Goal: Task Accomplishment & Management: Use online tool/utility

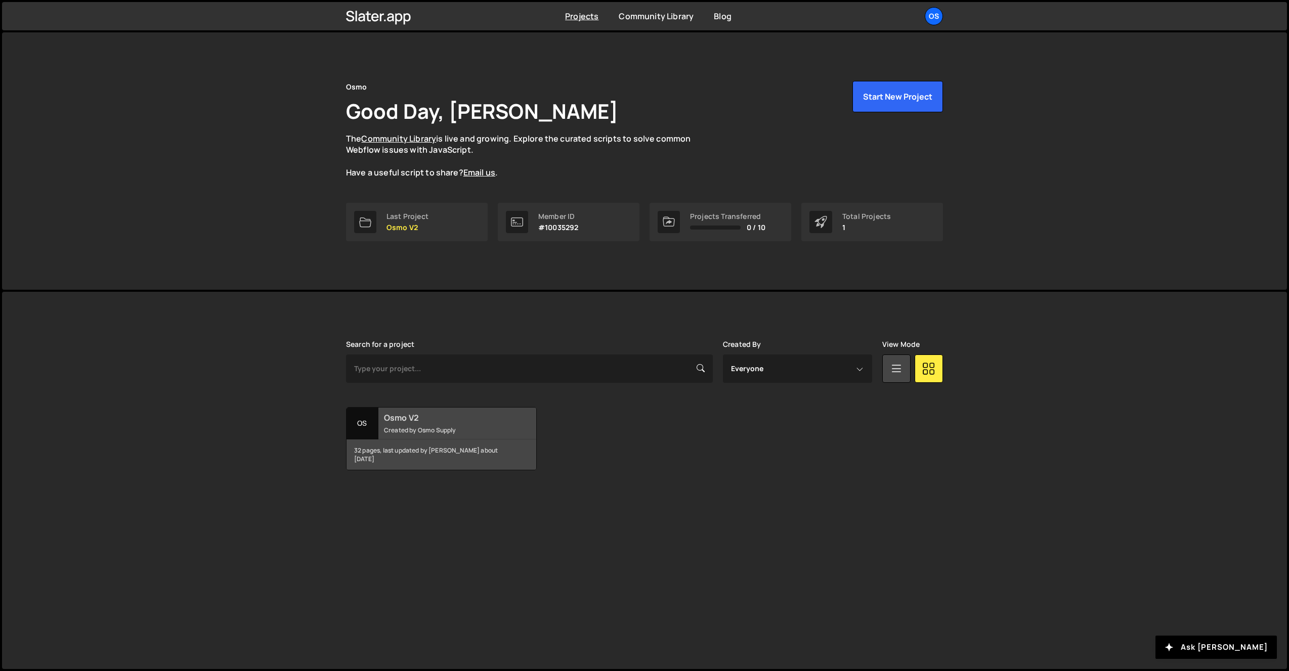
click at [361, 425] on div "Os" at bounding box center [363, 424] width 32 height 32
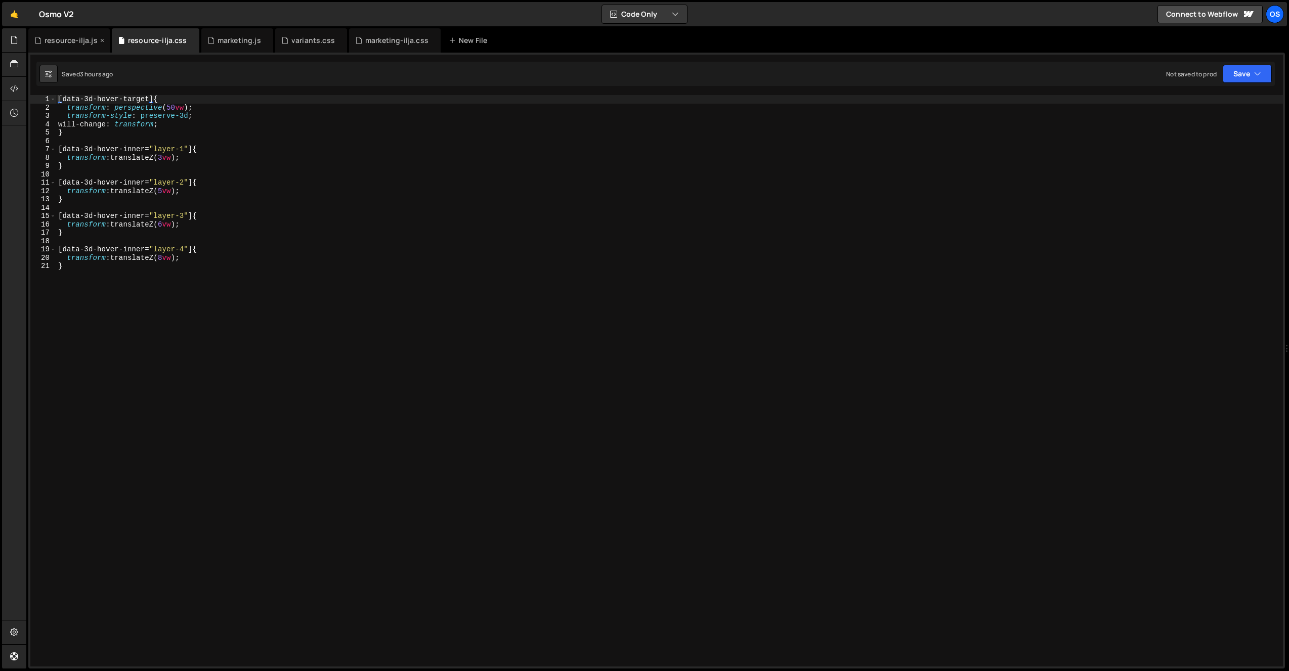
click at [100, 41] on icon at bounding box center [102, 40] width 7 height 10
click at [100, 41] on div "resource-ilja.css" at bounding box center [74, 40] width 59 height 10
click at [103, 40] on div "resource-ilja.css" at bounding box center [72, 40] width 88 height 24
click at [105, 38] on icon at bounding box center [108, 40] width 7 height 10
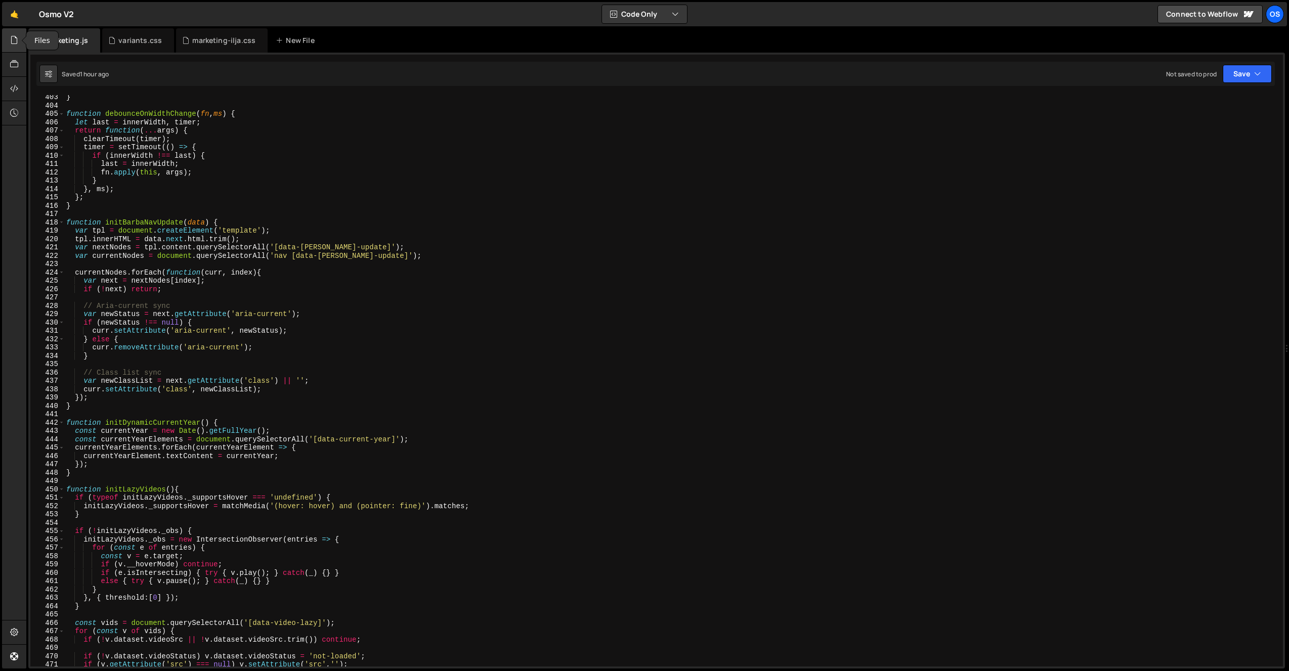
click at [16, 43] on icon at bounding box center [14, 39] width 8 height 11
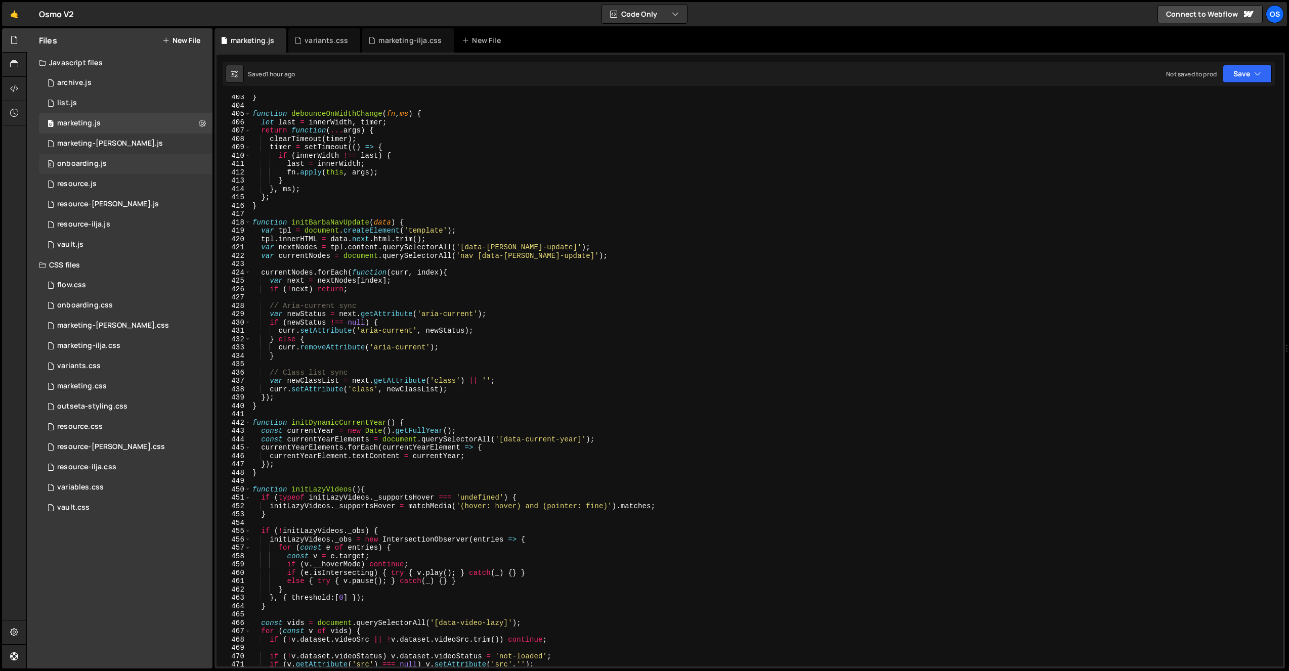
click at [144, 162] on div "0 onboarding.js 0" at bounding box center [126, 164] width 174 height 20
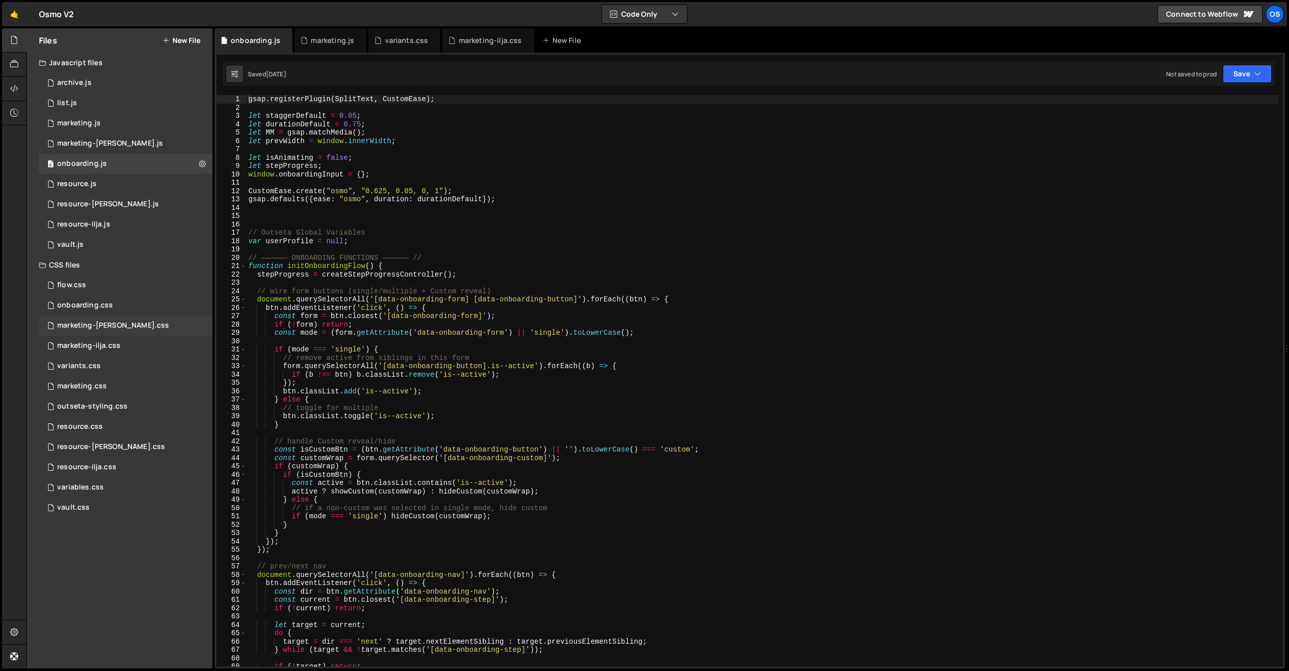
scroll to position [734, 0]
click at [117, 309] on div "onboarding.css 0" at bounding box center [126, 306] width 174 height 20
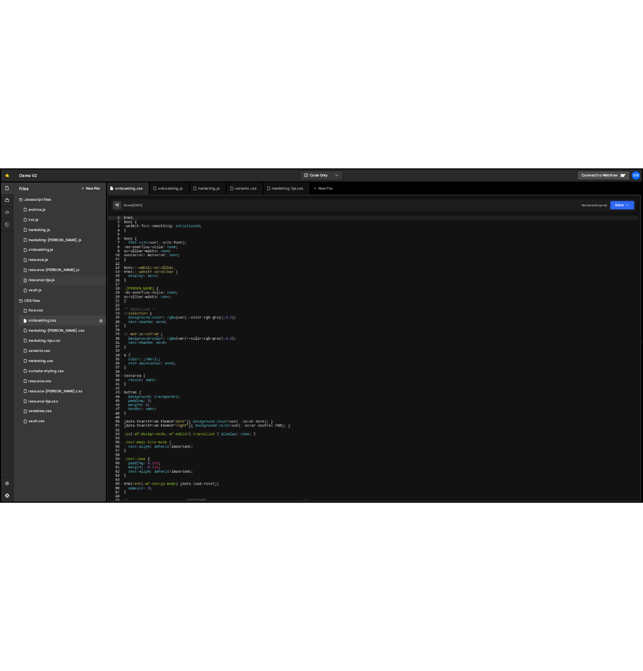
scroll to position [0, 0]
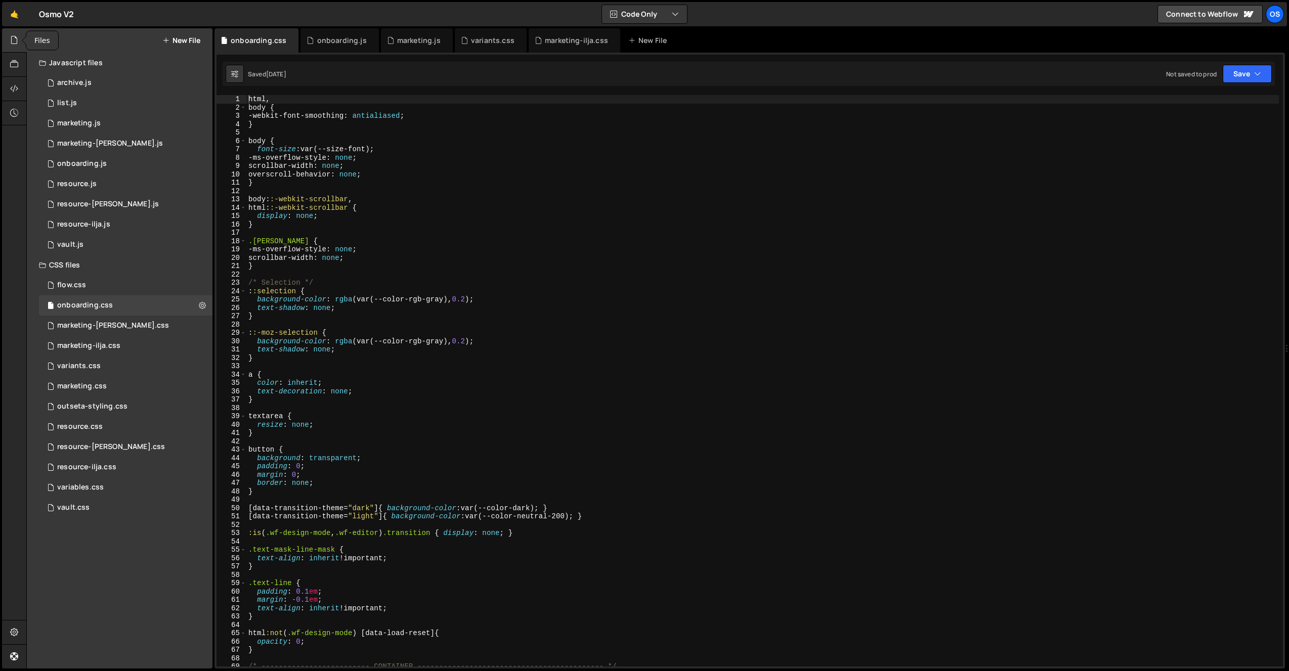
click at [6, 39] on div at bounding box center [14, 40] width 25 height 24
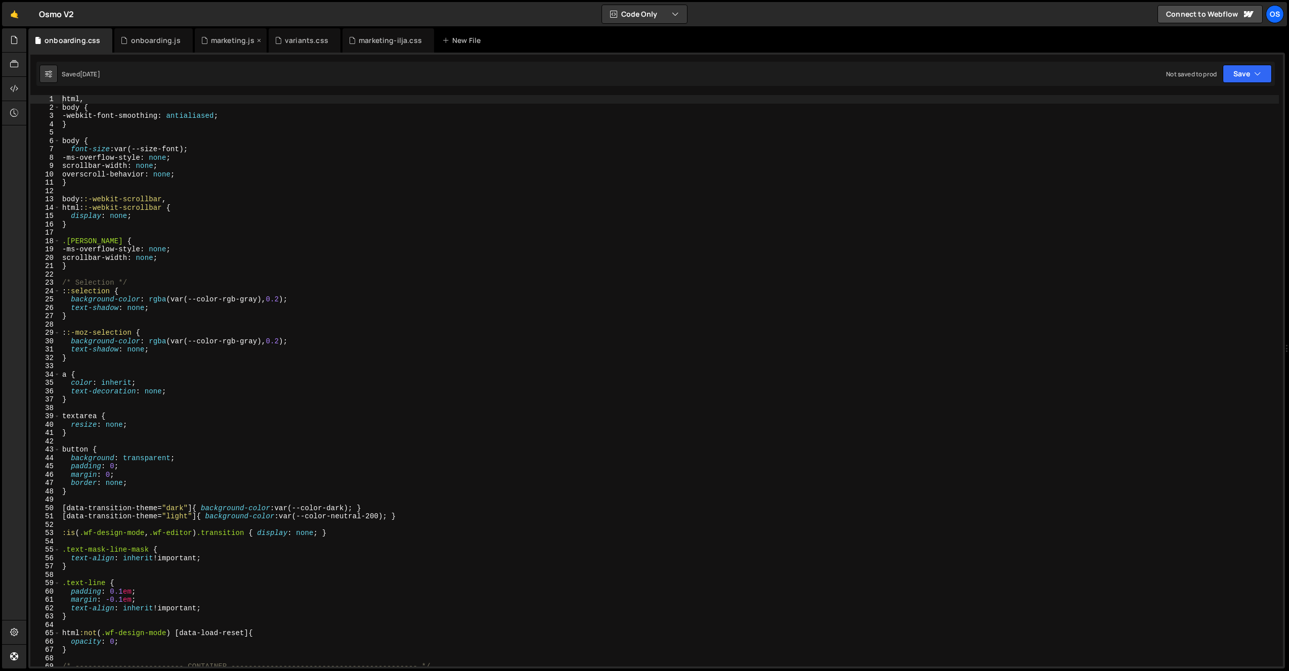
click at [256, 40] on icon at bounding box center [259, 40] width 7 height 10
click at [0, 0] on icon at bounding box center [0, 0] width 0 height 0
click at [276, 40] on icon at bounding box center [278, 40] width 7 height 10
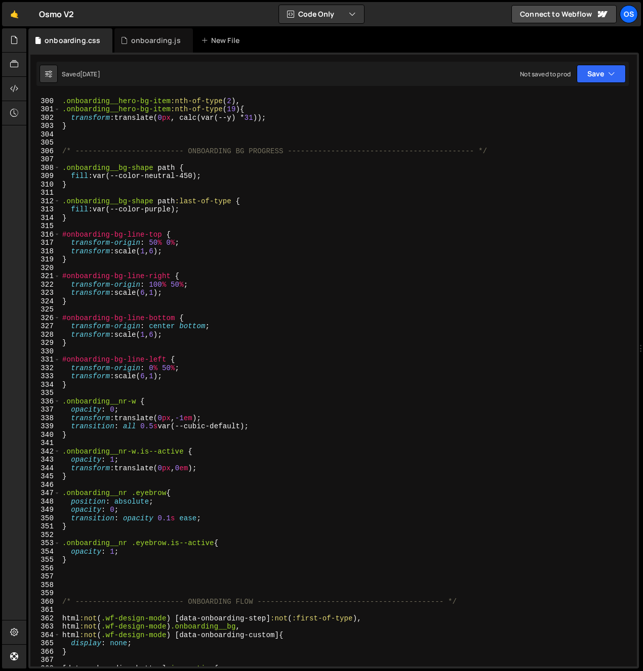
scroll to position [2494, 0]
type textarea "}"
click at [99, 216] on div ".onboarding__hero-bg-item :nth-of-type ( 2 ), .onboarding__hero-bg-item :nth-of…" at bounding box center [346, 383] width 572 height 588
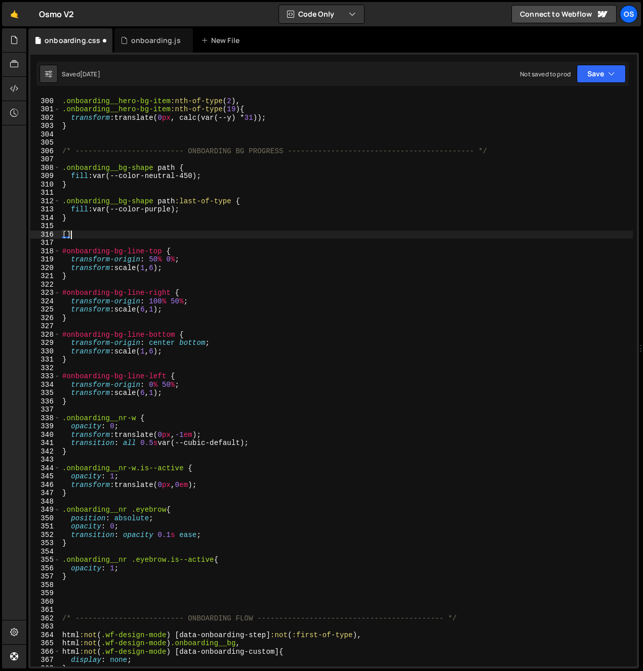
paste textarea "data-onboarding-progress"
type textarea "[data-onboarding-progress="mobile"]{"
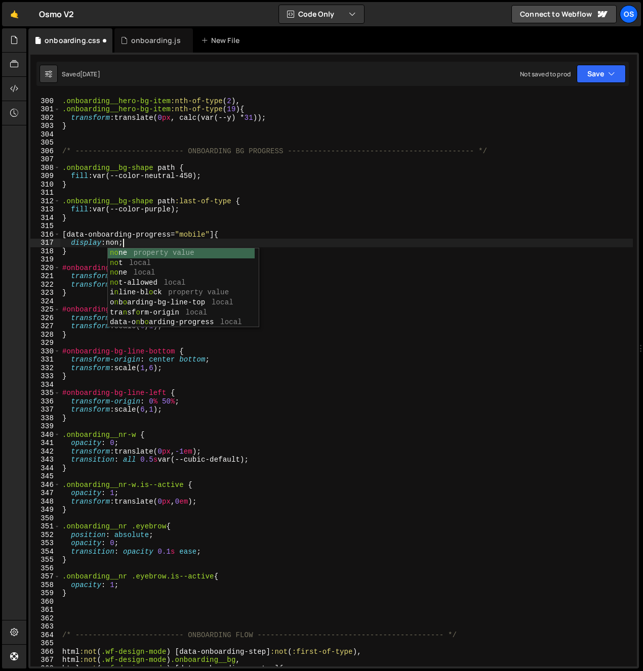
scroll to position [0, 4]
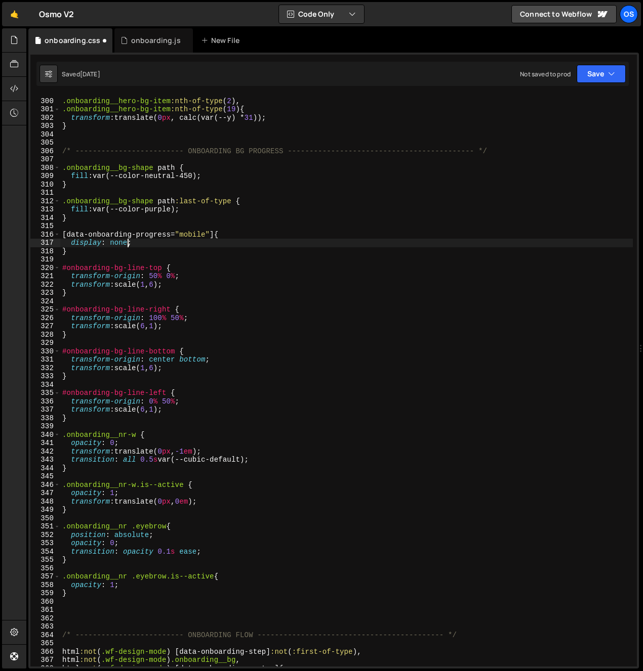
type textarea "}"
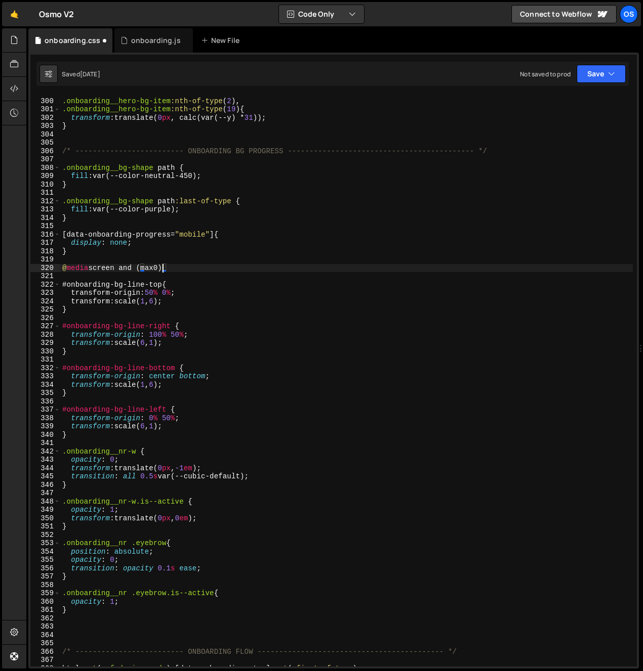
scroll to position [0, 7]
type textarea "@media screen and (max-width: 767px){"
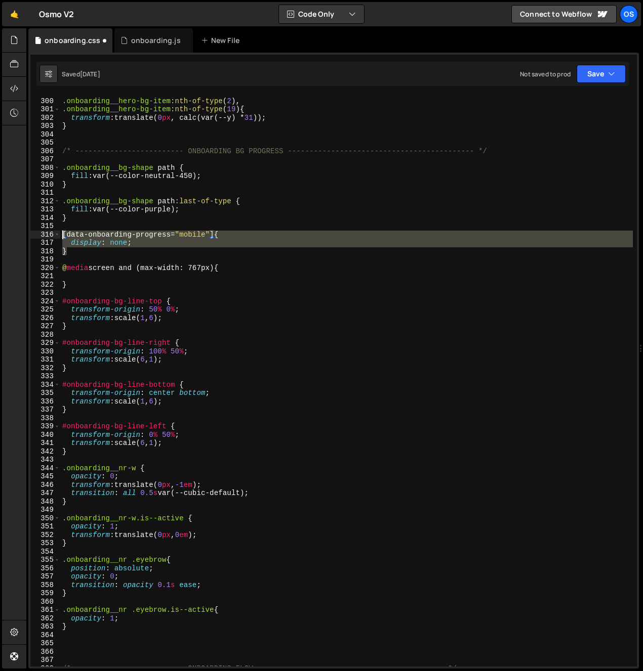
drag, startPoint x: 77, startPoint y: 253, endPoint x: 67, endPoint y: 262, distance: 13.3
click at [59, 233] on div "299 300 301 302 303 304 305 306 307 308 309 310 311 312 313 314 315 316 317 318…" at bounding box center [333, 381] width 606 height 572
type textarea "[data-onboarding-progress="mobile"]{ display: none;"
click at [62, 276] on div ".onboarding__hero-bg-item :nth-of-type ( 2 ), .onboarding__hero-bg-item :nth-of…" at bounding box center [346, 383] width 572 height 588
paste textarea "}"
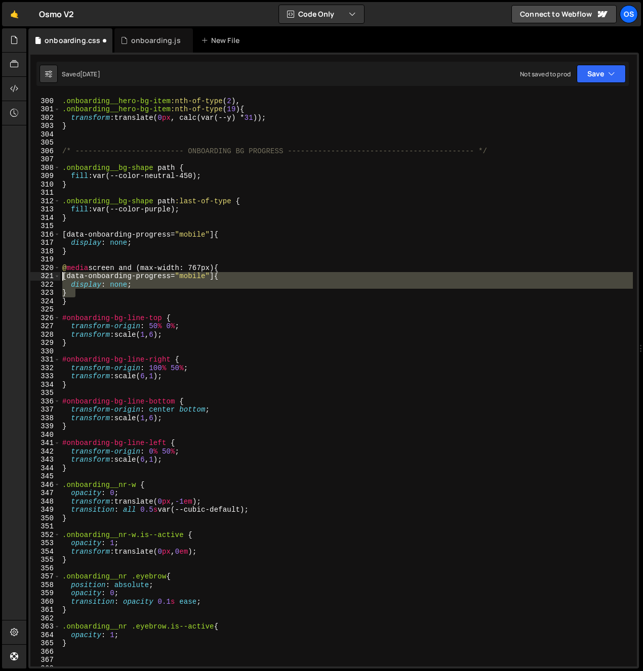
click at [60, 278] on div ".onboarding__hero-bg-item :nth-of-type ( 2 ), .onboarding__hero-bg-item :nth-of…" at bounding box center [346, 383] width 572 height 588
click at [238, 264] on div ".onboarding__hero-bg-item :nth-of-type ( 2 ), .onboarding__hero-bg-item :nth-of…" at bounding box center [346, 383] width 572 height 588
type textarea "@media screen and (max-width: 767px){"
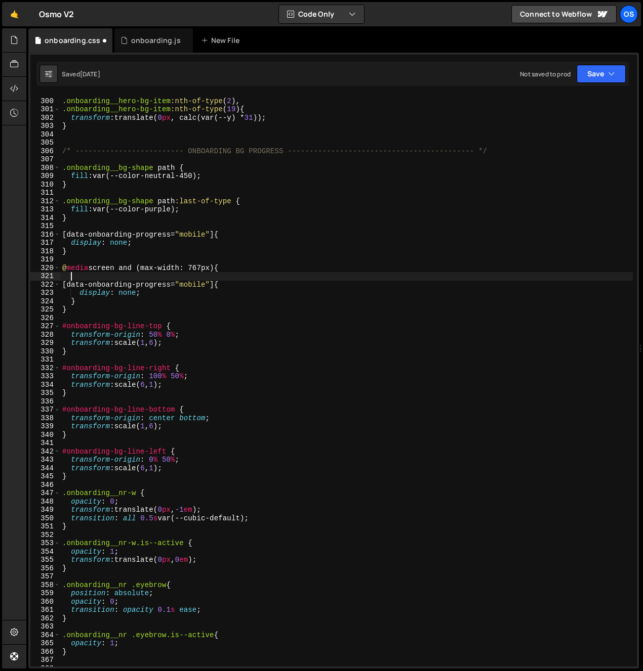
click at [109, 305] on div ".onboarding__hero-bg-item :nth-of-type ( 2 ), .onboarding__hero-bg-item :nth-of…" at bounding box center [346, 383] width 572 height 588
type textarea "}"
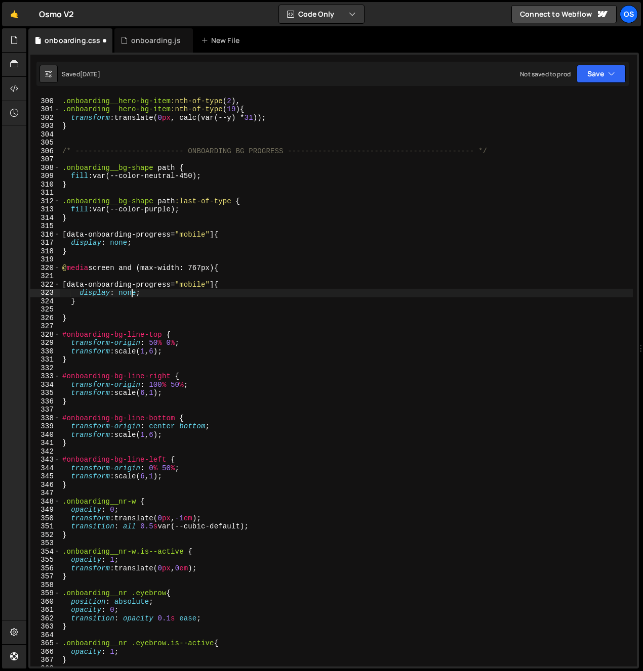
click at [132, 293] on div ".onboarding__hero-bg-item :nth-of-type ( 2 ), .onboarding__hero-bg-item :nth-of…" at bounding box center [346, 383] width 572 height 588
drag, startPoint x: 206, startPoint y: 243, endPoint x: 175, endPoint y: 299, distance: 63.5
click at [206, 243] on div ".onboarding__hero-bg-item :nth-of-type ( 2 ), .onboarding__hero-bg-item :nth-of…" at bounding box center [346, 383] width 572 height 588
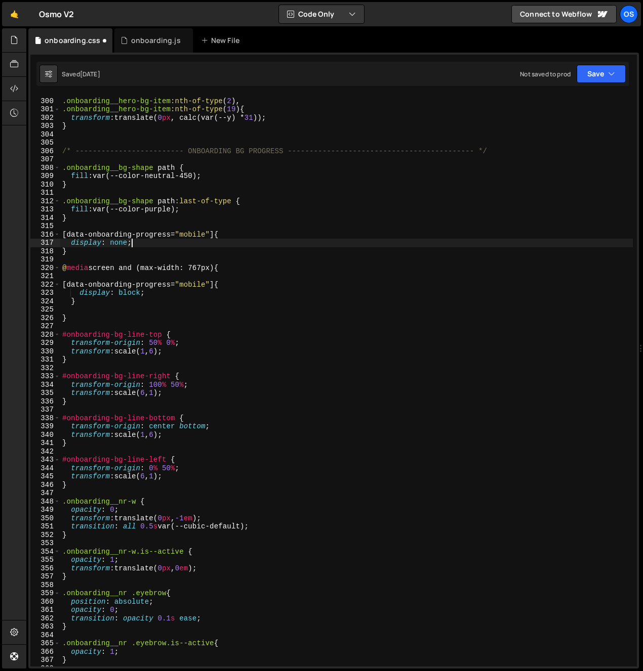
click at [173, 300] on div ".onboarding__hero-bg-item :nth-of-type ( 2 ), .onboarding__hero-bg-item :nth-of…" at bounding box center [346, 383] width 572 height 588
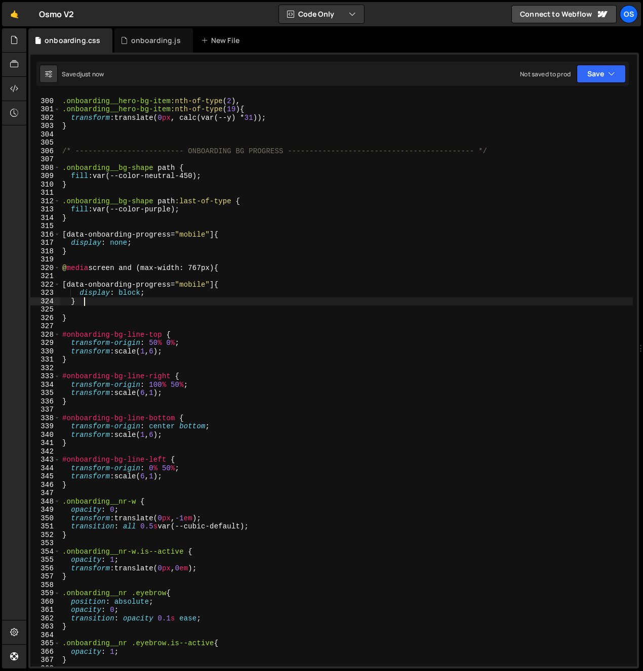
click at [109, 305] on div ".onboarding__hero-bg-item :nth-of-type ( 2 ), .onboarding__hero-bg-item :nth-of…" at bounding box center [346, 383] width 572 height 588
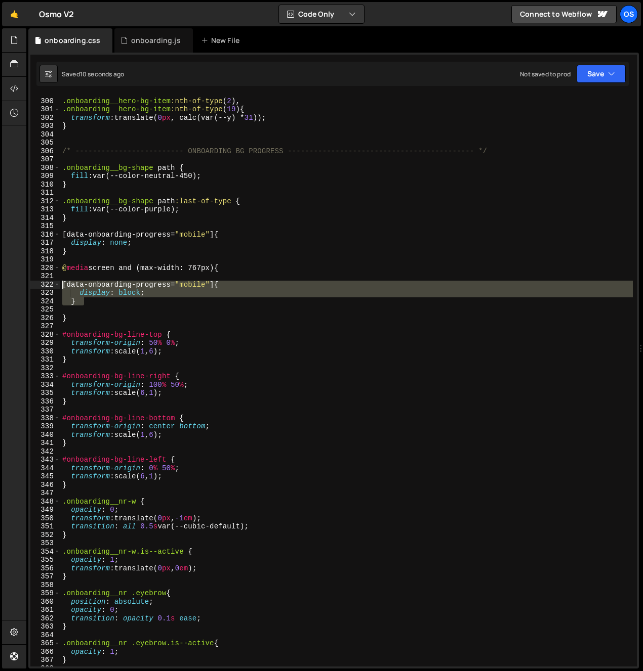
drag, startPoint x: 76, startPoint y: 298, endPoint x: 31, endPoint y: 282, distance: 48.3
click at [31, 282] on div "} 299 300 301 302 303 304 305 306 307 308 309 310 311 312 313 314 315 316 317 3…" at bounding box center [333, 381] width 606 height 572
type textarea "[data-onboarding-progress="mobile"]{ display: block;"
click at [59, 307] on div "325" at bounding box center [45, 310] width 30 height 9
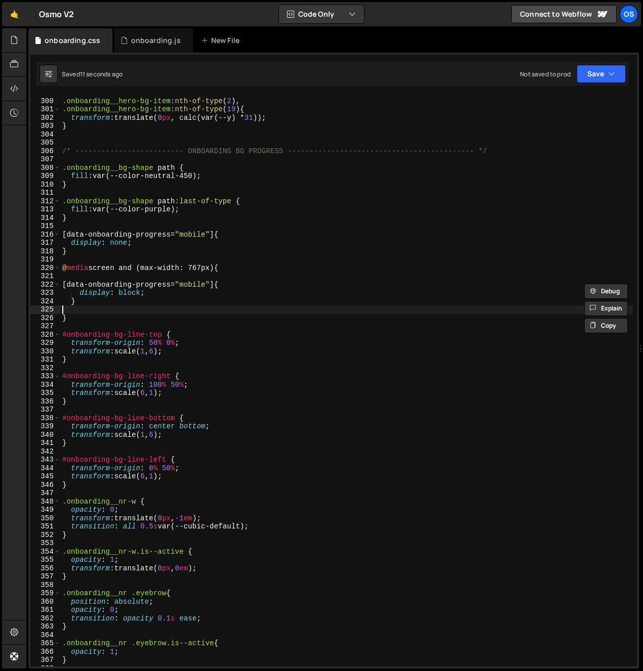
click at [62, 308] on div ".onboarding__hero-bg-item :nth-of-type ( 2 ), .onboarding__hero-bg-item :nth-of…" at bounding box center [346, 383] width 572 height 588
paste textarea "}"
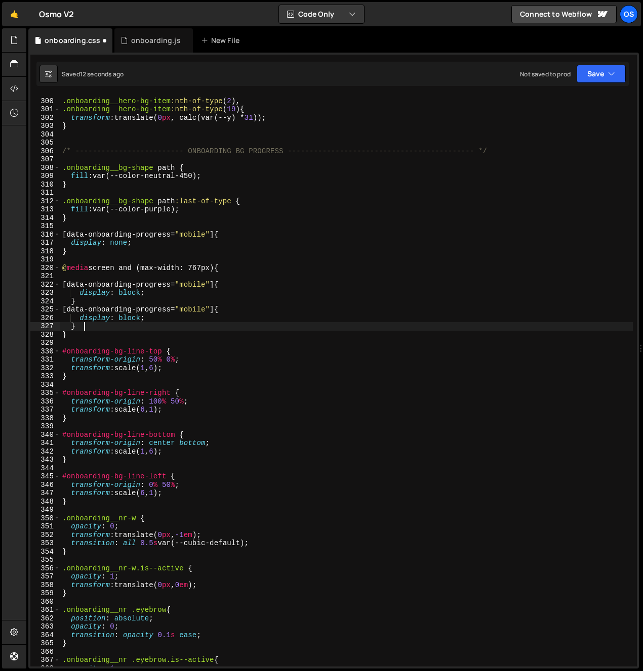
click at [107, 303] on div ".onboarding__hero-bg-item :nth-of-type ( 2 ), .onboarding__hero-bg-item :nth-of…" at bounding box center [346, 383] width 572 height 588
type textarea "}"
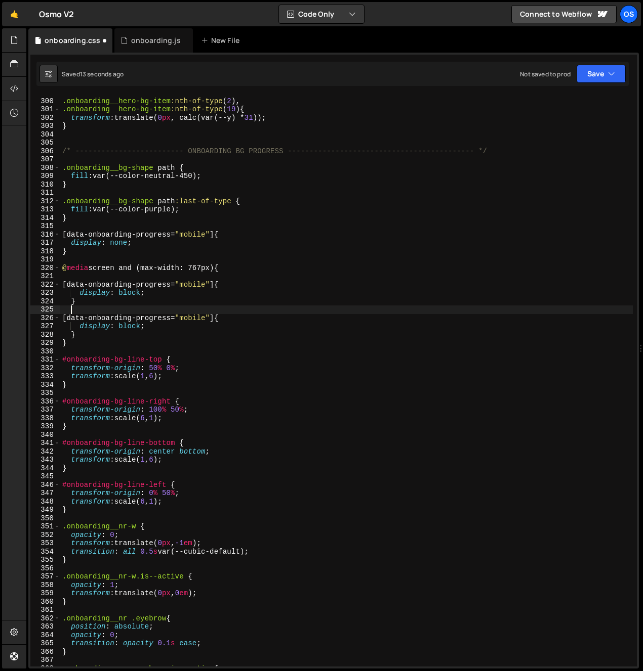
click at [105, 329] on div ".onboarding__hero-bg-item :nth-of-type ( 2 ), .onboarding__hero-bg-item :nth-of…" at bounding box center [346, 383] width 572 height 588
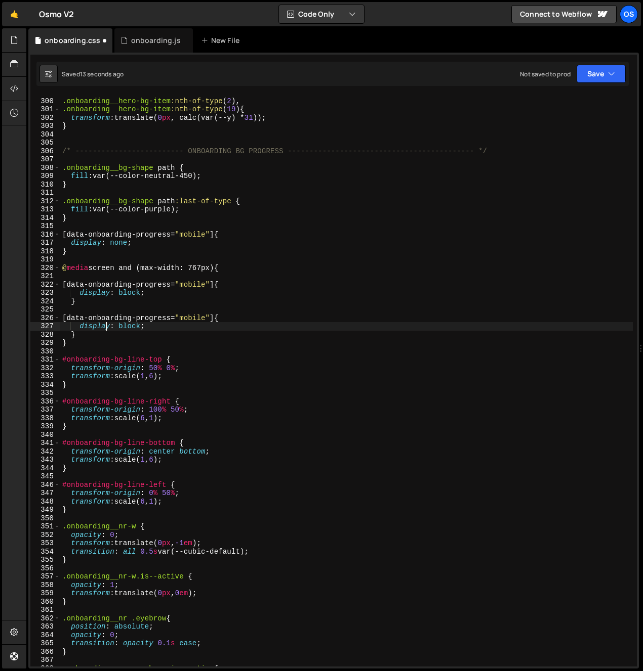
drag, startPoint x: 101, startPoint y: 335, endPoint x: 131, endPoint y: 341, distance: 30.5
click at [101, 334] on div ".onboarding__hero-bg-item :nth-of-type ( 2 ), .onboarding__hero-bg-item :nth-of…" at bounding box center [346, 383] width 572 height 588
type textarea "}"
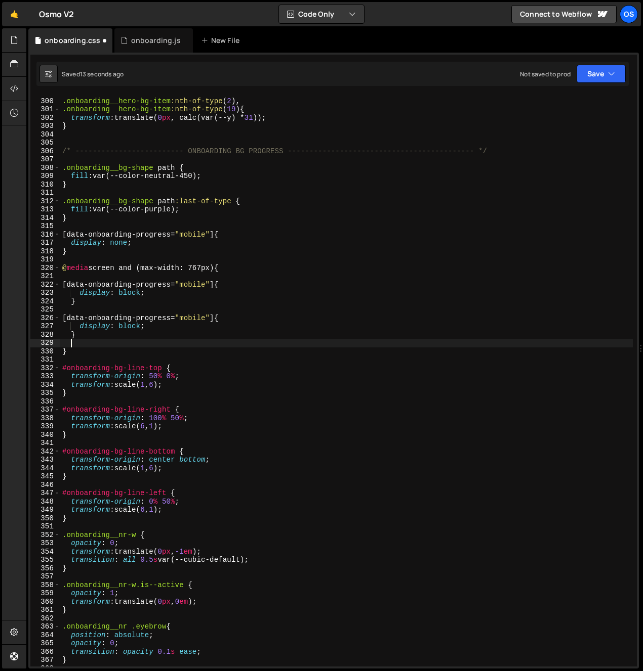
click at [204, 314] on div ".onboarding__hero-bg-item :nth-of-type ( 2 ), .onboarding__hero-bg-item :nth-of…" at bounding box center [346, 383] width 572 height 588
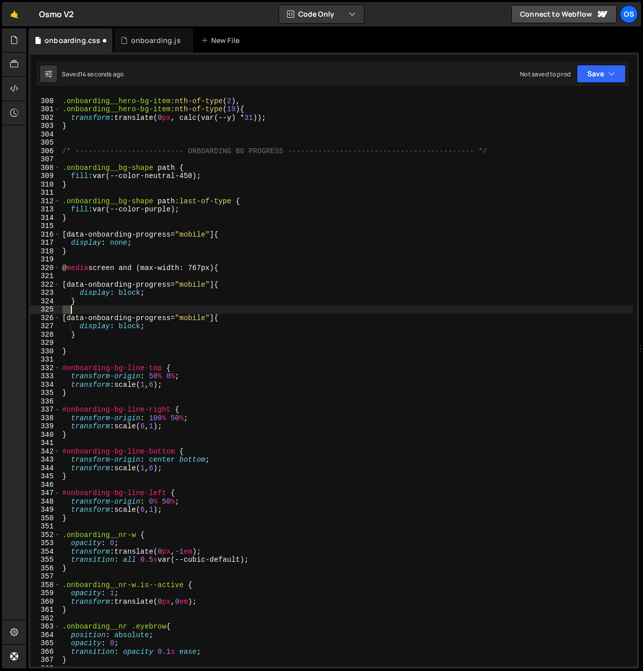
click at [204, 314] on div ".onboarding__hero-bg-item :nth-of-type ( 2 ), .onboarding__hero-bg-item :nth-of…" at bounding box center [346, 383] width 572 height 588
click at [203, 316] on div ".onboarding__hero-bg-item :nth-of-type ( 2 ), .onboarding__hero-bg-item :nth-of…" at bounding box center [346, 383] width 572 height 588
click at [131, 328] on div ".onboarding__hero-bg-item :nth-of-type ( 2 ), .onboarding__hero-bg-item :nth-of…" at bounding box center [346, 383] width 572 height 588
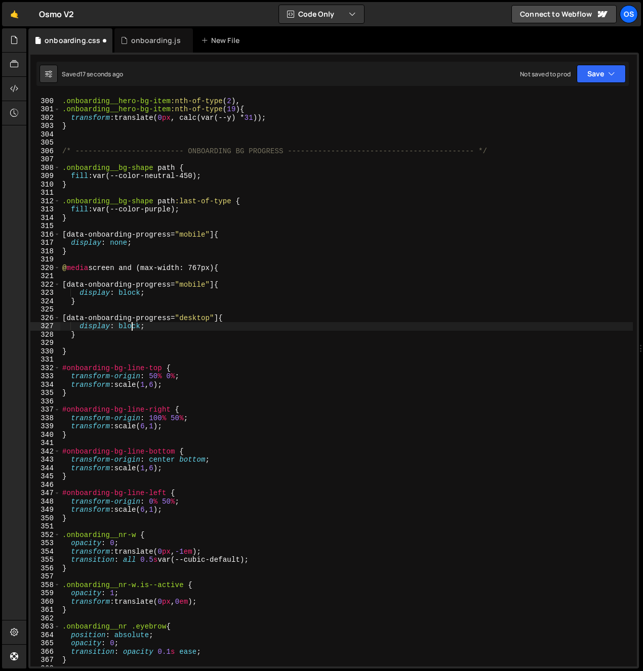
click at [131, 328] on div ".onboarding__hero-bg-item :nth-of-type ( 2 ), .onboarding__hero-bg-item :nth-of…" at bounding box center [346, 383] width 572 height 588
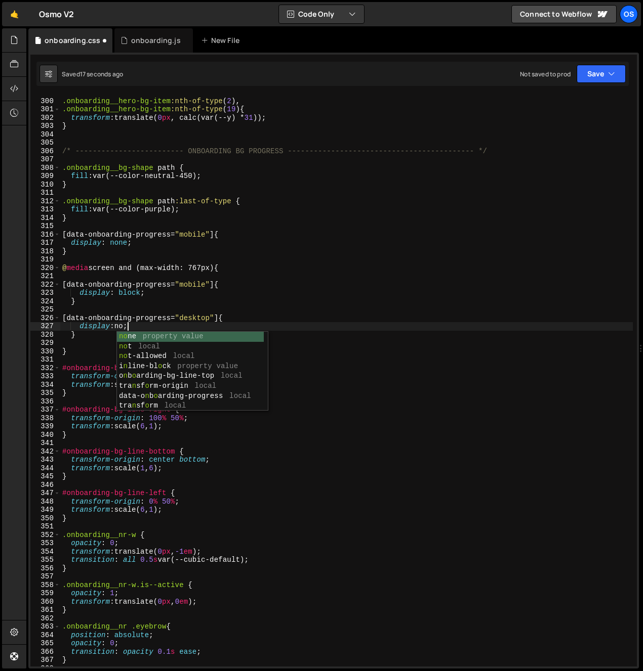
scroll to position [0, 5]
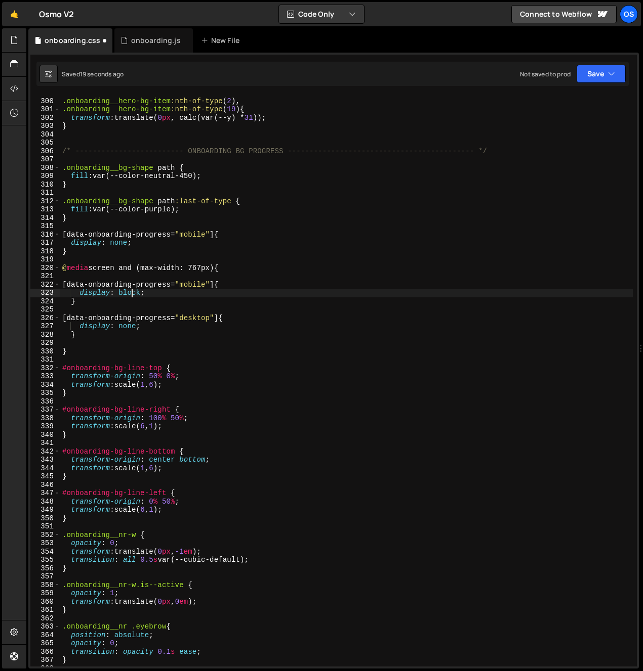
click at [132, 297] on div ".onboarding__hero-bg-item :nth-of-type ( 2 ), .onboarding__hero-bg-item :nth-of…" at bounding box center [346, 383] width 572 height 588
click at [153, 335] on div ".onboarding__hero-bg-item :nth-of-type ( 2 ), .onboarding__hero-bg-item :nth-of…" at bounding box center [346, 383] width 572 height 588
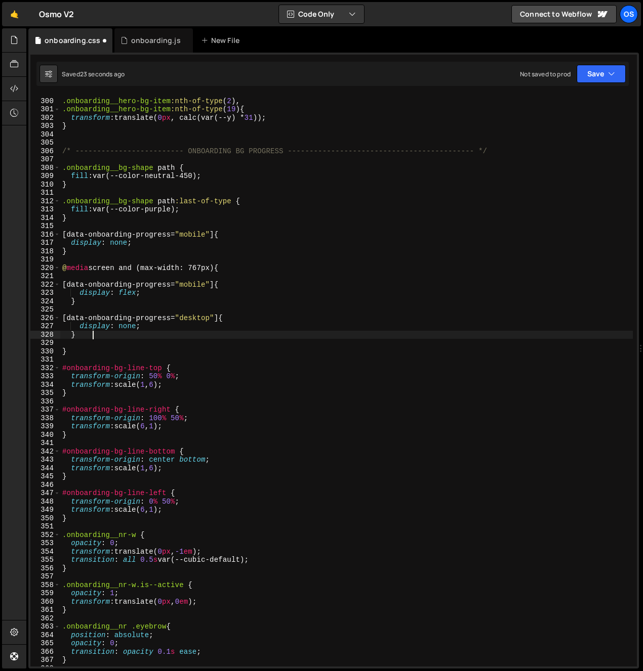
scroll to position [0, 2]
click at [149, 322] on div ".onboarding__hero-bg-item :nth-of-type ( 2 ), .onboarding__hero-bg-item :nth-of…" at bounding box center [346, 383] width 572 height 588
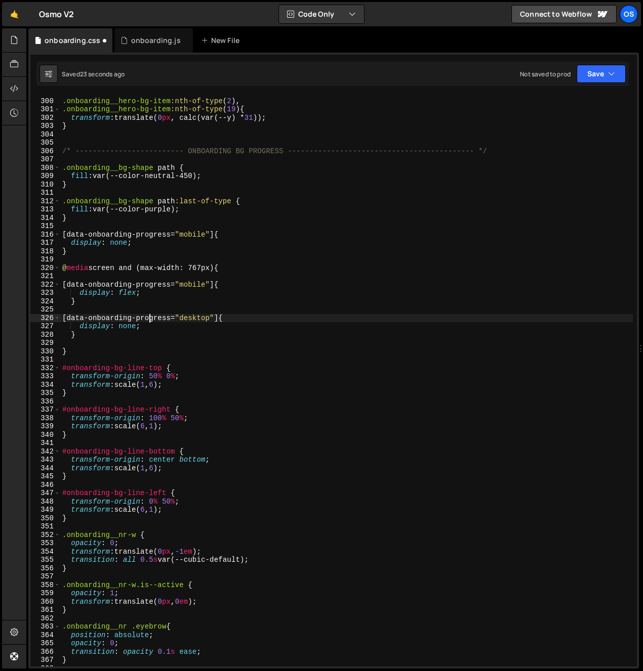
click at [175, 324] on div ".onboarding__hero-bg-item :nth-of-type ( 2 ), .onboarding__hero-bg-item :nth-of…" at bounding box center [346, 383] width 572 height 588
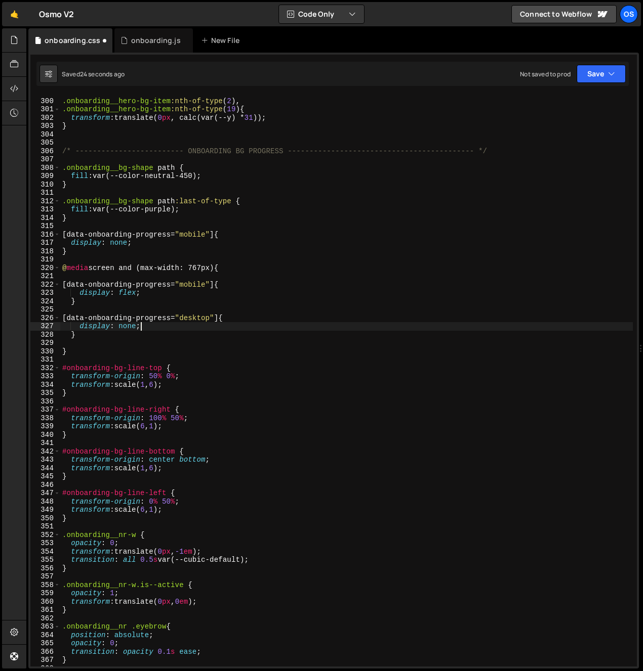
click at [207, 329] on div ".onboarding__hero-bg-item :nth-of-type ( 2 ), .onboarding__hero-bg-item :nth-of…" at bounding box center [346, 383] width 572 height 588
type textarea "display: none;"
click at [150, 43] on div "onboarding.js" at bounding box center [156, 40] width 50 height 10
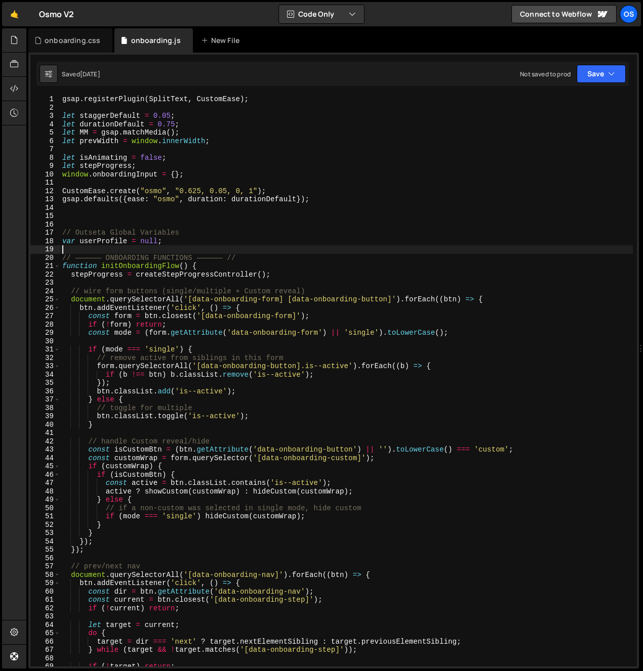
click at [174, 247] on div "gsap . registerPlugin ( SplitText , CustomEase ) ; let staggerDefault = 0.05 ; …" at bounding box center [346, 389] width 572 height 588
click at [57, 266] on span at bounding box center [57, 266] width 6 height 9
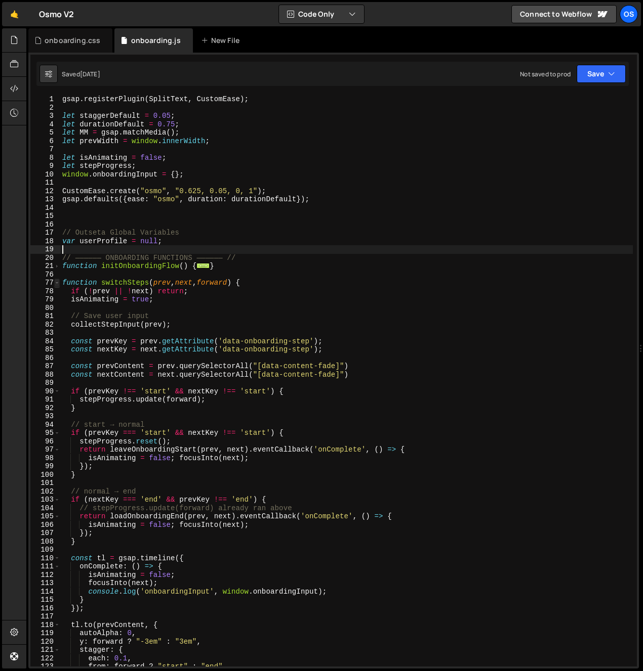
click at [57, 283] on span at bounding box center [57, 283] width 6 height 9
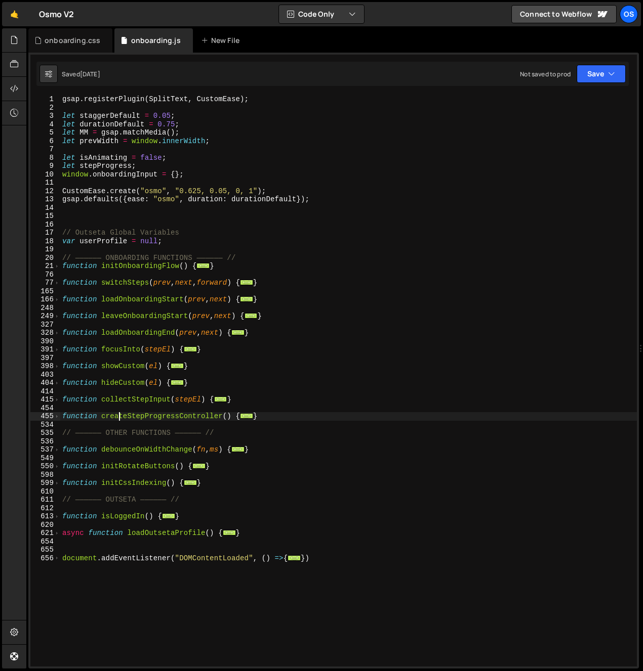
click at [117, 418] on div "gsap . registerPlugin ( SplitText , CustomEase ) ; let staggerDefault = 0.05 ; …" at bounding box center [348, 389] width 576 height 588
click at [66, 416] on div "gsap . registerPlugin ( SplitText , CustomEase ) ; let staggerDefault = 0.05 ; …" at bounding box center [348, 389] width 576 height 588
click at [57, 415] on span at bounding box center [57, 416] width 6 height 9
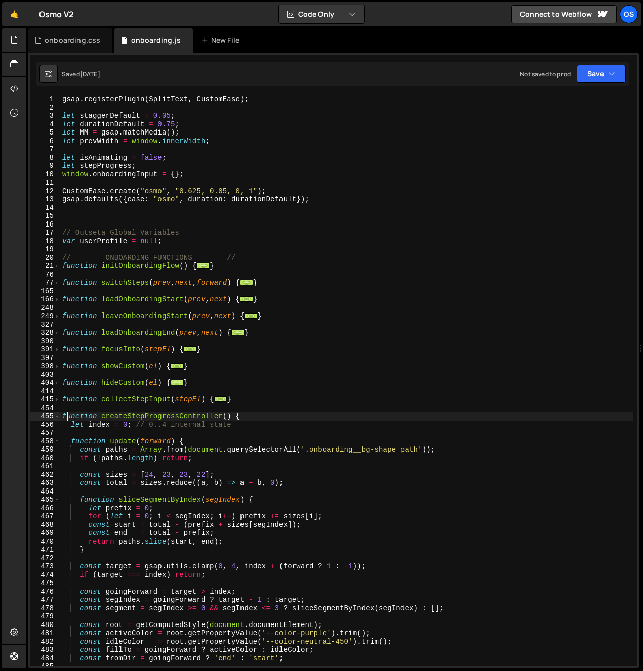
click at [118, 451] on div "gsap . registerPlugin ( SplitText , CustomEase ) ; let staggerDefault = 0.05 ; …" at bounding box center [346, 389] width 572 height 588
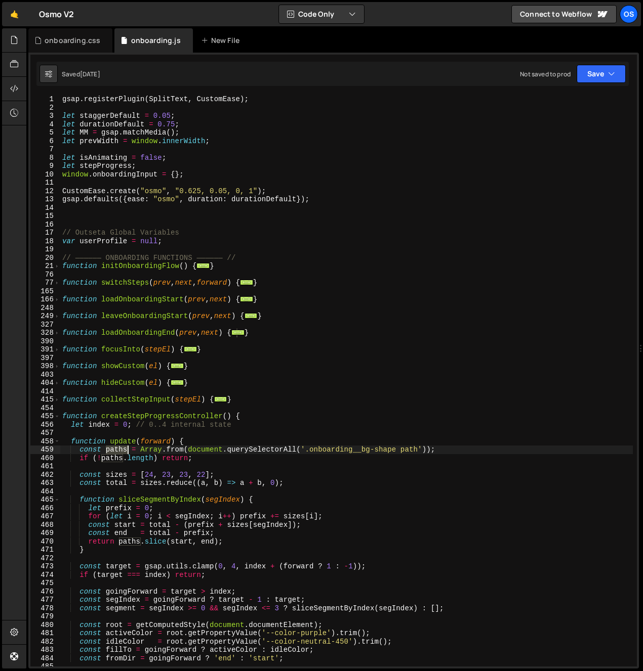
click at [118, 451] on div "gsap . registerPlugin ( SplitText , CustomEase ) ; let staggerDefault = 0.05 ; …" at bounding box center [346, 389] width 572 height 588
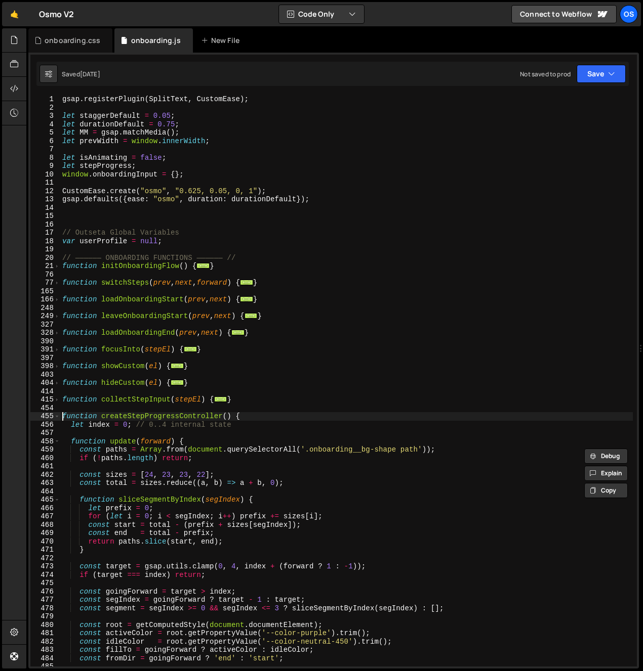
click at [61, 417] on div "gsap . registerPlugin ( SplitText , CustomEase ) ; let staggerDefault = 0.05 ; …" at bounding box center [346, 389] width 572 height 588
click at [57, 418] on span at bounding box center [57, 416] width 6 height 9
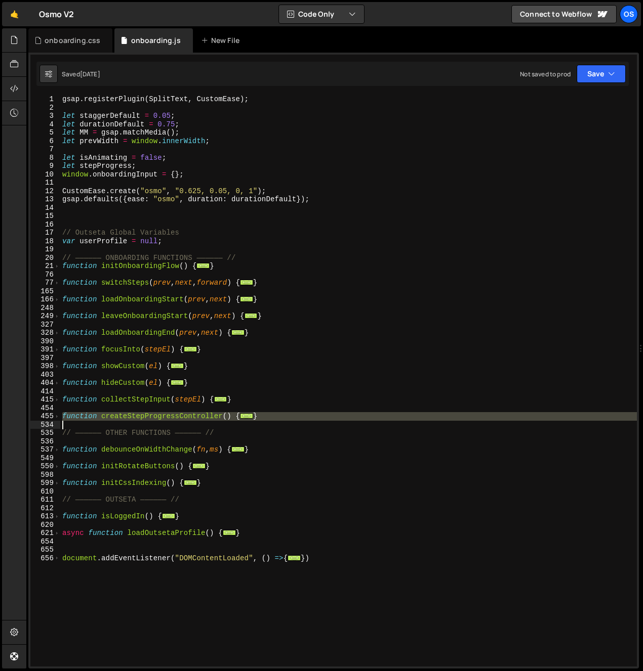
drag, startPoint x: 62, startPoint y: 417, endPoint x: 66, endPoint y: 422, distance: 6.4
click at [66, 422] on div "gsap . registerPlugin ( SplitText , CustomEase ) ; let staggerDefault = 0.05 ; …" at bounding box center [348, 389] width 576 height 588
click at [59, 416] on span at bounding box center [57, 416] width 6 height 9
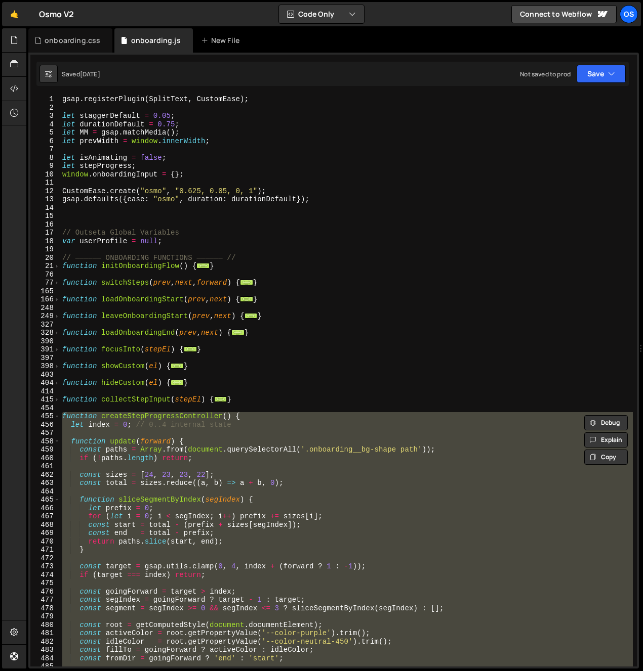
click at [68, 417] on div "gsap . registerPlugin ( SplitText , CustomEase ) ; let staggerDefault = 0.05 ; …" at bounding box center [346, 381] width 572 height 572
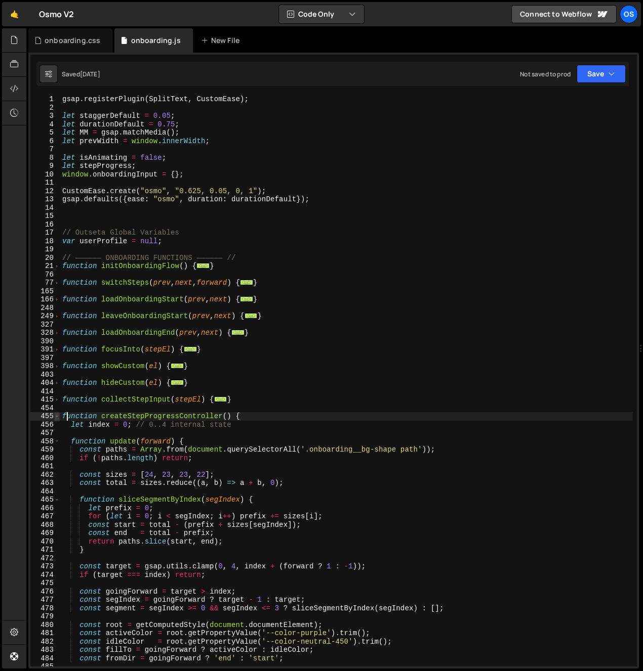
click at [58, 416] on span at bounding box center [57, 416] width 6 height 9
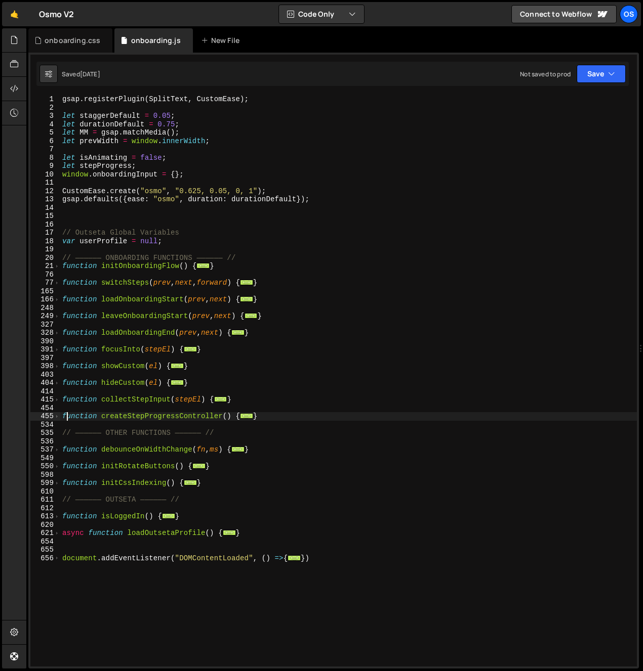
click at [64, 423] on div "gsap . registerPlugin ( SplitText , CustomEase ) ; let staggerDefault = 0.05 ; …" at bounding box center [348, 389] width 576 height 588
type textarea "}"
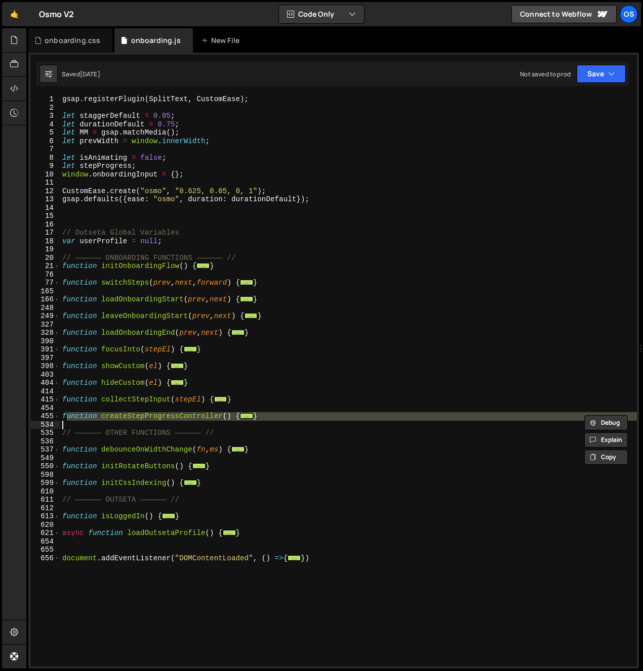
click at [65, 424] on div "gsap . registerPlugin ( SplitText , CustomEase ) ; let staggerDefault = 0.05 ; …" at bounding box center [348, 381] width 576 height 572
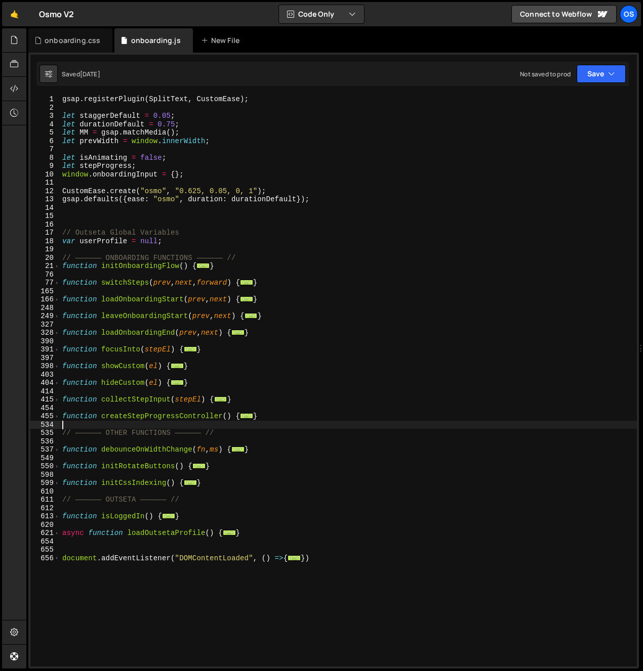
click at [62, 418] on div "gsap . registerPlugin ( SplitText , CustomEase ) ; let staggerDefault = 0.05 ; …" at bounding box center [348, 389] width 576 height 588
type textarea "function createStepProgressController() { let index = 0; // 0..4 internal state"
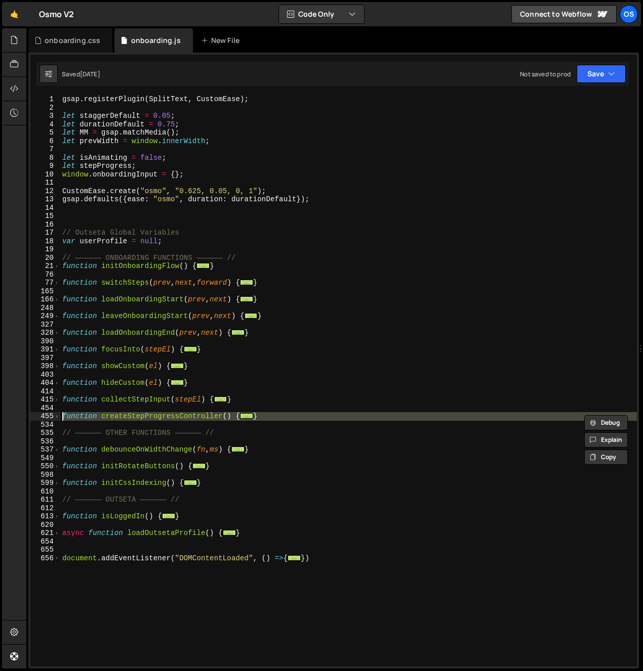
click at [284, 324] on div "gsap . registerPlugin ( SplitText , CustomEase ) ; let staggerDefault = 0.05 ; …" at bounding box center [348, 389] width 576 height 588
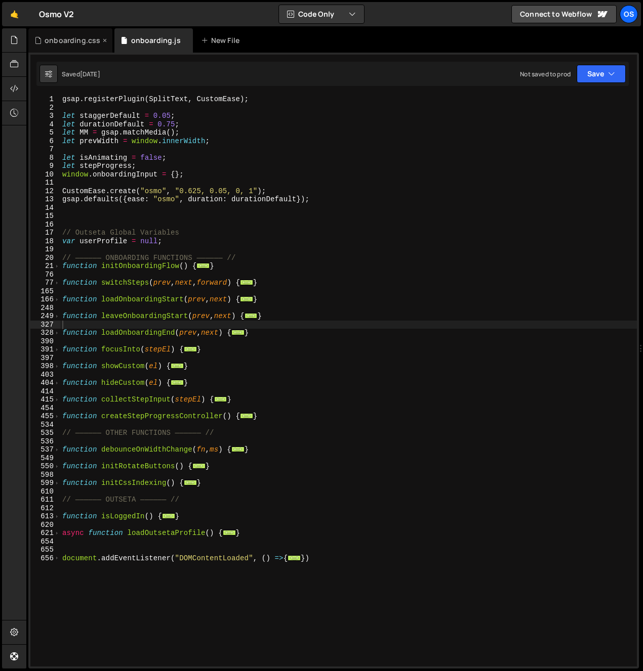
click at [54, 34] on div "onboarding.css" at bounding box center [70, 40] width 84 height 24
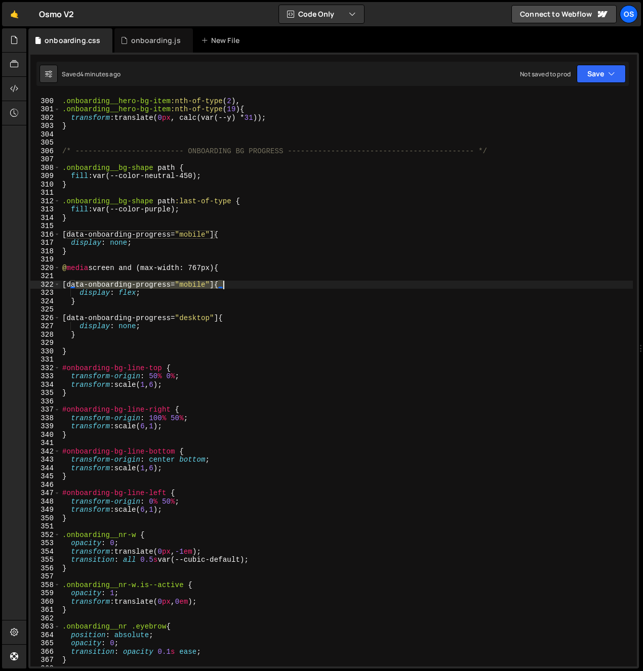
drag, startPoint x: 73, startPoint y: 286, endPoint x: 222, endPoint y: 285, distance: 148.8
click at [222, 285] on div ".onboarding__hero-bg-item :nth-of-type ( 2 ), .onboarding__hero-bg-item :nth-of…" at bounding box center [346, 383] width 572 height 588
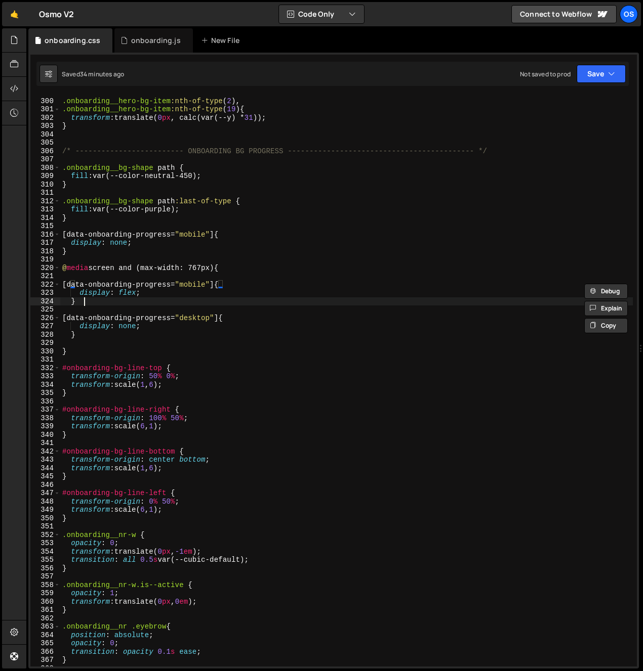
click at [83, 306] on div ".onboarding__hero-bg-item :nth-of-type ( 2 ), .onboarding__hero-bg-item :nth-of…" at bounding box center [346, 383] width 572 height 588
click at [113, 327] on div ".onboarding__hero-bg-item :nth-of-type ( 2 ), .onboarding__hero-bg-item :nth-of…" at bounding box center [346, 383] width 572 height 588
type textarea "display: none;"
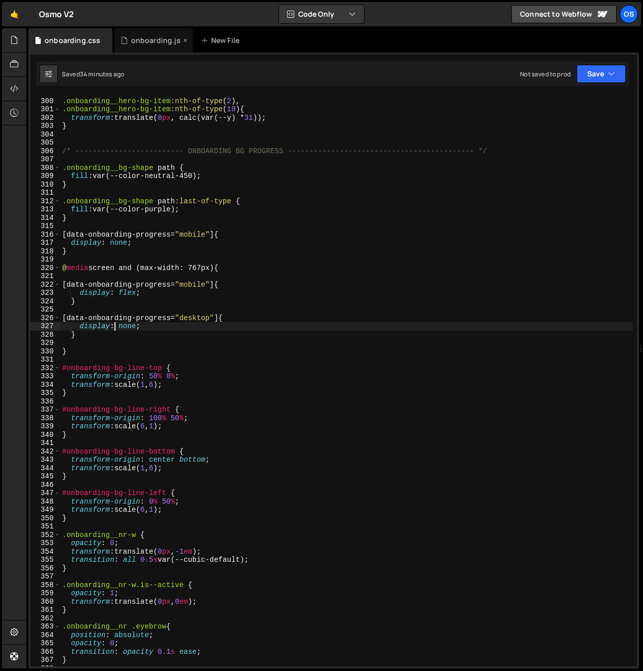
click at [130, 33] on div "onboarding.js" at bounding box center [153, 40] width 78 height 24
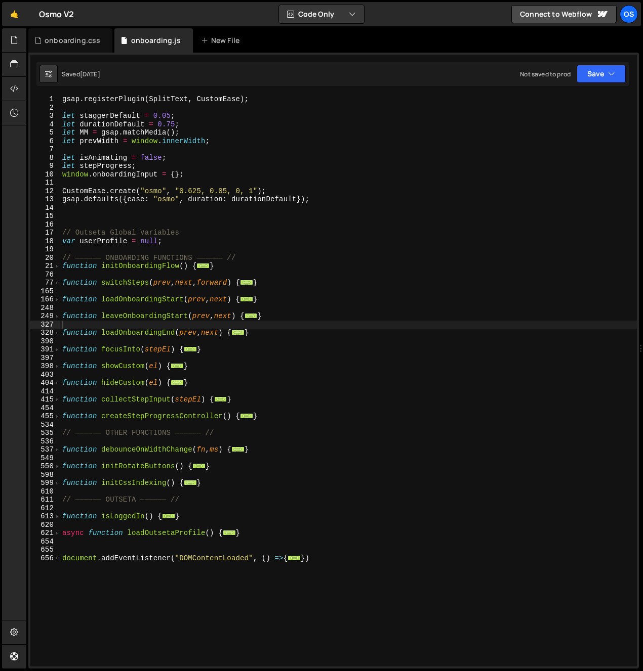
scroll to position [734, 0]
click at [124, 415] on div "gsap . registerPlugin ( SplitText , CustomEase ) ; let staggerDefault = 0.05 ; …" at bounding box center [348, 389] width 576 height 588
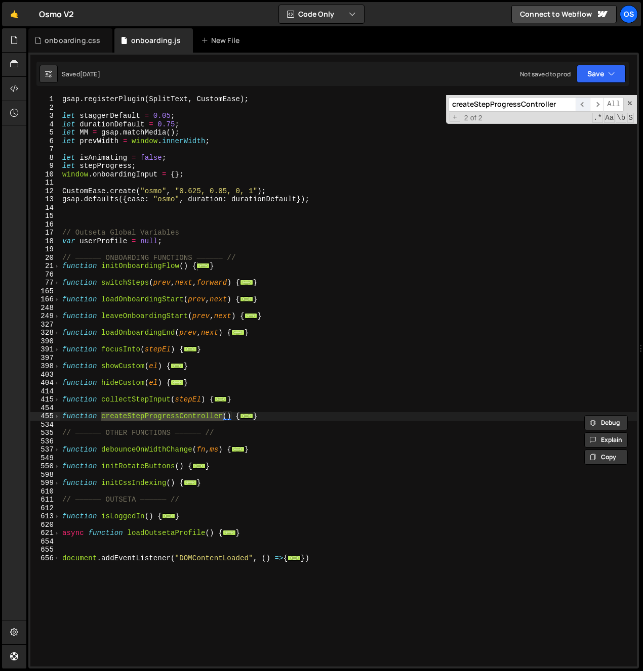
click at [586, 103] on span "​" at bounding box center [582, 104] width 14 height 15
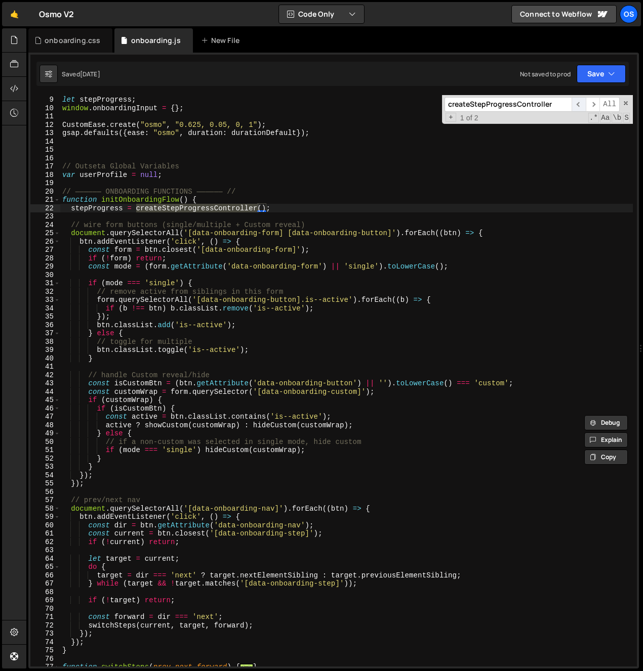
click at [575, 104] on span "​" at bounding box center [578, 104] width 14 height 15
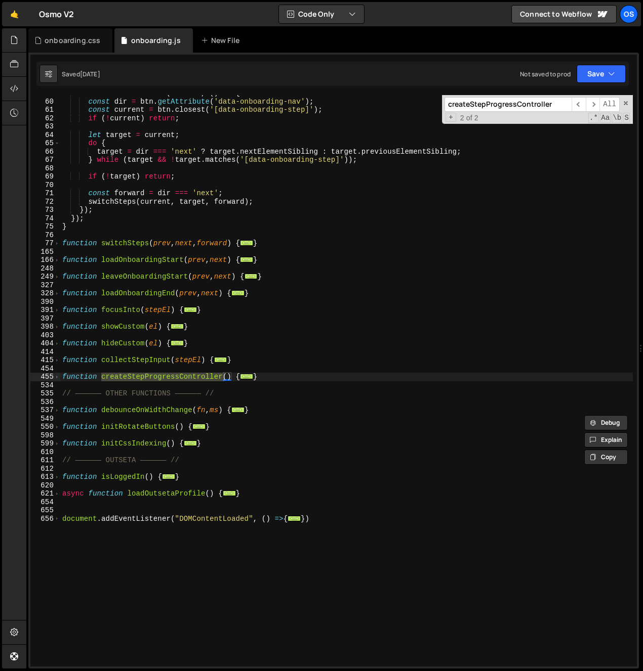
scroll to position [490, 0]
click at [58, 378] on span at bounding box center [57, 377] width 6 height 9
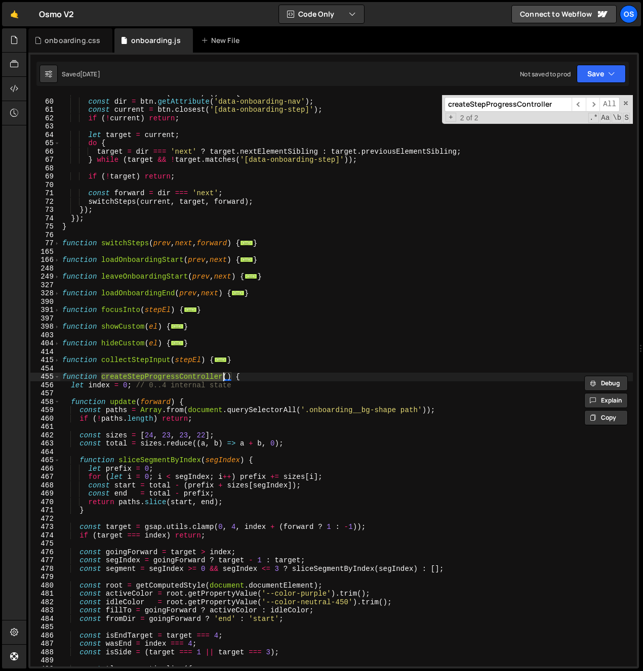
click at [142, 376] on div "btn . addEventListener ( 'click' , ( ) => { const dir = btn . getAttribute ( 'd…" at bounding box center [346, 381] width 572 height 572
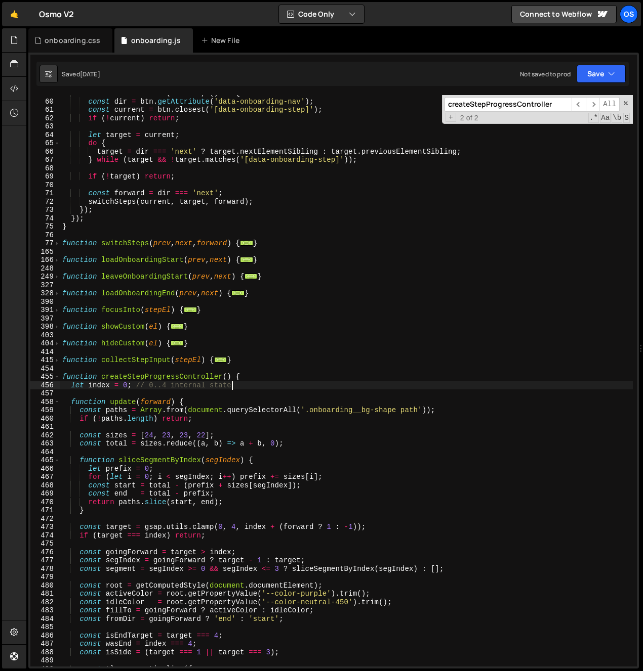
drag, startPoint x: 253, startPoint y: 383, endPoint x: 209, endPoint y: 407, distance: 49.6
click at [253, 383] on div "btn . addEventListener ( 'click' , ( ) => { const dir = btn . getAttribute ( 'd…" at bounding box center [346, 383] width 572 height 588
click at [58, 377] on span at bounding box center [57, 377] width 6 height 9
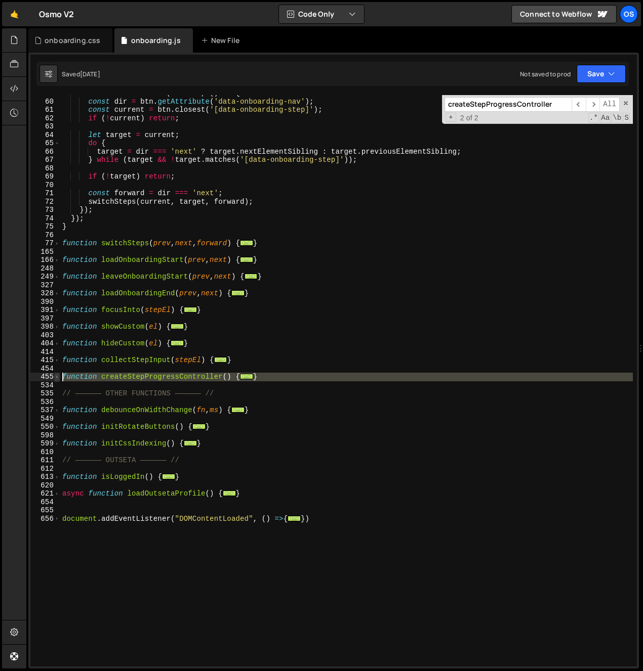
drag, startPoint x: 61, startPoint y: 388, endPoint x: 57, endPoint y: 378, distance: 10.4
click at [57, 378] on div "let index = 0; // 0..4 internal state 59 60 61 62 63 64 65 66 67 68 69 70 71 72…" at bounding box center [333, 381] width 606 height 572
paste textarea "}"
type textarea "}"
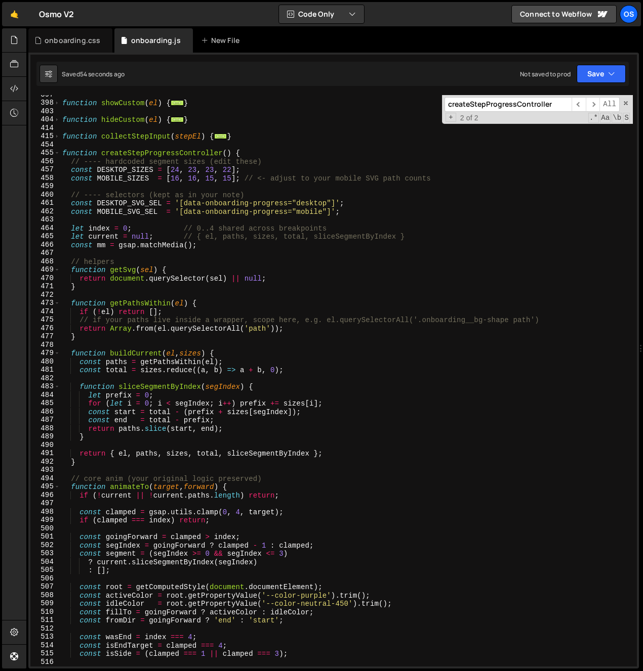
scroll to position [714, 0]
click at [175, 180] on div "function showCustom ( el ) { ... } function hideCustom ( el ) { ... } function …" at bounding box center [346, 385] width 572 height 588
drag, startPoint x: 200, startPoint y: 174, endPoint x: 216, endPoint y: 176, distance: 15.3
click at [200, 174] on div "function showCustom ( el ) { ... } function hideCustom ( el ) { ... } function …" at bounding box center [346, 385] width 572 height 588
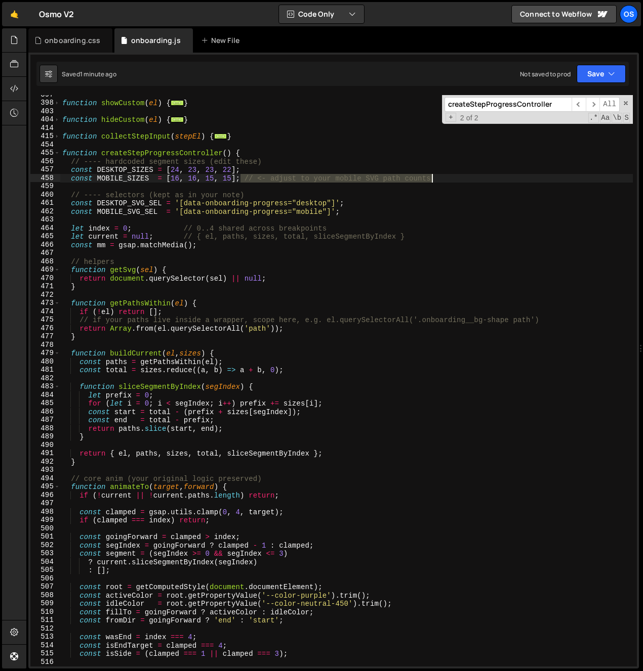
drag, startPoint x: 241, startPoint y: 179, endPoint x: 470, endPoint y: 176, distance: 229.2
click at [470, 176] on div "function showCustom ( el ) { ... } function hideCustom ( el ) { ... } function …" at bounding box center [346, 385] width 572 height 588
click at [176, 180] on div "function showCustom ( el ) { ... } function hideCustom ( el ) { ... } function …" at bounding box center [346, 385] width 572 height 588
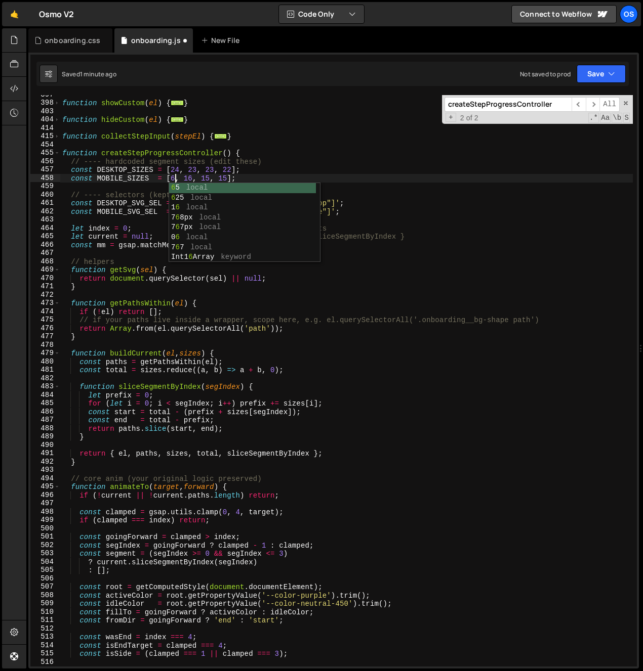
scroll to position [0, 8]
click at [194, 180] on div "function showCustom ( el ) { ... } function hideCustom ( el ) { ... } function …" at bounding box center [346, 385] width 572 height 588
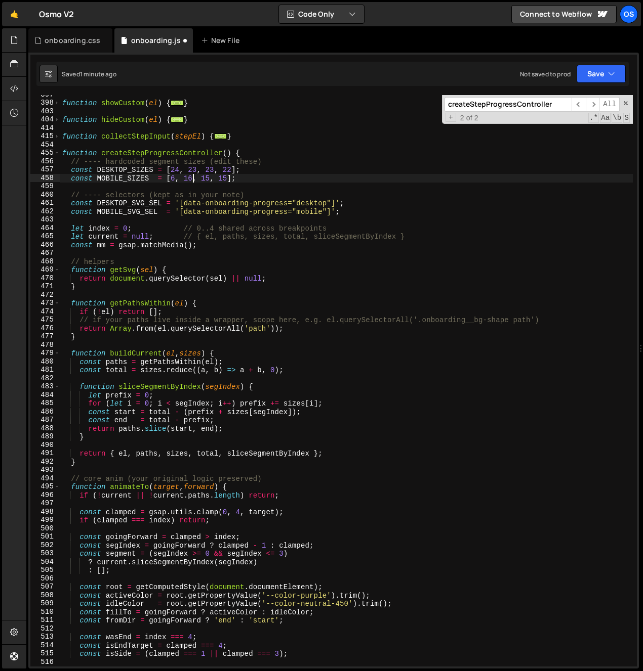
click at [189, 179] on div "function showCustom ( el ) { ... } function hideCustom ( el ) { ... } function …" at bounding box center [346, 385] width 572 height 588
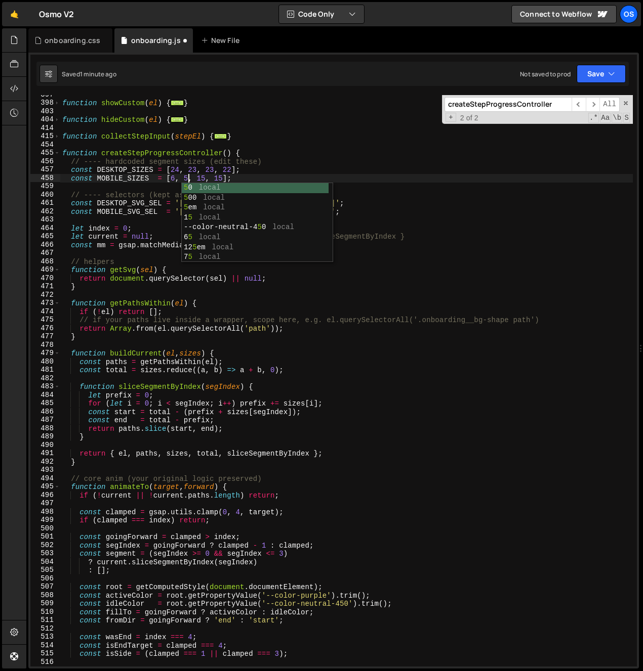
click at [202, 179] on div "function showCustom ( el ) { ... } function hideCustom ( el ) { ... } function …" at bounding box center [346, 385] width 572 height 588
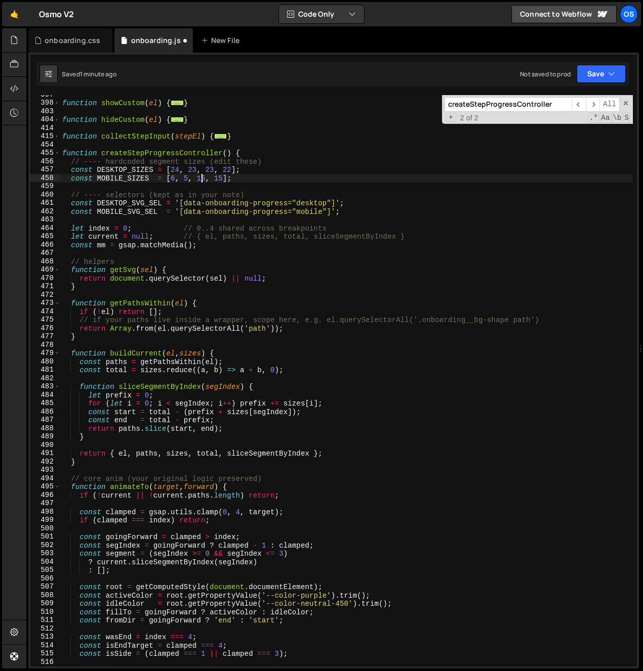
click at [202, 179] on div "function showCustom ( el ) { ... } function hideCustom ( el ) { ... } function …" at bounding box center [346, 385] width 572 height 588
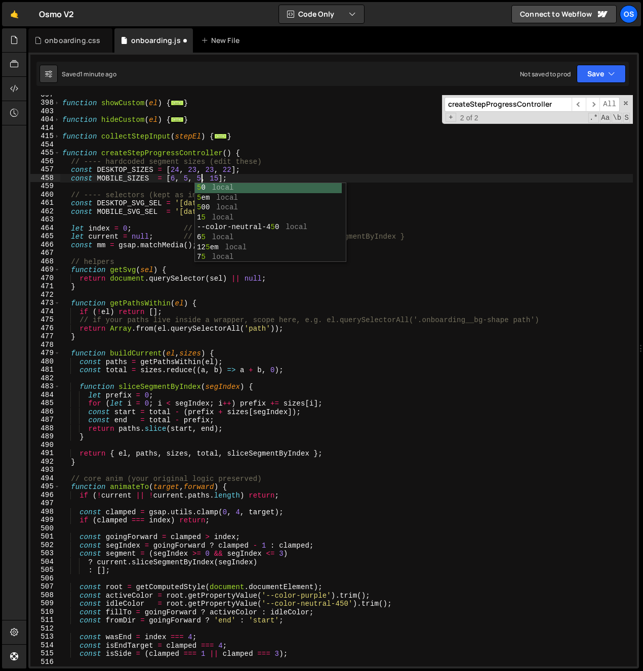
click at [216, 179] on div "function showCustom ( el ) { ... } function hideCustom ( el ) { ... } function …" at bounding box center [346, 385] width 572 height 588
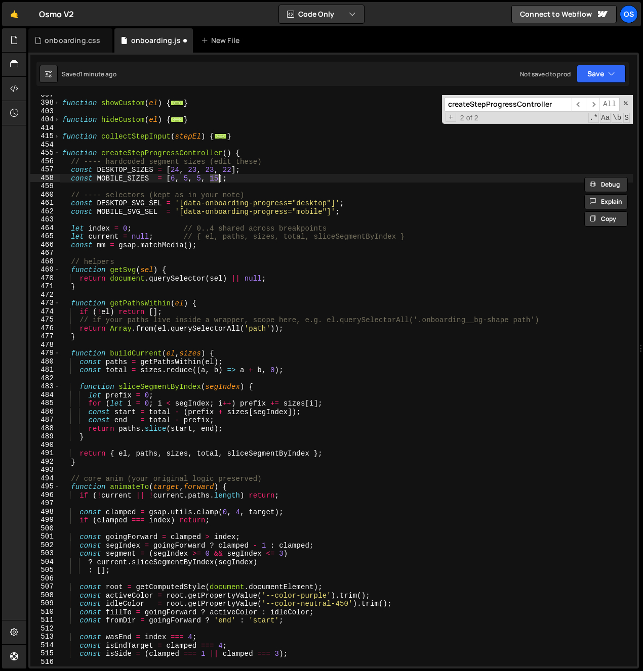
click at [216, 179] on div "function showCustom ( el ) { ... } function hideCustom ( el ) { ... } function …" at bounding box center [346, 385] width 572 height 588
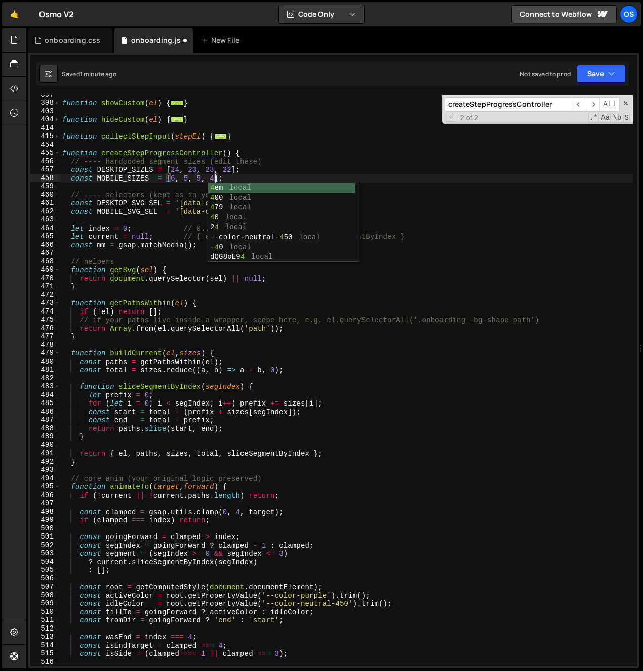
scroll to position [0, 10]
click at [378, 170] on div "function showCustom ( el ) { ... } function hideCustom ( el ) { ... } function …" at bounding box center [346, 385] width 572 height 588
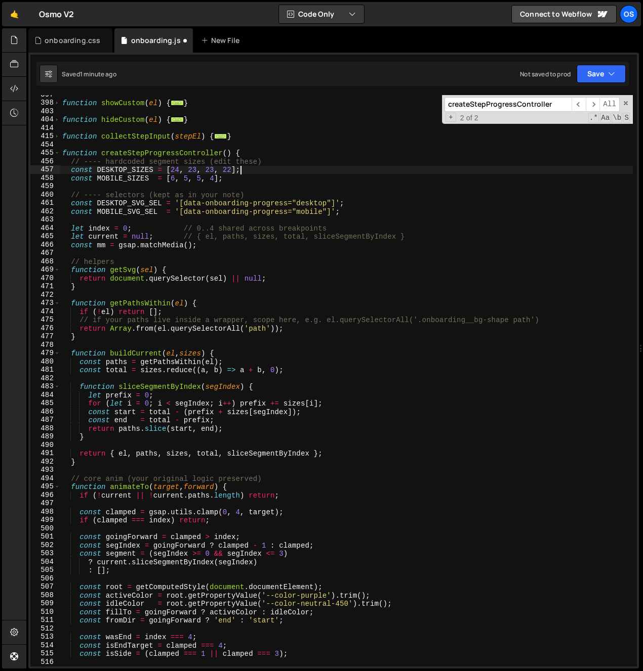
click at [380, 178] on div "function showCustom ( el ) { ... } function hideCustom ( el ) { ... } function …" at bounding box center [346, 385] width 572 height 588
type textarea "const MOBILE_SIZES = [6, 5, 5, 4];"
click at [313, 183] on div "function showCustom ( el ) { ... } function hideCustom ( el ) { ... } function …" at bounding box center [346, 385] width 572 height 588
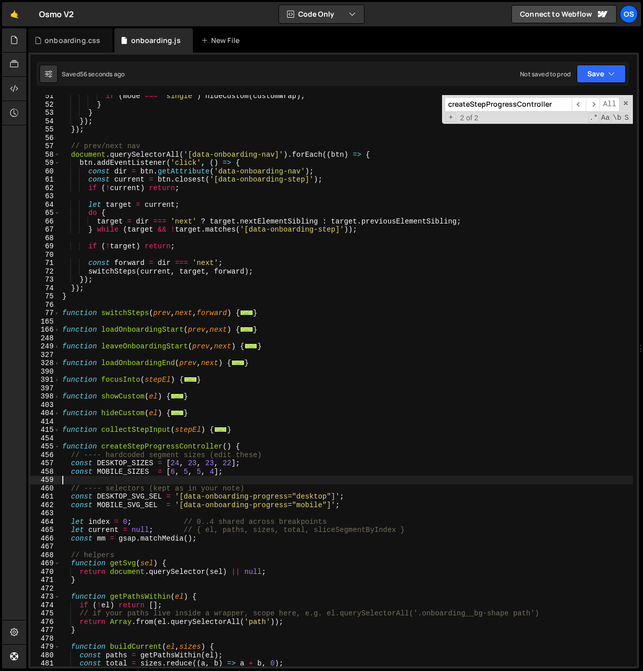
scroll to position [420, 0]
click at [59, 348] on span at bounding box center [57, 347] width 6 height 9
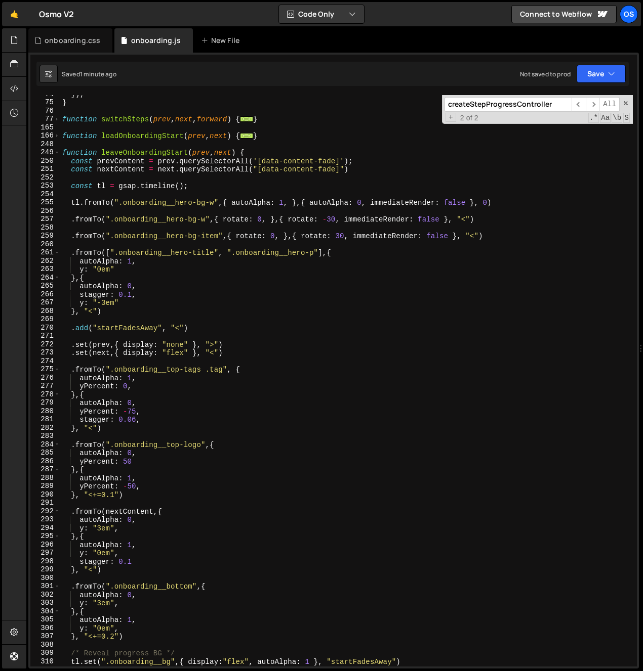
scroll to position [615, 0]
drag, startPoint x: 201, startPoint y: 446, endPoint x: 114, endPoint y: 449, distance: 86.6
click at [114, 448] on div "}) ; } function switchSteps ( prev , next , forward ) { ... } function loadOnbo…" at bounding box center [346, 384] width 572 height 588
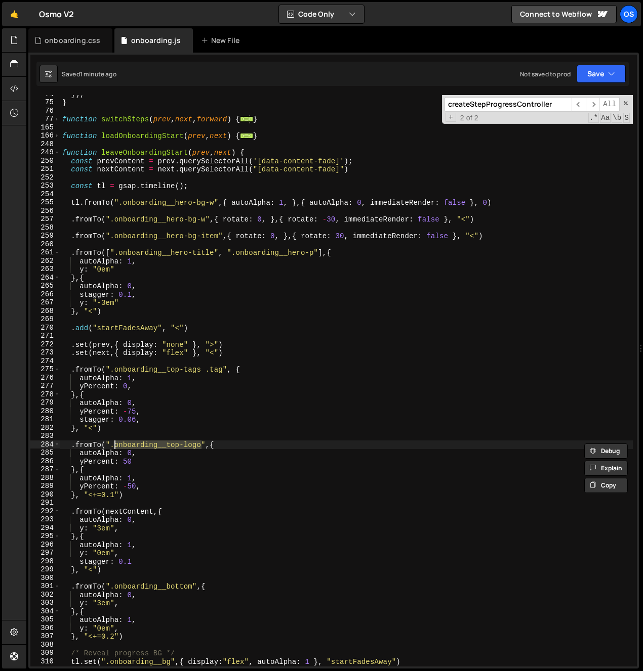
paste textarea "hero-icon"
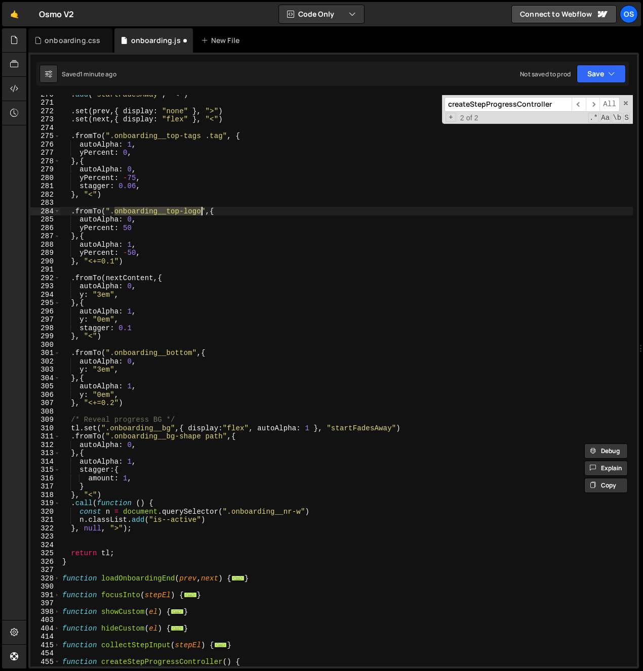
scroll to position [598, 0]
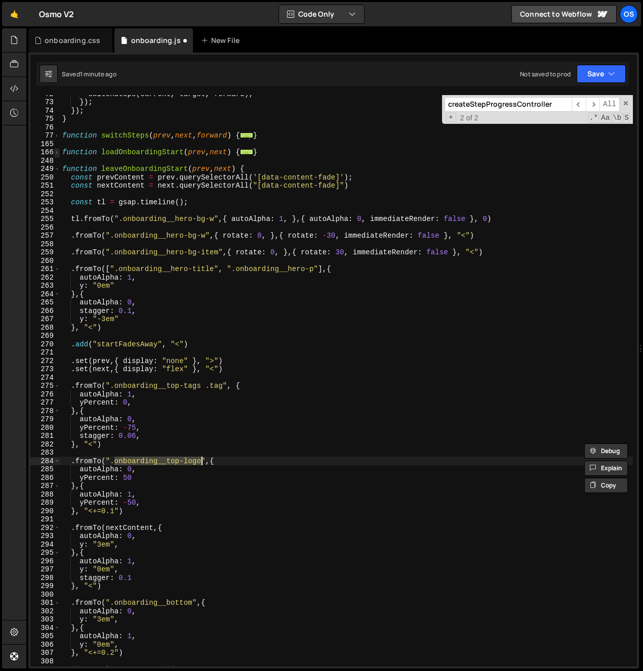
click at [58, 149] on span at bounding box center [57, 152] width 6 height 9
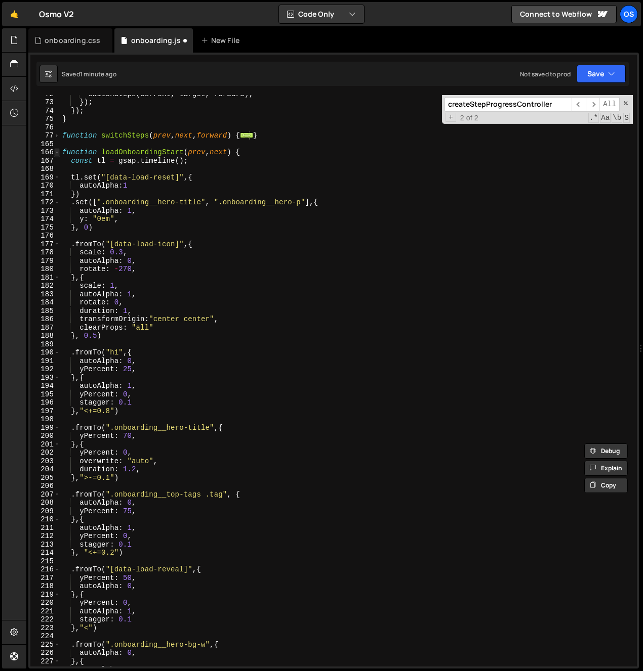
click at [54, 152] on span at bounding box center [57, 152] width 6 height 9
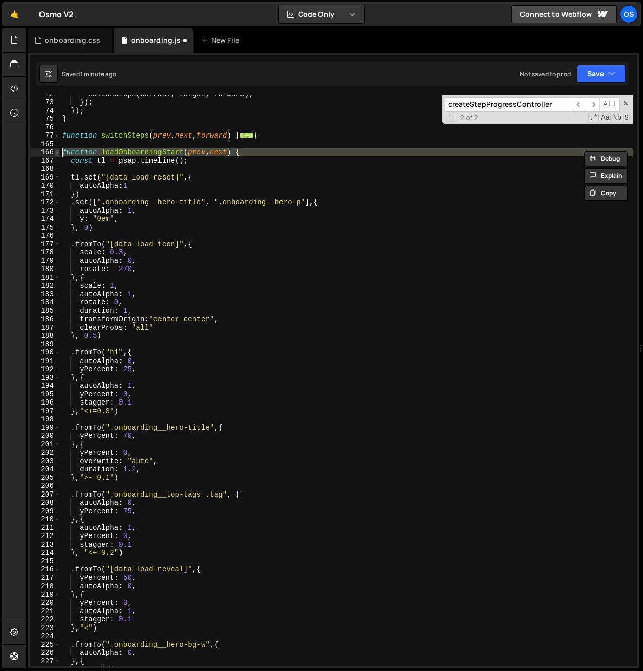
click at [58, 152] on span at bounding box center [57, 152] width 6 height 9
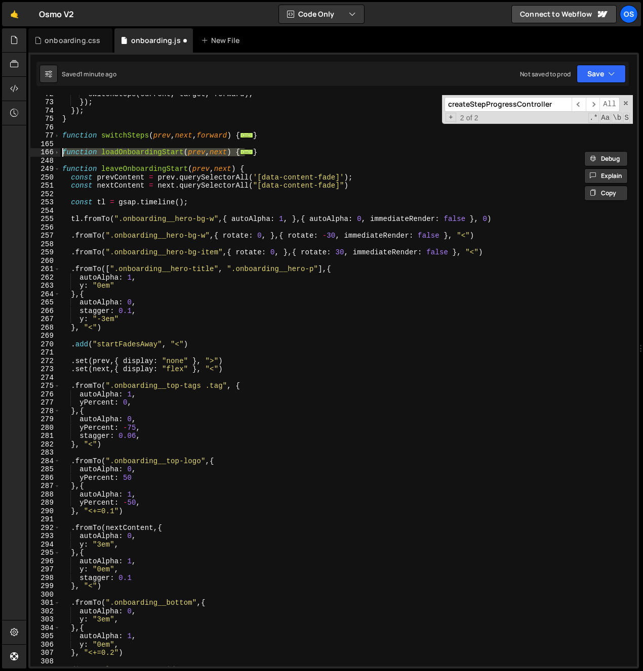
scroll to position [606, 0]
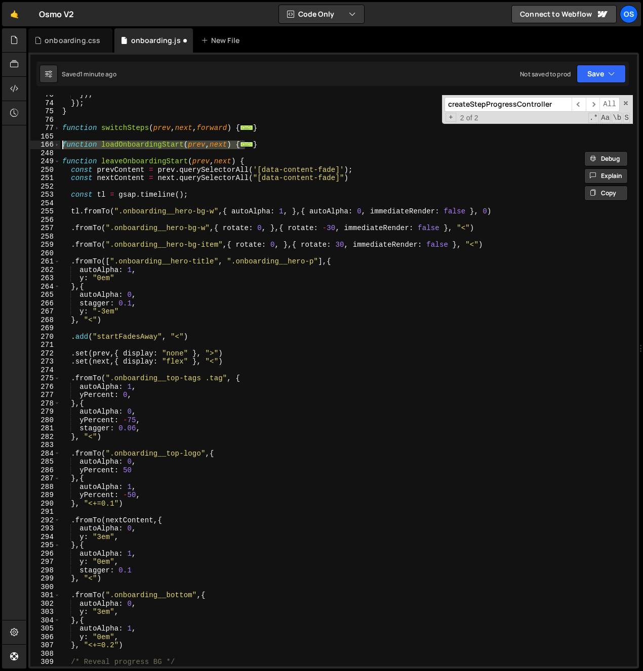
click at [232, 322] on div "}) ; }) ; } function switchSteps ( prev , next , forward ) { ... } function loa…" at bounding box center [346, 385] width 572 height 588
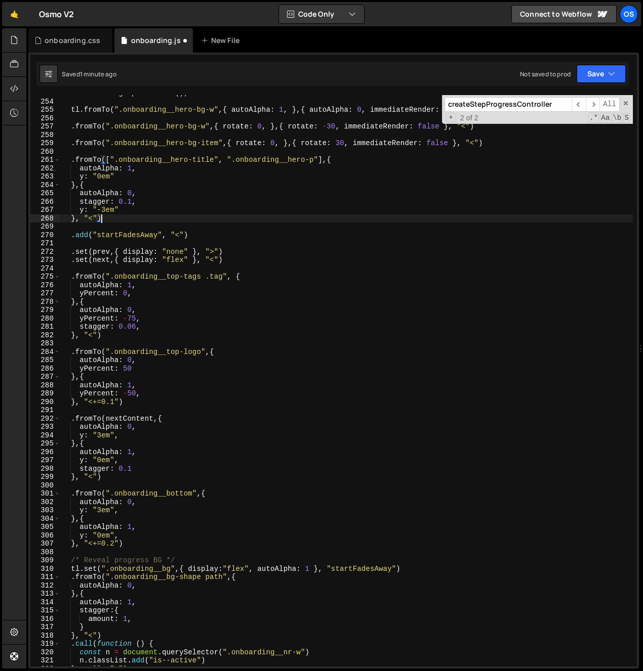
scroll to position [739, 0]
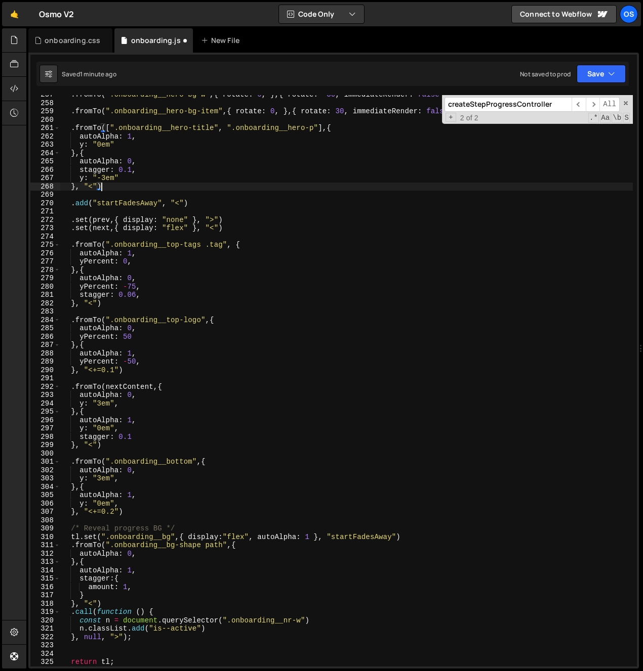
click at [142, 388] on div ". fromTo ( ".onboarding__hero-bg-w" , { rotate : 0 , } , { rotate : - 30 , imme…" at bounding box center [346, 385] width 572 height 588
type textarea ".fromTo(nextContent,{"
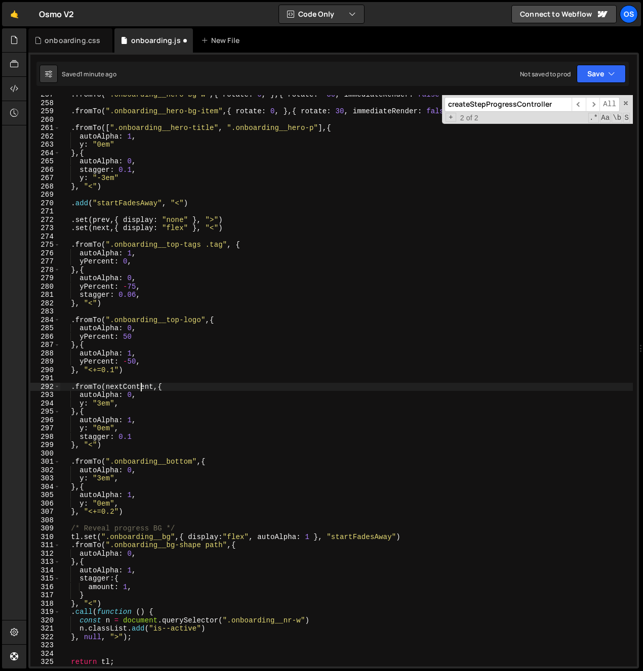
click at [142, 388] on div ". fromTo ( ".onboarding__hero-bg-w" , { rotate : 0 , } , { rotate : - 30 , imme…" at bounding box center [346, 385] width 572 height 588
click at [150, 314] on div ". fromTo ( ".onboarding__hero-bg-w" , { rotate : 0 , } , { rotate : - 30 , imme…" at bounding box center [346, 385] width 572 height 588
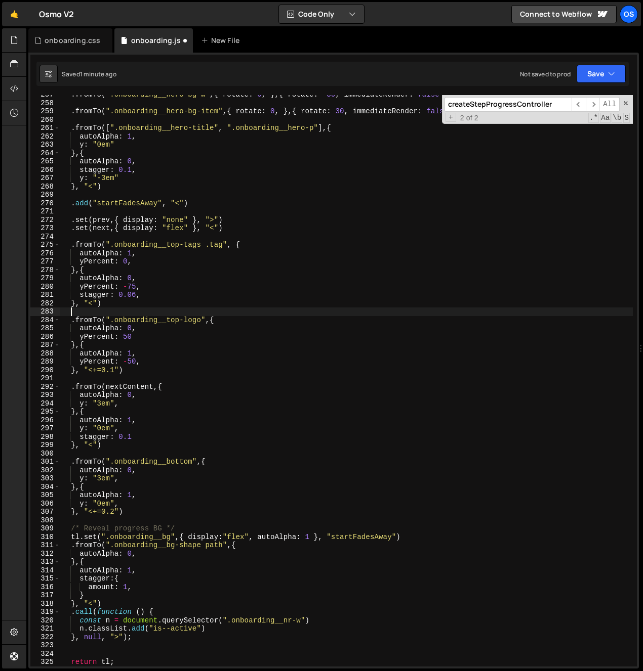
click at [178, 338] on div ". fromTo ( ".onboarding__hero-bg-w" , { rotate : 0 , } , { rotate : - 30 , imme…" at bounding box center [346, 385] width 572 height 588
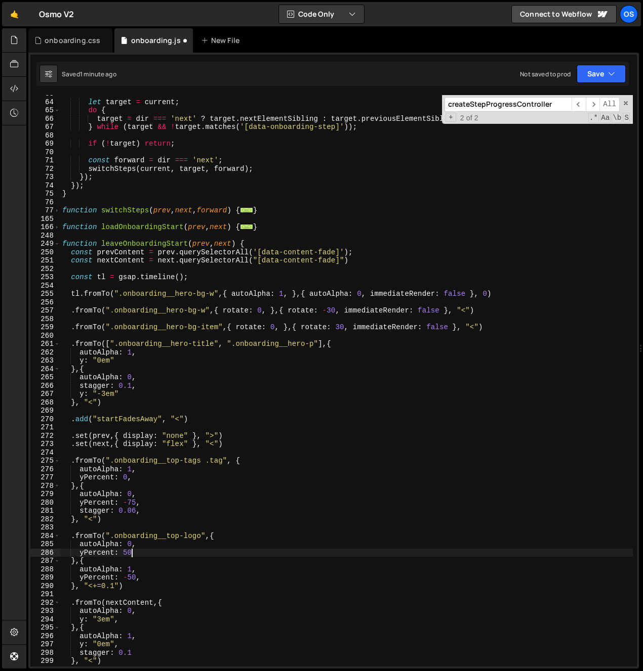
scroll to position [519, 0]
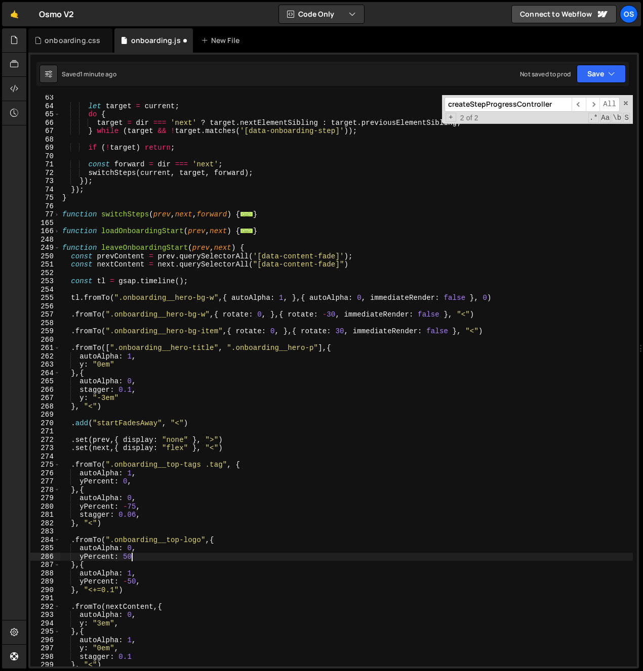
click at [408, 255] on div "let target = current ; do { target = dir === 'next' ? target . nextElementSibli…" at bounding box center [346, 388] width 572 height 588
type textarea "const prevContent = prev.querySelectorAll('[data-content-fade]');"
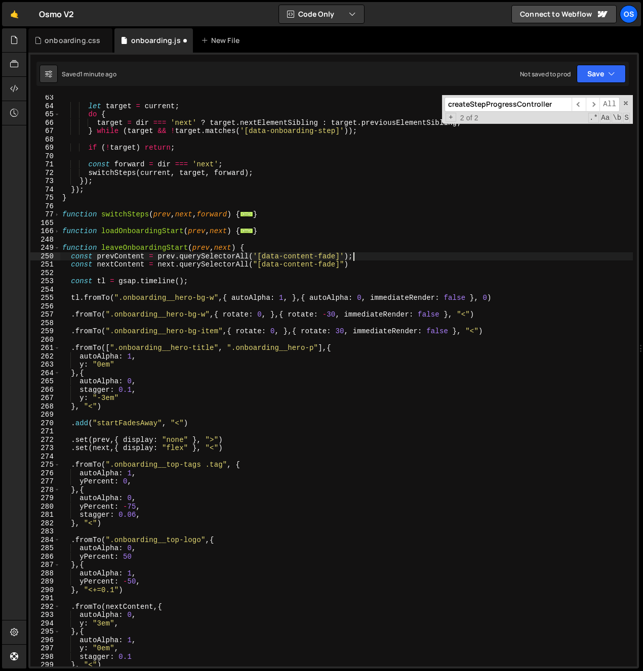
click at [504, 104] on input "createStepProgressController" at bounding box center [507, 104] width 127 height 15
paste input "home-hero__top-logo"
type input "home-hero__top-logo"
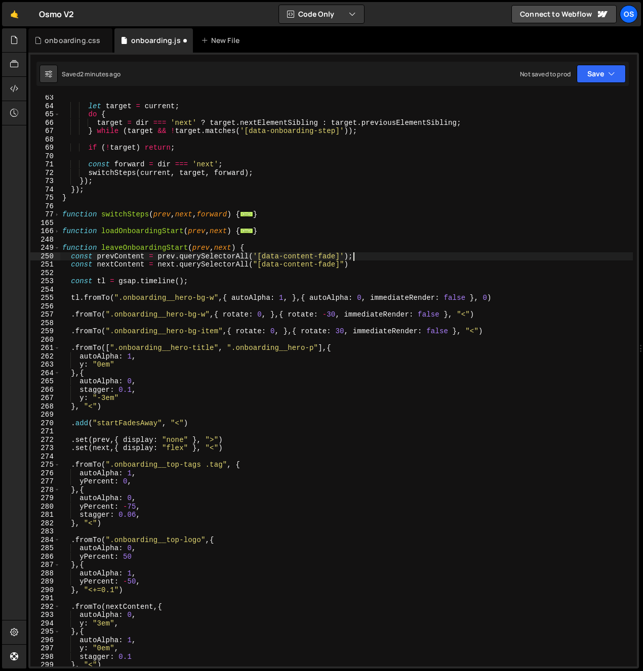
click at [109, 249] on div "let target = current ; do { target = dir === 'next' ? target . nextElementSibli…" at bounding box center [346, 388] width 572 height 588
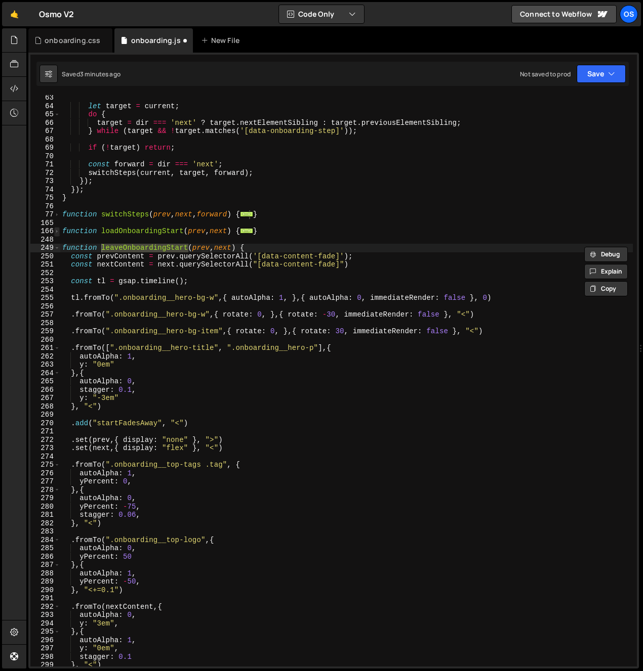
click at [57, 231] on span at bounding box center [57, 231] width 6 height 9
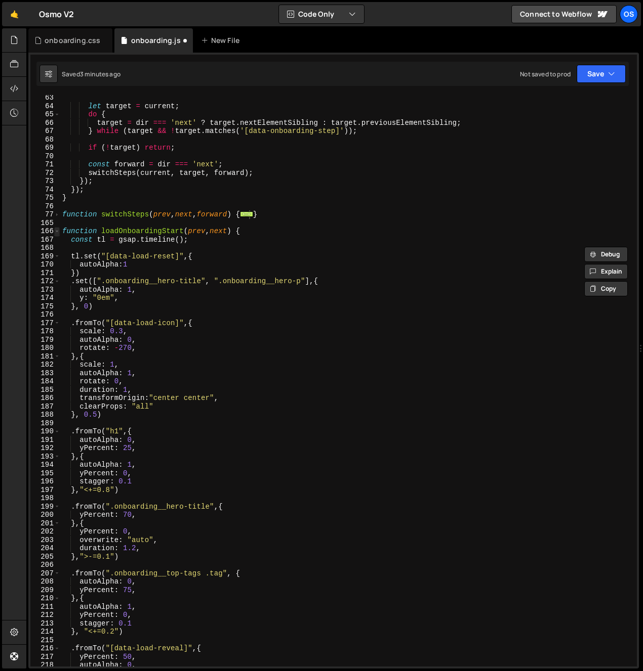
click at [59, 230] on div "166" at bounding box center [45, 231] width 30 height 9
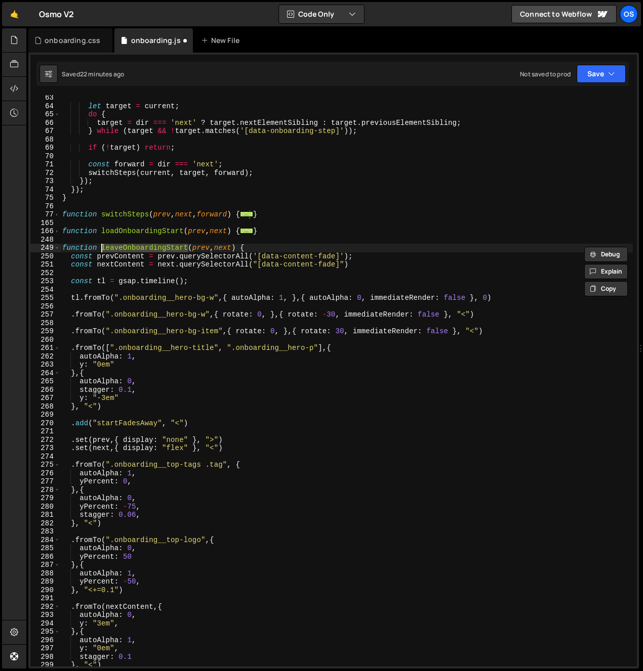
click at [100, 263] on div "let target = current ; do { target = dir === 'next' ? target . nextElementSibli…" at bounding box center [346, 388] width 572 height 588
type textarea "const nextContent = next.querySelectorAll("[data-content-fade]")"
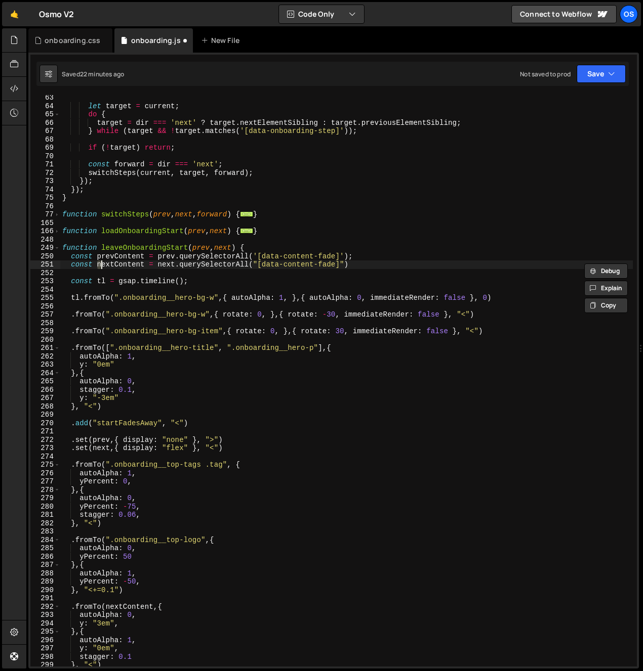
click at [131, 243] on div "let target = current ; do { target = dir === 'next' ? target . nextElementSibli…" at bounding box center [346, 388] width 572 height 588
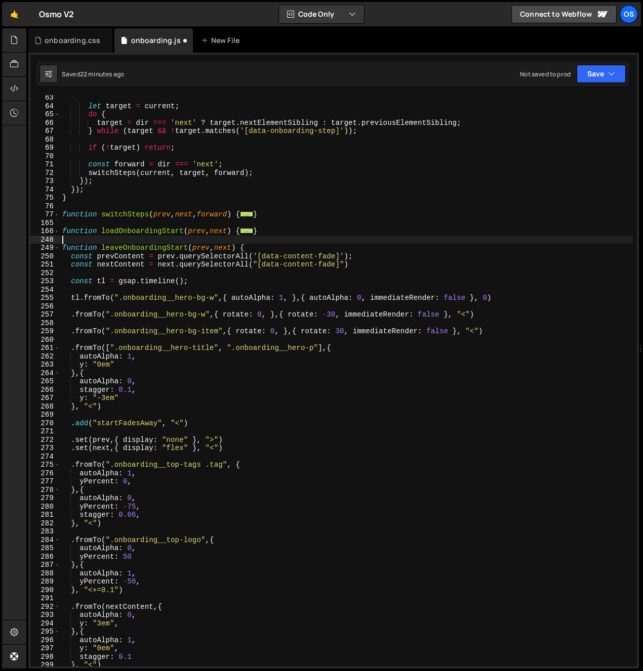
click at [131, 243] on div "let target = current ; do { target = dir === 'next' ? target . nextElementSibli…" at bounding box center [346, 388] width 572 height 588
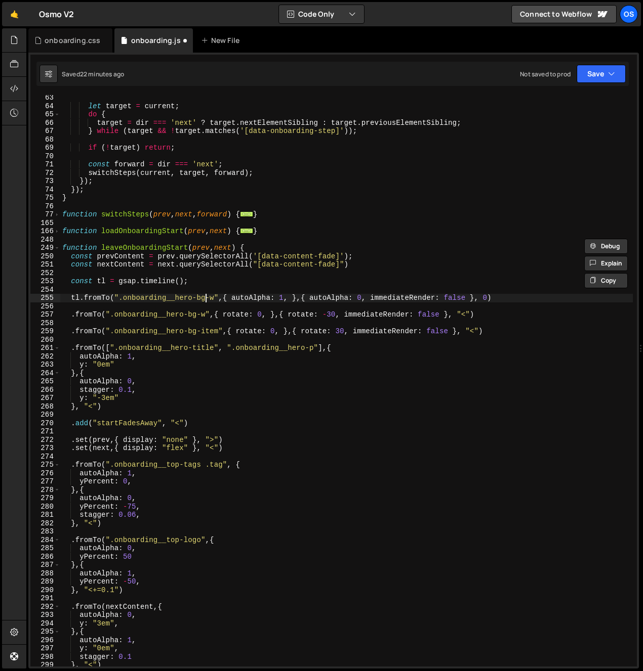
click at [204, 296] on div "let target = current ; do { target = dir === 'next' ? target . nextElementSibli…" at bounding box center [346, 388] width 572 height 588
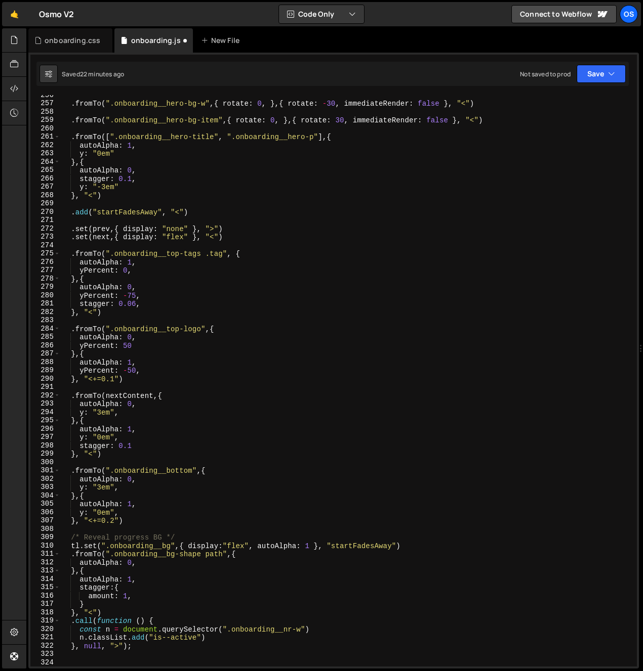
scroll to position [738, 0]
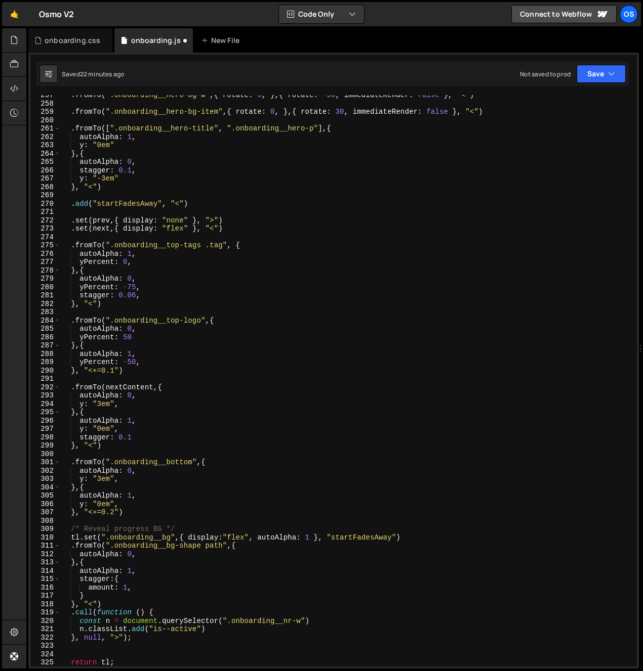
click at [123, 602] on div ". fromTo ( ".onboarding__hero-bg-w" , { rotate : 0 , } , { rotate : - 30 , imme…" at bounding box center [346, 385] width 572 height 588
type textarea "}, "<")"
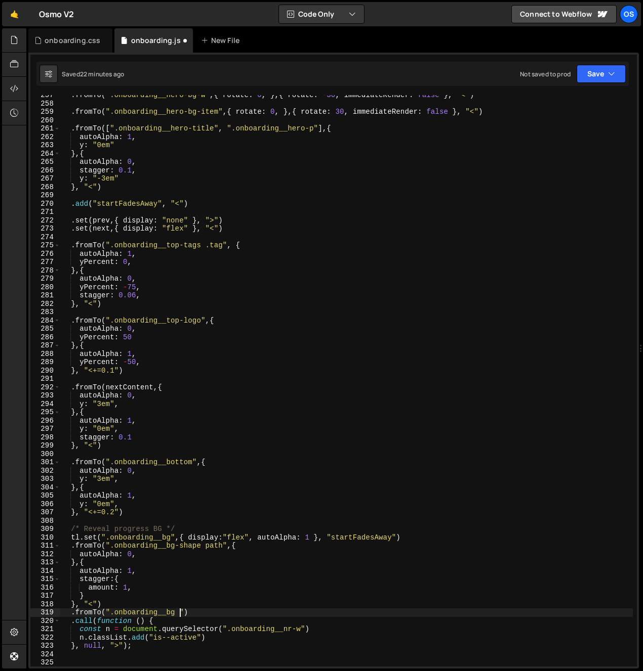
scroll to position [0, 8]
drag, startPoint x: 180, startPoint y: 614, endPoint x: 114, endPoint y: 614, distance: 65.8
click at [114, 614] on div ". fromTo ( ".onboarding__hero-bg-w" , { rotate : 0 , } , { rotate : - 30 , imme…" at bounding box center [346, 385] width 572 height 588
paste textarea "icon"
type textarea ".fromTo(".onboarding__icon",{)"
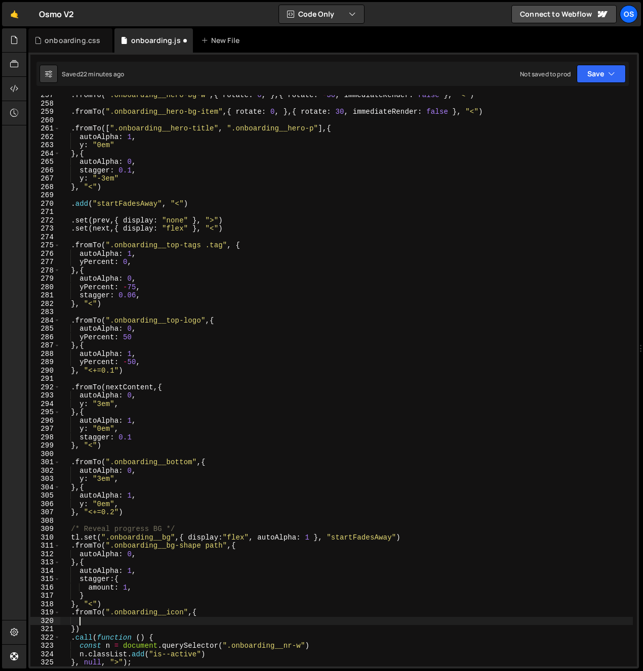
scroll to position [0, 1]
type textarea "},{"
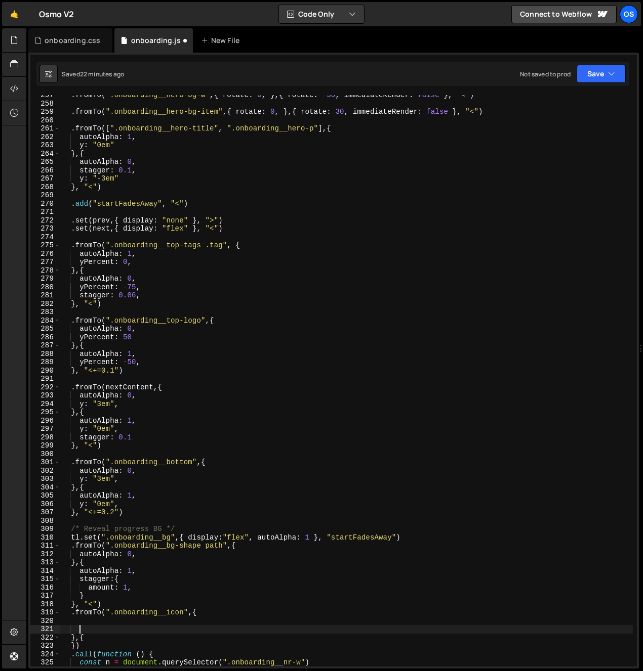
scroll to position [0, 0]
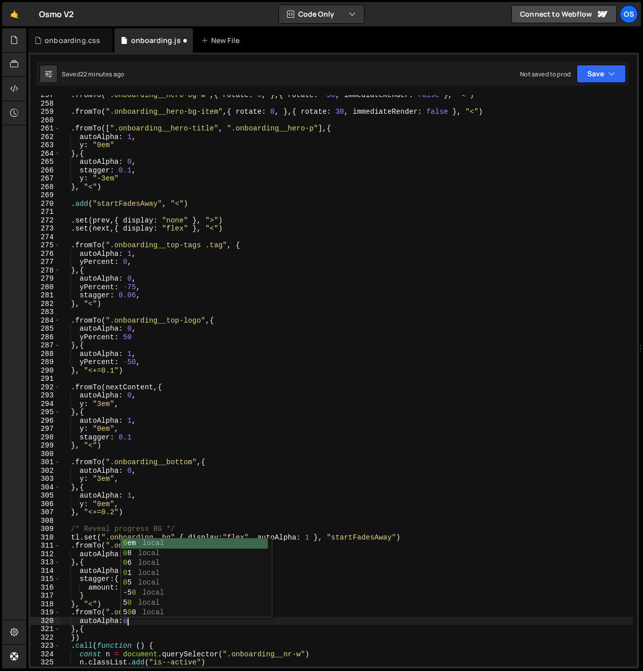
type textarea "autoAlpha:0,"
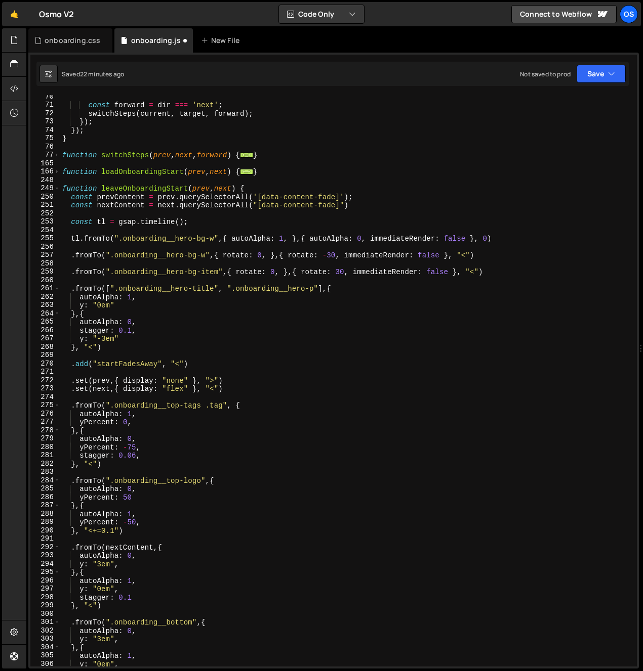
scroll to position [579, 0]
click at [59, 171] on span at bounding box center [57, 171] width 6 height 9
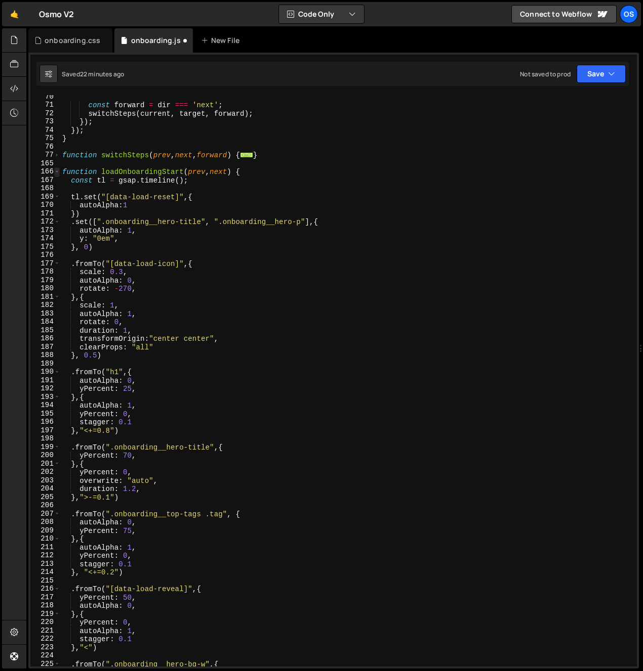
click at [59, 171] on span at bounding box center [57, 171] width 6 height 9
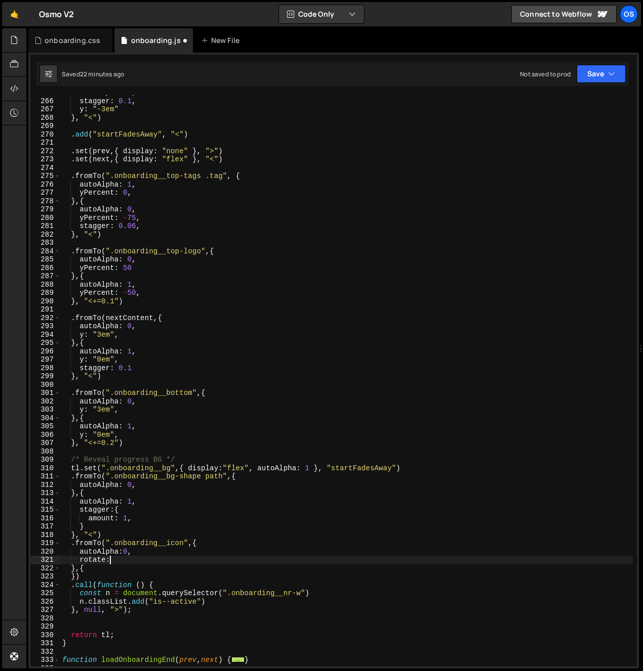
scroll to position [812, 0]
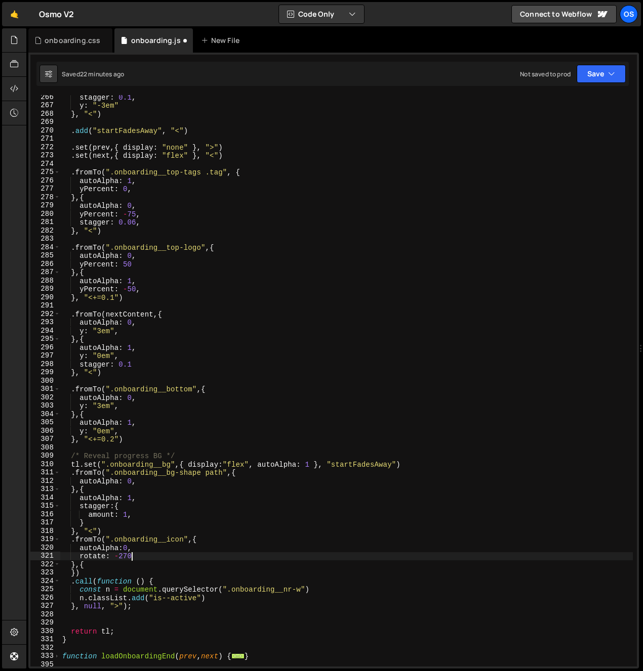
type textarea "rotate: -270,"
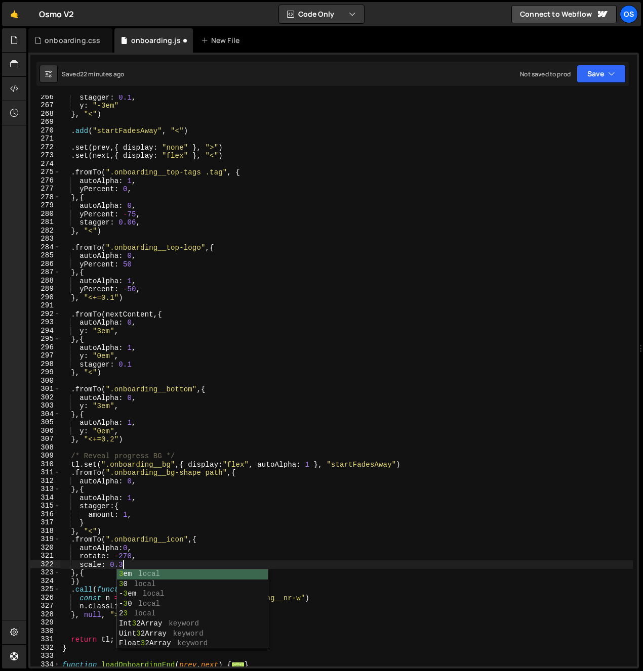
scroll to position [0, 4]
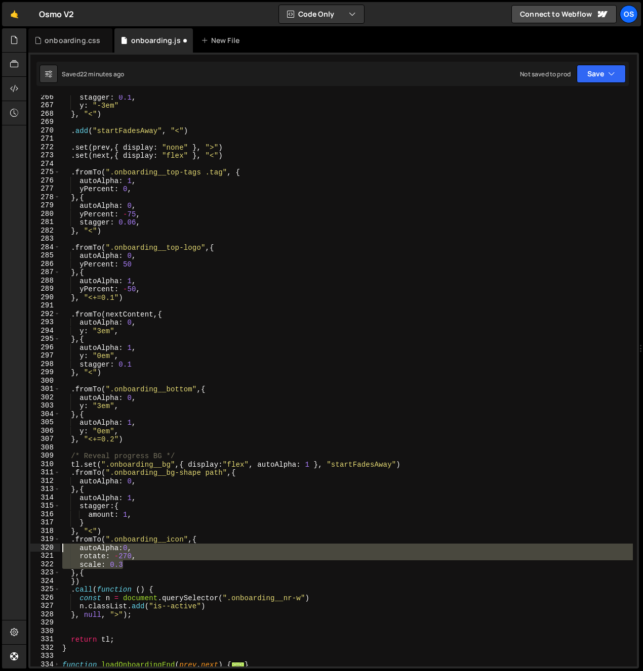
drag, startPoint x: 137, startPoint y: 566, endPoint x: 5, endPoint y: 550, distance: 133.0
click at [5, 550] on div "Hold on a sec... Are you certain you wish to leave this page? Any changes you'v…" at bounding box center [321, 335] width 643 height 671
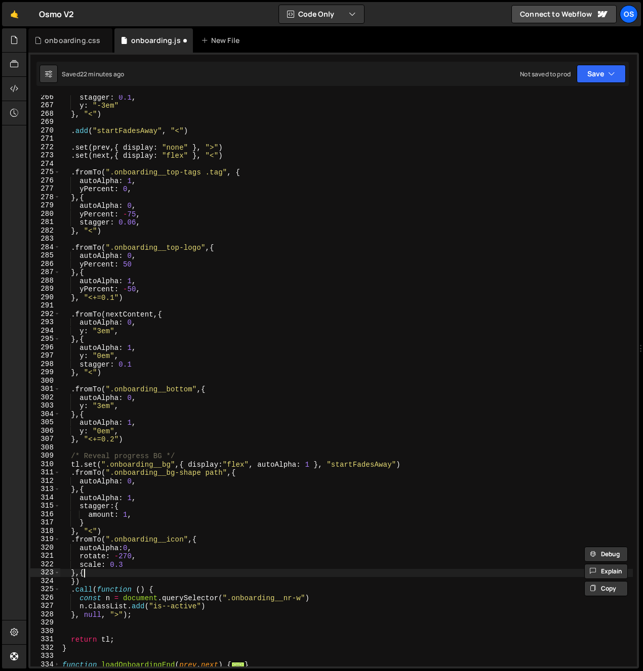
click at [92, 571] on div "stagger : 0.1 , y : "-3em" } , "<" ) . add ( "startFadesAway" , "<" ) . set ( p…" at bounding box center [346, 387] width 572 height 588
type textarea "},{"
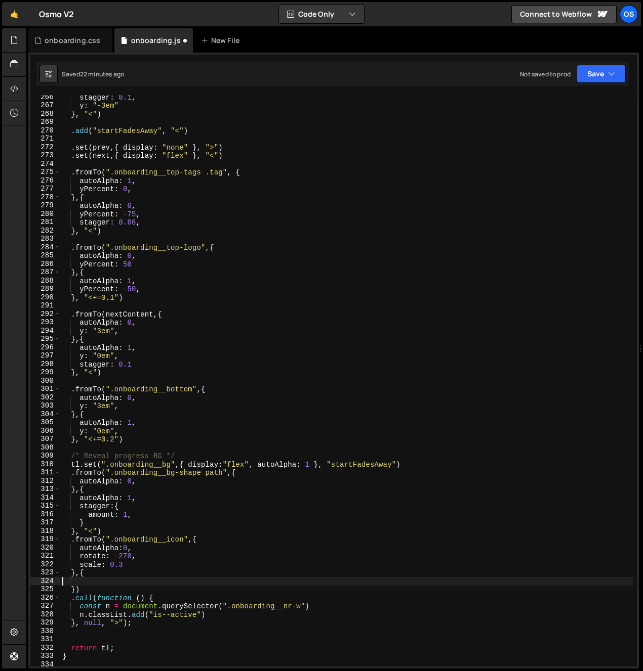
type textarea "},{"
paste textarea "scale: 0.3"
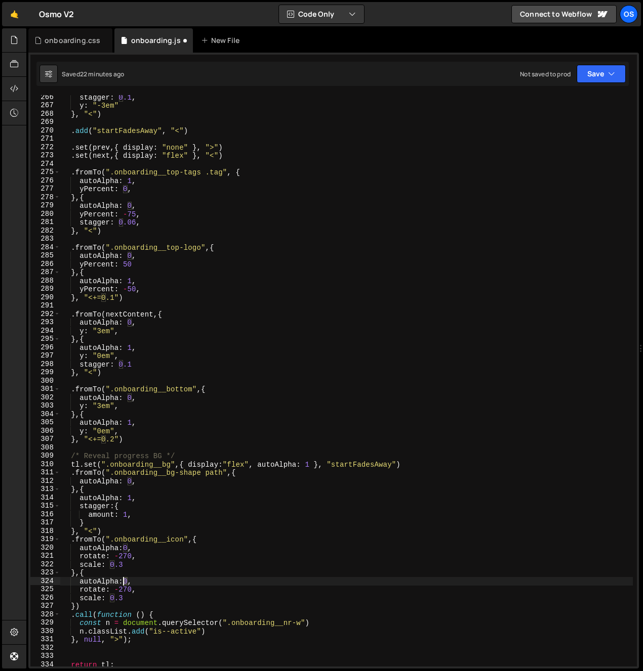
click at [123, 584] on div "stagger : 0.1 , y : "-3em" } , "<" ) . add ( "startFadesAway" , "<" ) . set ( p…" at bounding box center [346, 387] width 572 height 588
drag, startPoint x: 118, startPoint y: 592, endPoint x: 127, endPoint y: 592, distance: 8.1
click at [127, 592] on div "stagger : 0.1 , y : "-3em" } , "<" ) . add ( "startFadesAway" , "<" ) . set ( p…" at bounding box center [346, 387] width 572 height 588
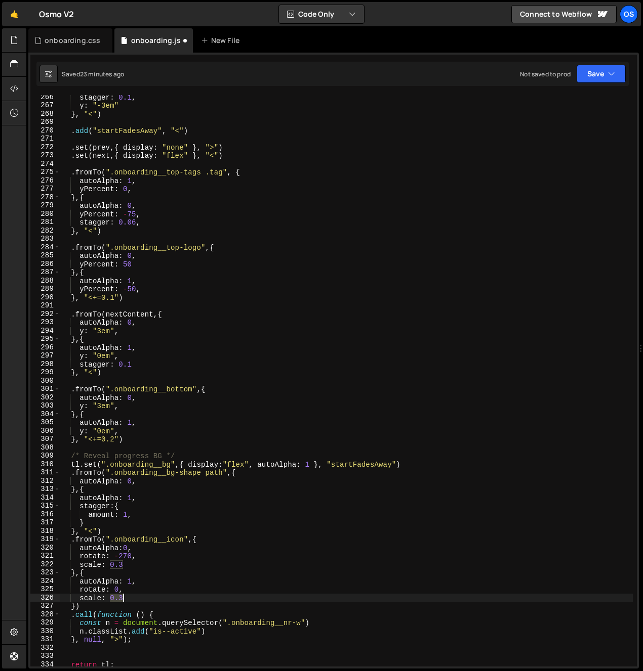
drag, startPoint x: 111, startPoint y: 598, endPoint x: 124, endPoint y: 599, distance: 13.2
click at [124, 599] on div "stagger : 0.1 , y : "-3em" } , "<" ) . add ( "startFadesAway" , "<" ) . set ( p…" at bounding box center [346, 387] width 572 height 588
click at [77, 607] on div "stagger : 0.1 , y : "-3em" } , "<" ) . add ( "startFadesAway" , "<" ) . set ( p…" at bounding box center [346, 387] width 572 height 588
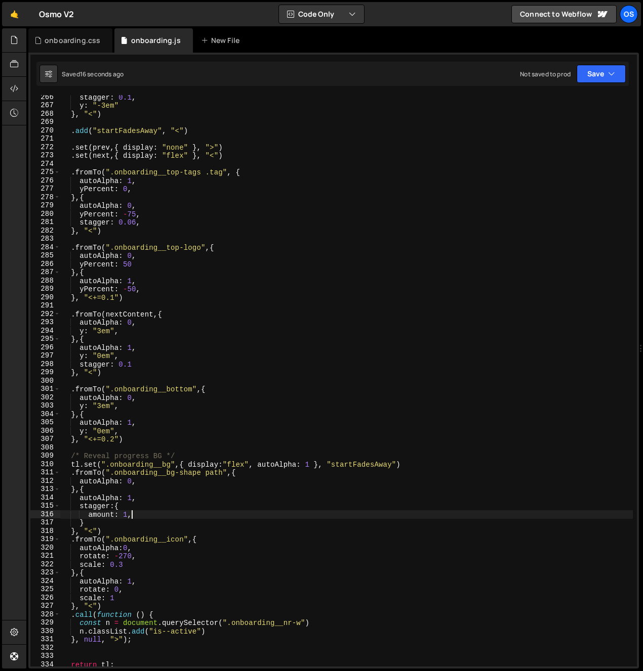
click at [131, 515] on div "stagger : 0.1 , y : "-3em" } , "<" ) . add ( "startFadesAway" , "<" ) . set ( p…" at bounding box center [346, 387] width 572 height 588
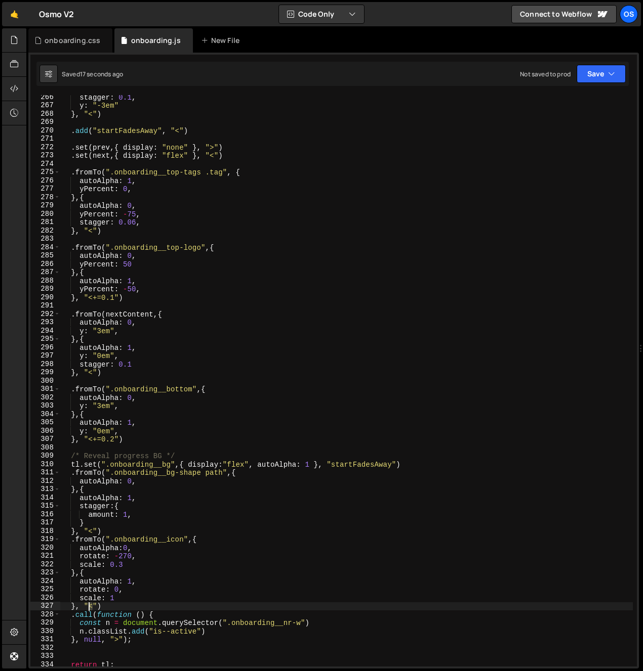
click at [89, 609] on div "stagger : 0.1 , y : "-3em" } , "<" ) . add ( "startFadesAway" , "<" ) . set ( p…" at bounding box center [346, 387] width 572 height 588
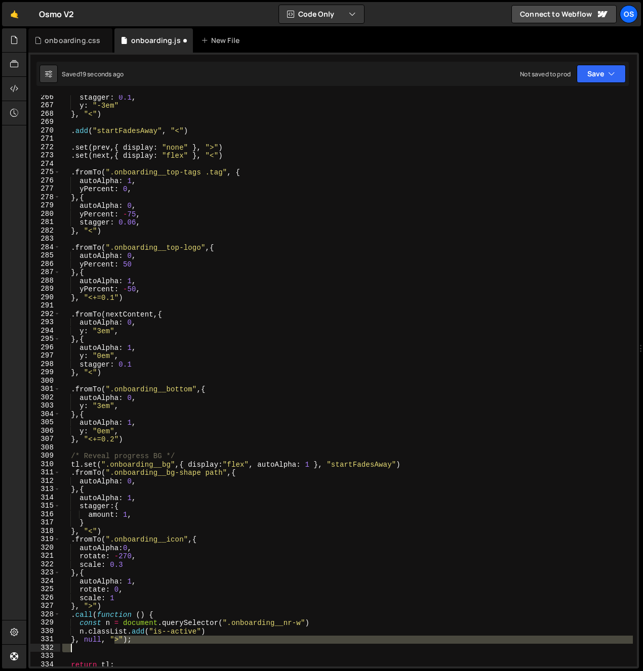
click at [119, 645] on div "stagger : 0.1 , y : "-3em" } , "<" ) . add ( "startFadesAway" , "<" ) . set ( p…" at bounding box center [346, 387] width 572 height 588
click at [117, 642] on div "stagger : 0.1 , y : "-3em" } , "<" ) . add ( "startFadesAway" , "<" ) . set ( p…" at bounding box center [346, 381] width 572 height 572
click at [114, 643] on div "stagger : 0.1 , y : "-3em" } , "<" ) . add ( "startFadesAway" , "<" ) . set ( p…" at bounding box center [346, 387] width 572 height 588
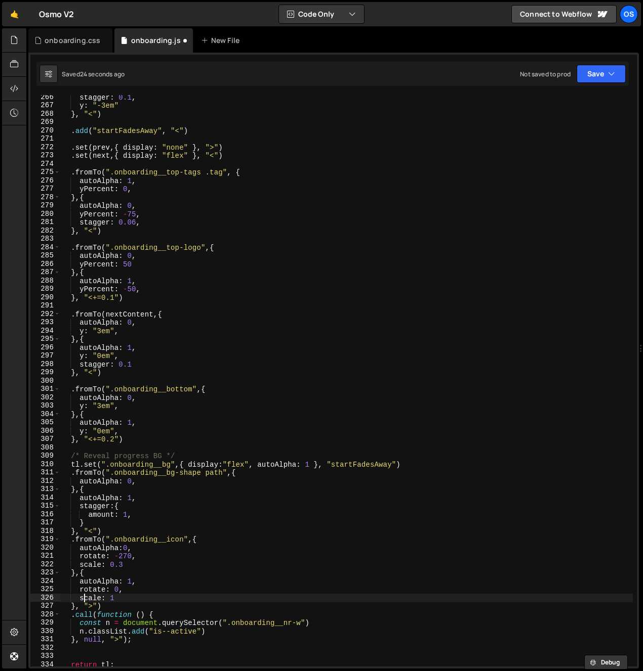
click at [83, 601] on div "stagger : 0.1 , y : "-3em" } , "<" ) . add ( "startFadesAway" , "<" ) . set ( p…" at bounding box center [346, 387] width 572 height 588
drag, startPoint x: 93, startPoint y: 607, endPoint x: 89, endPoint y: 612, distance: 6.2
click at [89, 608] on div "stagger : 0.1 , y : "-3em" } , "<" ) . add ( "startFadesAway" , "<" ) . set ( p…" at bounding box center [346, 387] width 572 height 588
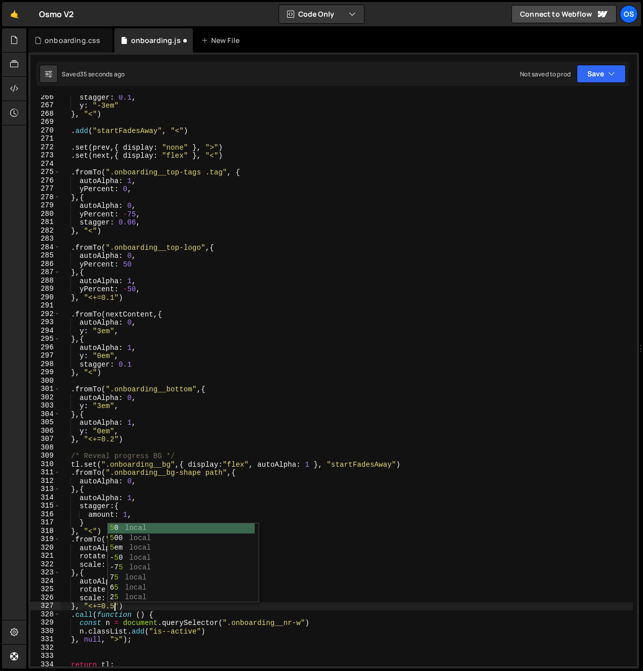
scroll to position [0, 3]
click at [249, 332] on div "stagger : 0.1 , y : "-3em" } , "<" ) . add ( "startFadesAway" , "<" ) . set ( p…" at bounding box center [346, 387] width 572 height 588
type textarea "y: "3em","
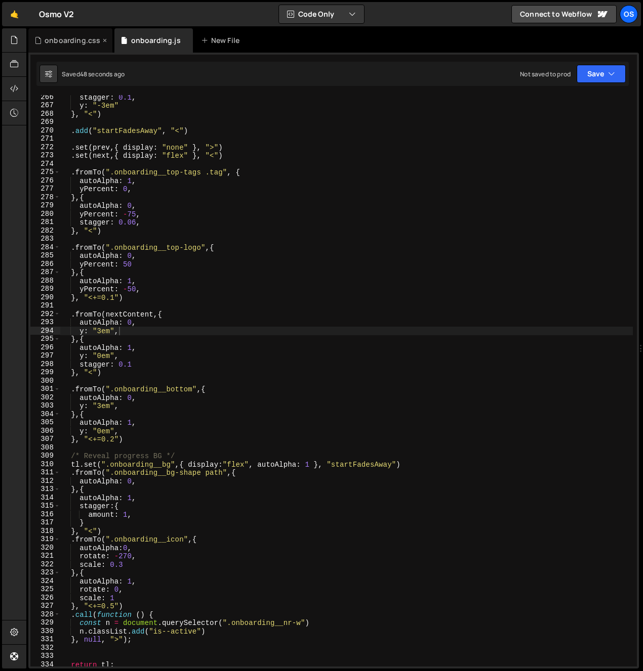
click at [58, 47] on div "onboarding.css" at bounding box center [70, 40] width 84 height 24
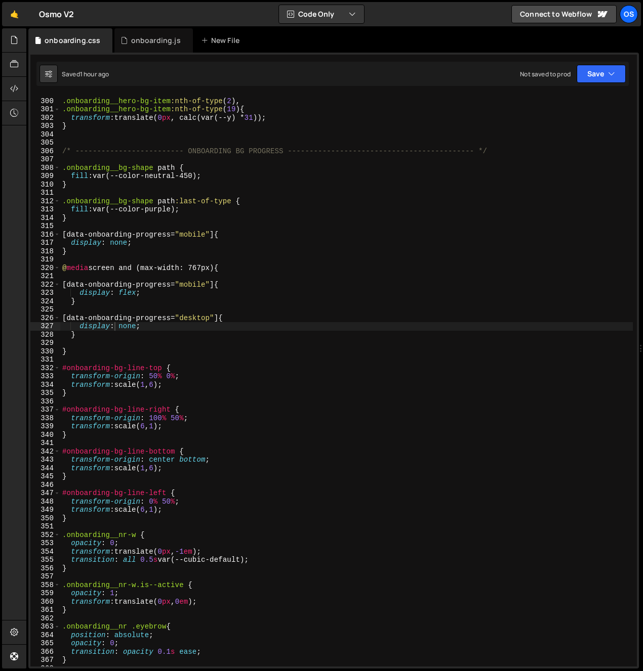
click at [174, 302] on div ".onboarding__hero-bg-item :nth-of-type ( 2 ), .onboarding__hero-bg-item :nth-of…" at bounding box center [346, 383] width 572 height 588
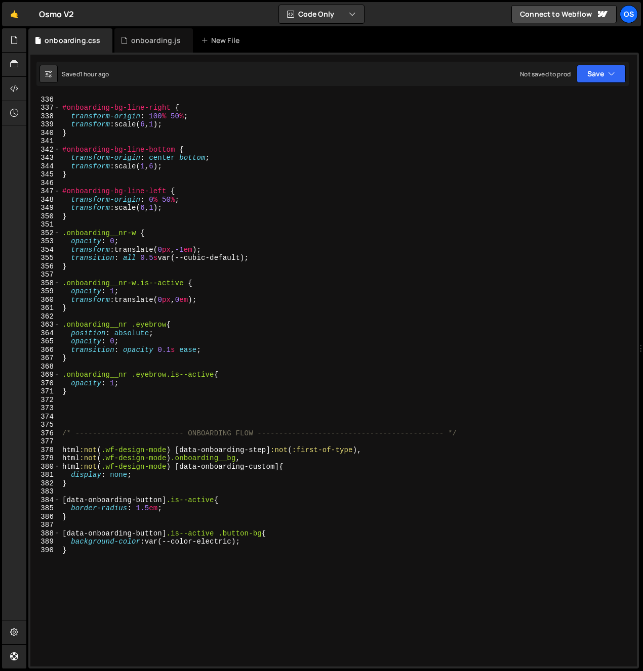
scroll to position [2828, 0]
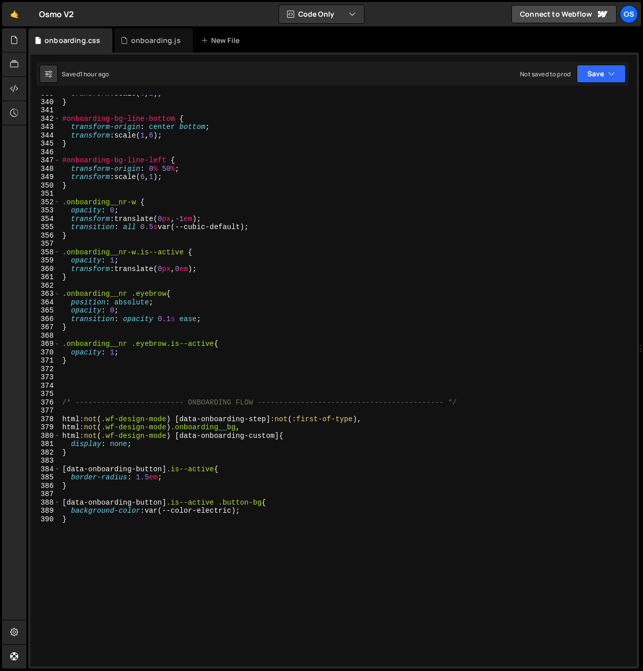
click at [153, 597] on div "transform : scale( 6 , 1 ) ; } #onboarding-bg-line-bottom { transform-origin : …" at bounding box center [346, 384] width 572 height 588
type textarea "}"
type textarea "@media screen and (max-width: 767px){"
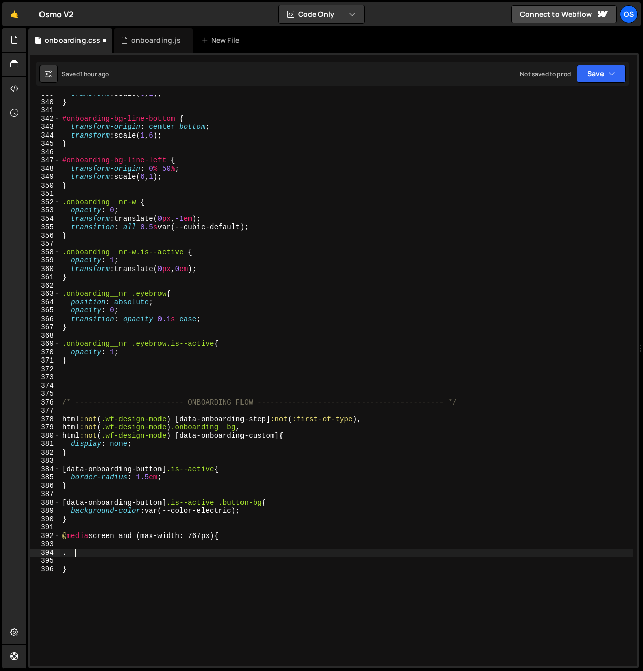
paste textarea "onboarding"
type textarea ".onboarding .button-label{"
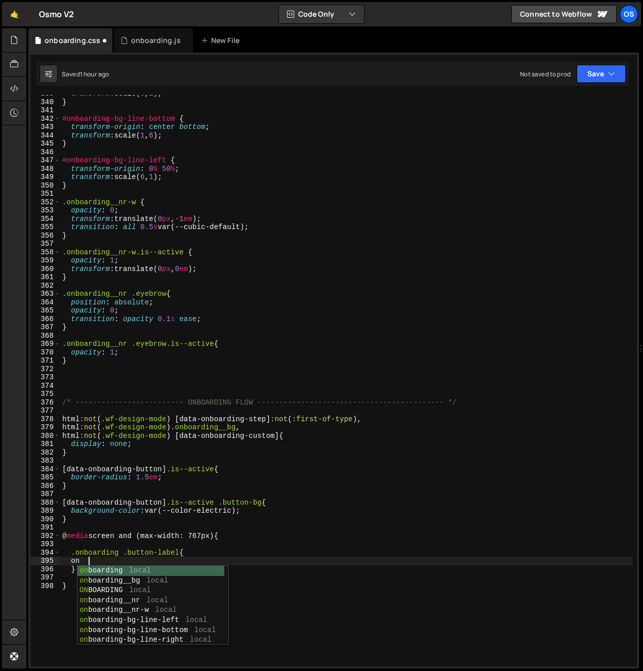
type textarea "o"
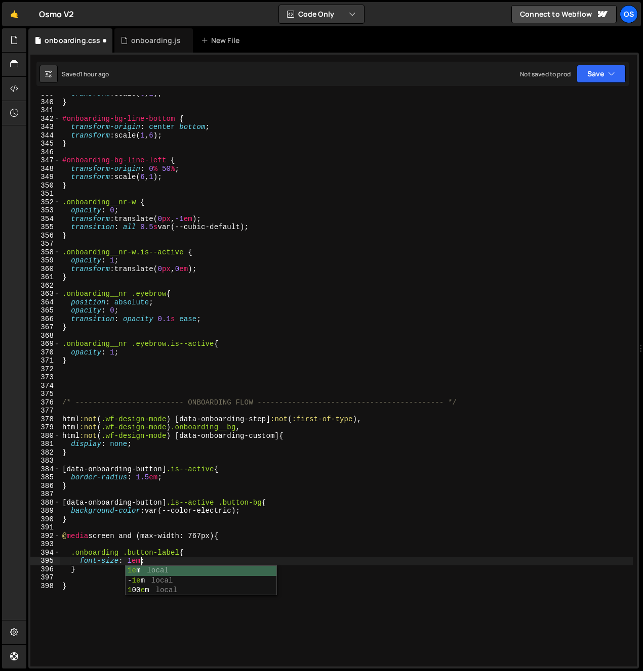
scroll to position [0, 5]
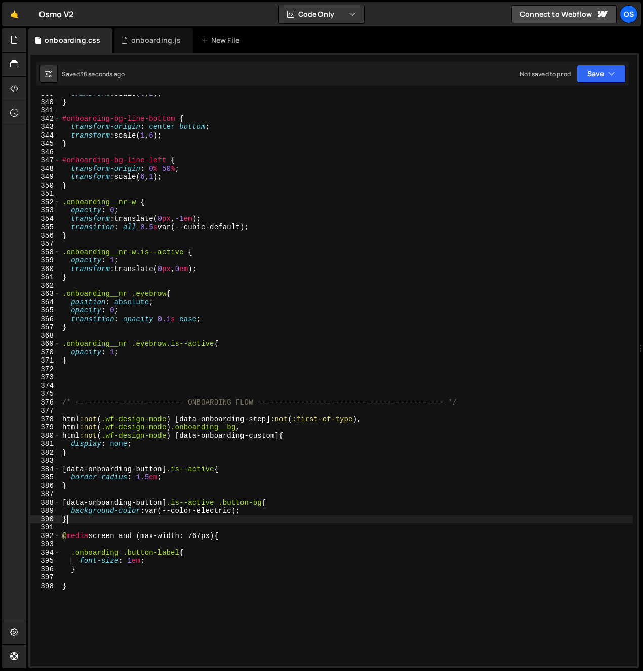
click at [133, 516] on div "transform : scale( 6 , 1 ) ; } #onboarding-bg-line-bottom { transform-origin : …" at bounding box center [346, 384] width 572 height 588
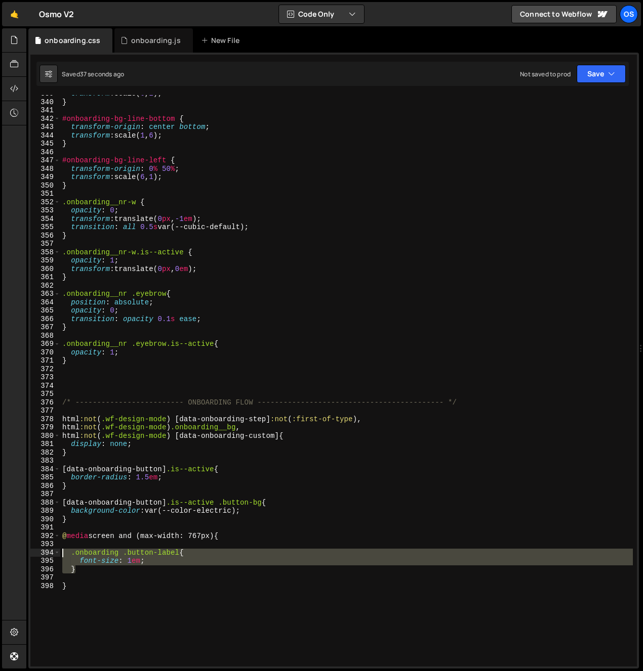
drag, startPoint x: 76, startPoint y: 568, endPoint x: 34, endPoint y: 551, distance: 45.4
click at [34, 551] on div "} 339 340 341 342 343 344 345 346 347 348 349 350 351 352 353 354 355 356 357 3…" at bounding box center [333, 381] width 606 height 572
type textarea ".onboarding .button-label{ font-size: 1em;"
click at [61, 575] on div "transform : scale( 6 , 1 ) ; } #onboarding-bg-line-bottom { transform-origin : …" at bounding box center [346, 384] width 572 height 588
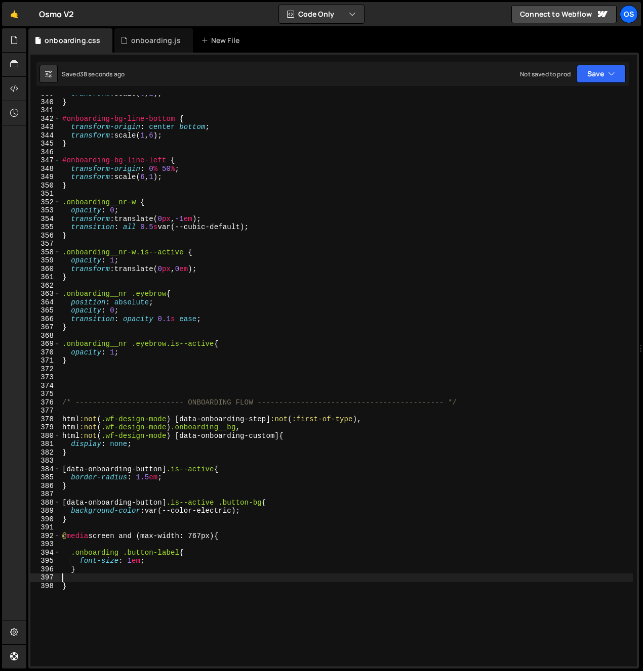
paste textarea "}"
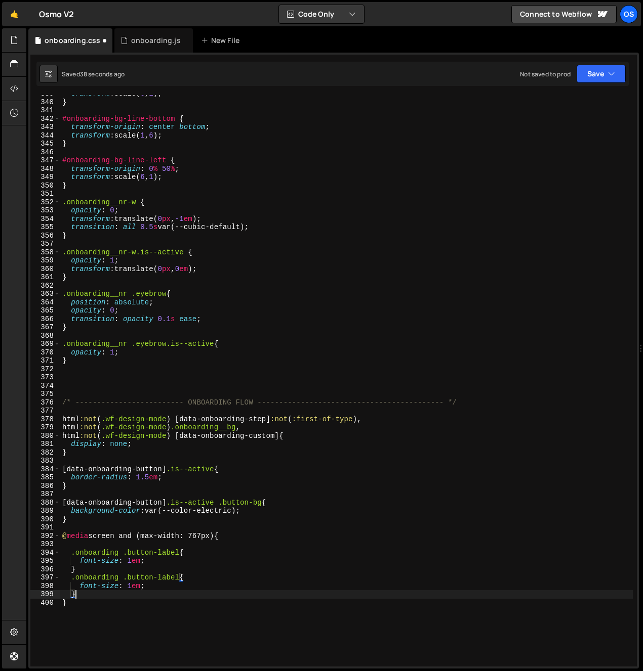
click at [103, 573] on div "transform : scale( 6 , 1 ) ; } #onboarding-bg-line-bottom { transform-origin : …" at bounding box center [346, 384] width 572 height 588
type textarea "}"
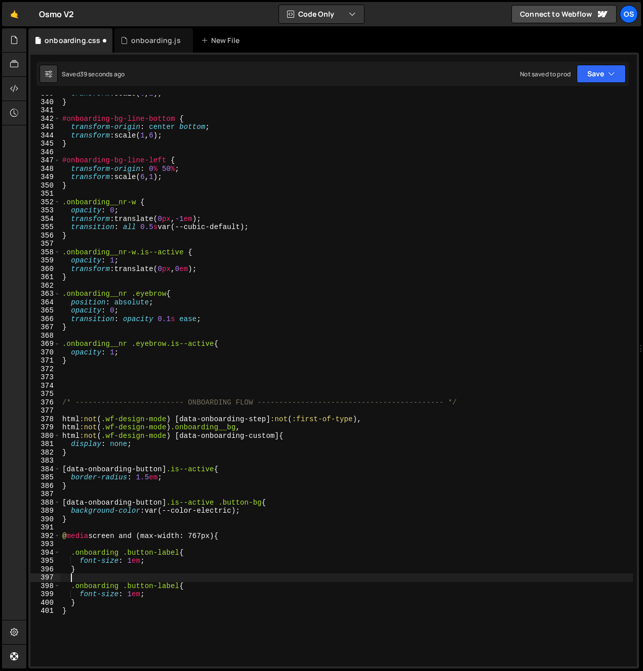
click at [88, 601] on div "transform : scale( 6 , 1 ) ; } #onboarding-bg-line-bottom { transform-origin : …" at bounding box center [346, 384] width 572 height 588
type textarea "}"
drag, startPoint x: 180, startPoint y: 587, endPoint x: 151, endPoint y: 590, distance: 28.4
click at [151, 590] on div "transform : scale( 6 , 1 ) ; } #onboarding-bg-line-bottom { transform-origin : …" at bounding box center [346, 384] width 572 height 588
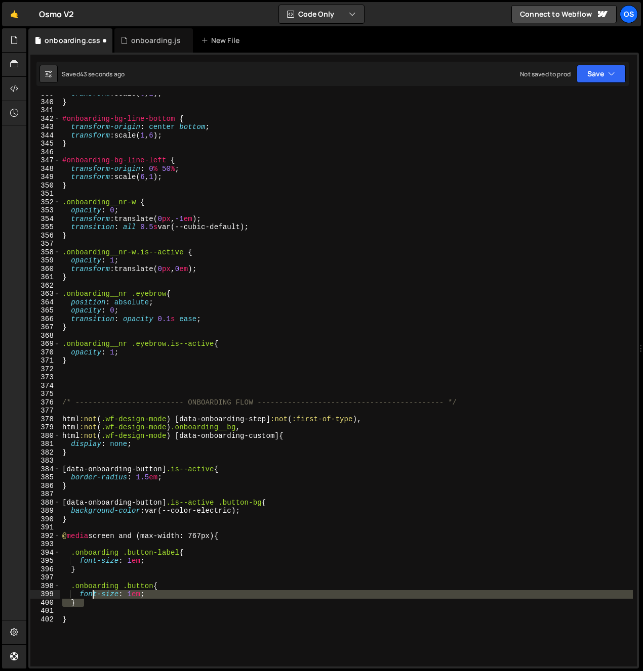
drag, startPoint x: 150, startPoint y: 600, endPoint x: 92, endPoint y: 595, distance: 58.9
click at [92, 595] on div "transform : scale( 6 , 1 ) ; } #onboarding-bg-line-bottom { transform-origin : …" at bounding box center [346, 384] width 572 height 588
click at [89, 595] on div "transform : scale( 6 , 1 ) ; } #onboarding-bg-line-bottom { transform-origin : …" at bounding box center [346, 384] width 572 height 588
type textarea "font-size: 1em;"
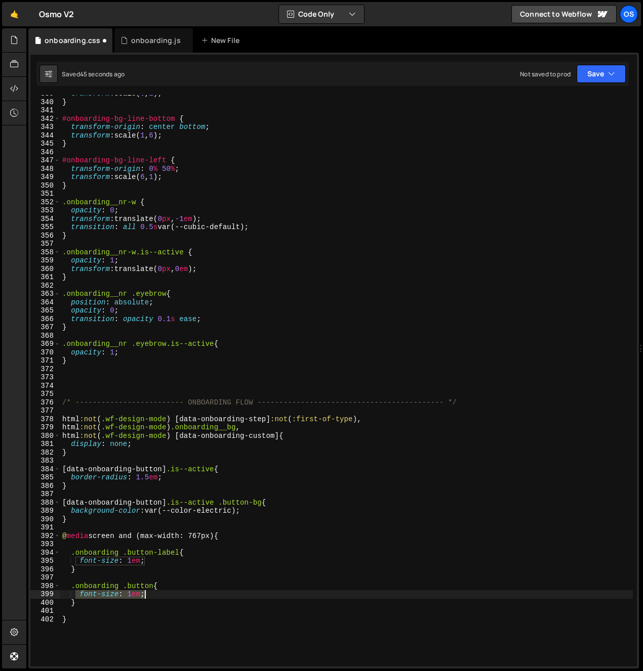
drag, startPoint x: 77, startPoint y: 592, endPoint x: 163, endPoint y: 595, distance: 86.6
click at [163, 595] on div "transform : scale( 6 , 1 ) ; } #onboarding-bg-line-bottom { transform-origin : …" at bounding box center [346, 384] width 572 height 588
type textarea "--btn-height: 2.5em;"
click at [128, 41] on div "onboarding.js" at bounding box center [150, 40] width 60 height 10
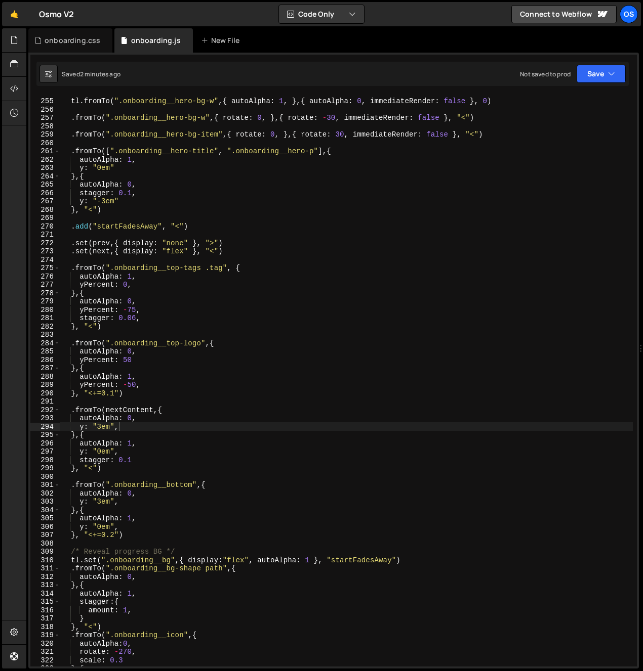
scroll to position [591, 0]
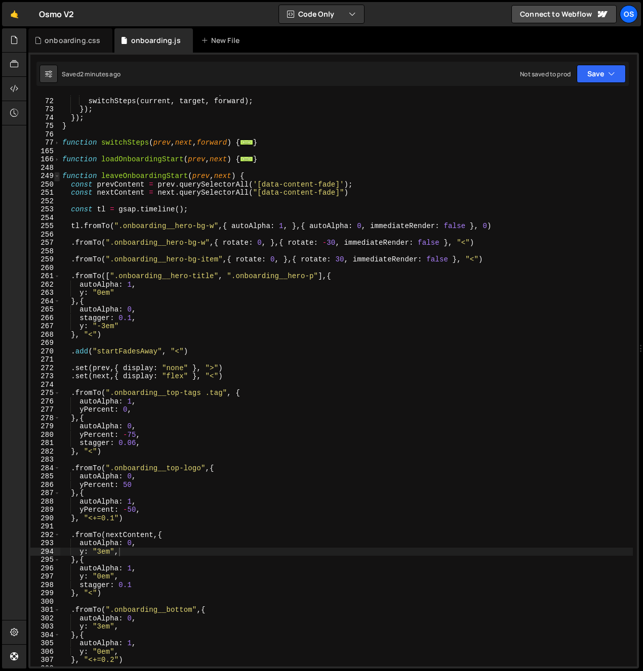
click at [57, 176] on span at bounding box center [57, 176] width 6 height 9
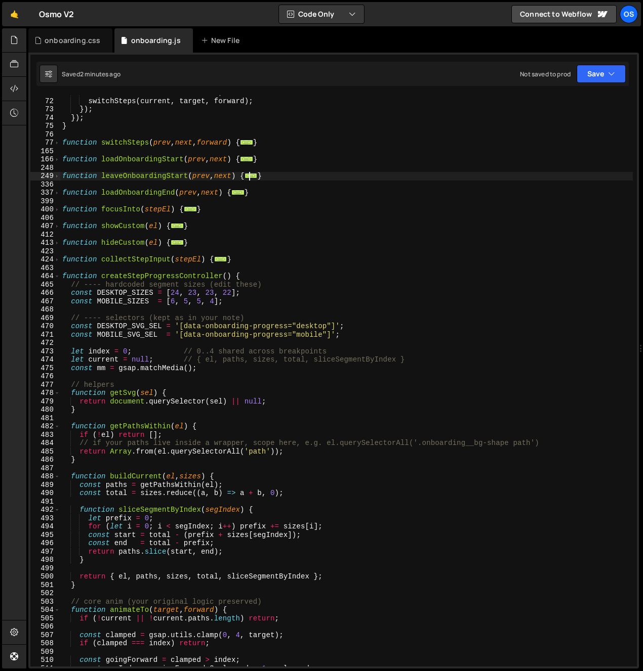
click at [120, 192] on div "const forward = dir === 'next' ; switchSteps ( current , target , forward ) ; }…" at bounding box center [346, 383] width 572 height 588
type textarea "function loadOnboardingEnd(prev, next) {"
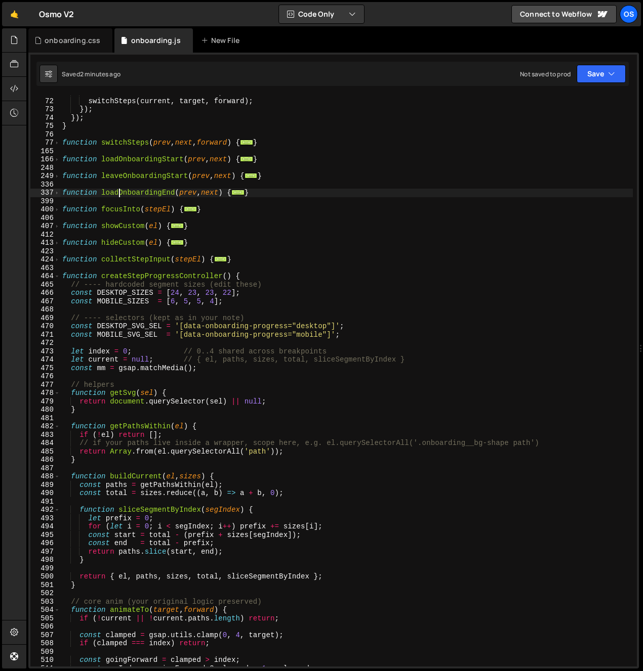
click at [120, 192] on div "const forward = dir === 'next' ; switchSteps ( current , target , forward ) ; }…" at bounding box center [346, 383] width 572 height 588
click at [57, 191] on span at bounding box center [57, 193] width 6 height 9
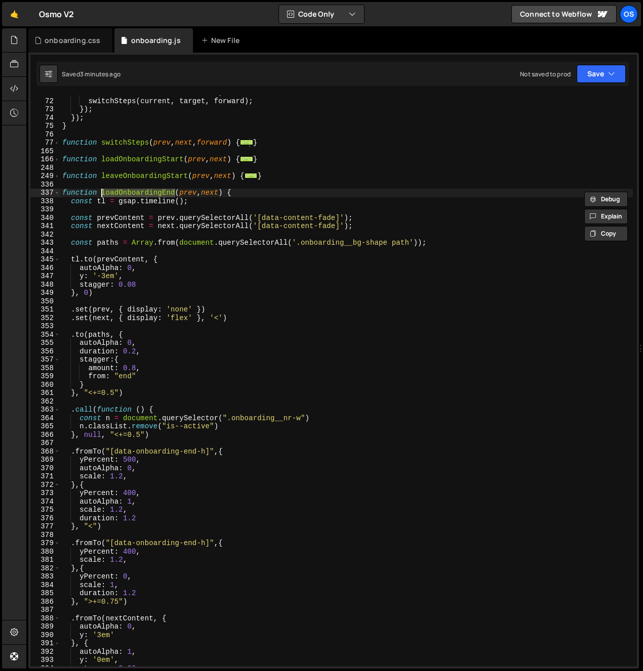
click at [97, 248] on div "const forward = dir === 'next' ; switchSteps ( current , target , forward ) ; }…" at bounding box center [346, 383] width 572 height 588
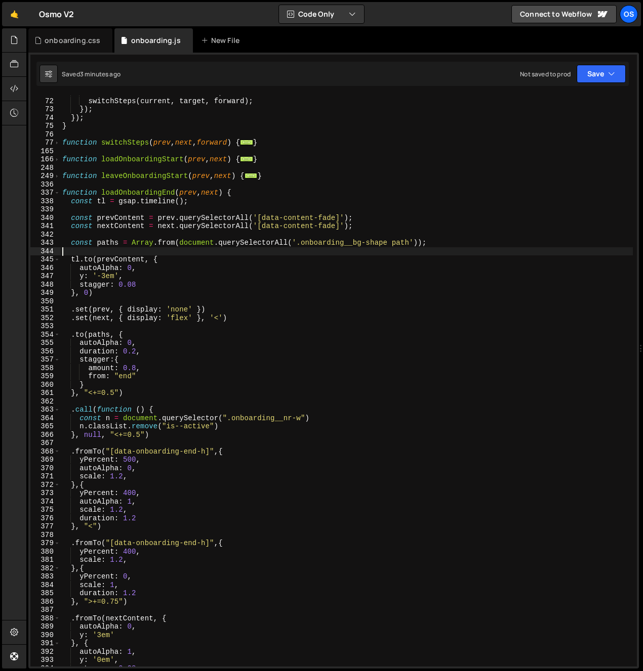
scroll to position [0, 0]
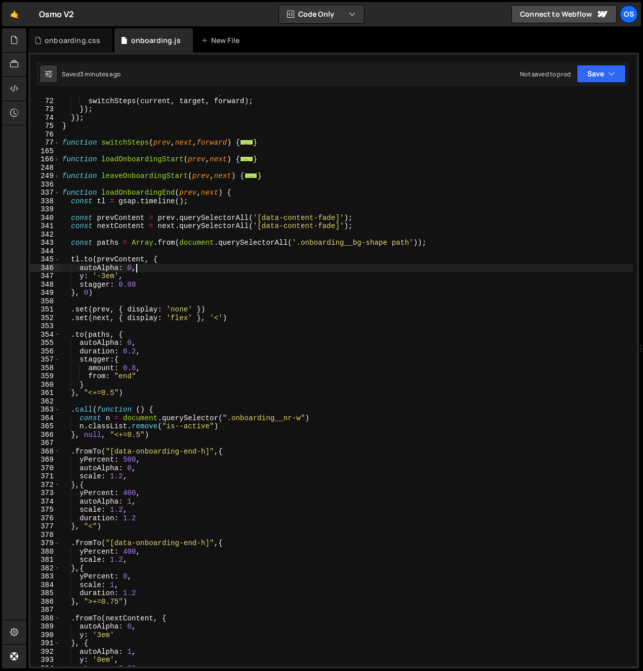
click at [161, 264] on div "const forward = dir === 'next' ; switchSteps ( current , target , forward ) ; }…" at bounding box center [346, 383] width 572 height 588
click at [173, 260] on div "const forward = dir === 'next' ; switchSteps ( current , target , forward ) ; }…" at bounding box center [346, 383] width 572 height 588
click at [179, 311] on div "const forward = dir === 'next' ; switchSteps ( current , target , forward ) ; }…" at bounding box center [346, 383] width 572 height 588
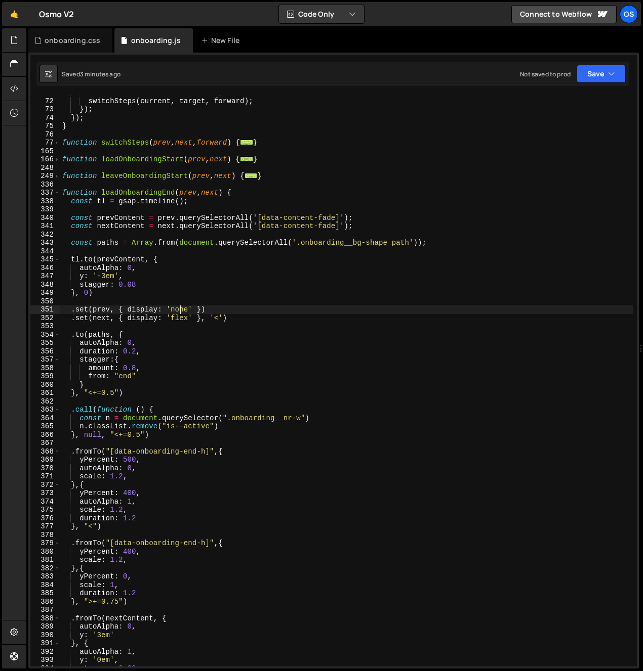
click at [102, 332] on div "const forward = dir === 'next' ; switchSteps ( current , target , forward ) ; }…" at bounding box center [346, 383] width 572 height 588
type textarea ".to(paths, {"
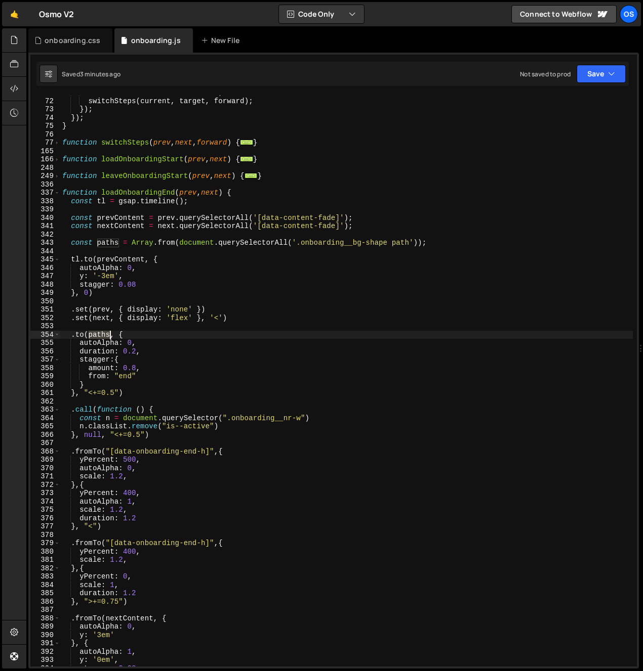
click at [102, 332] on div "const forward = dir === 'next' ; switchSteps ( current , target , forward ) ; }…" at bounding box center [346, 383] width 572 height 588
click at [149, 402] on div "const forward = dir === 'next' ; switchSteps ( current , target , forward ) ; }…" at bounding box center [346, 383] width 572 height 588
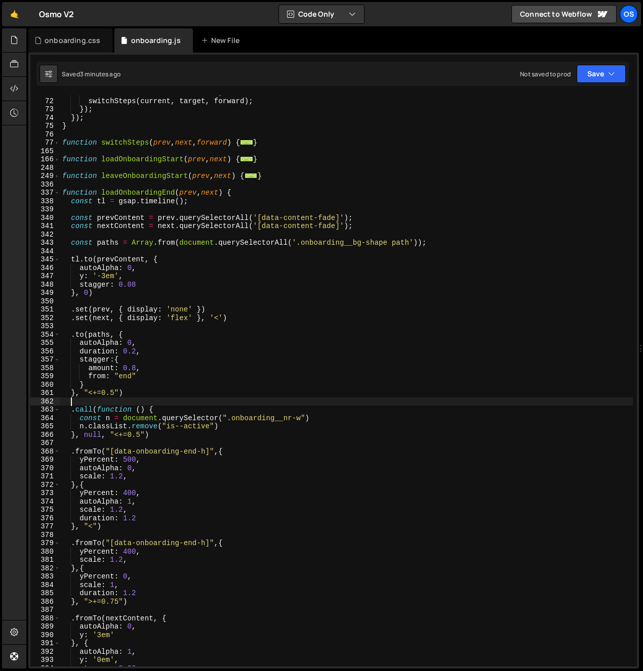
click at [144, 391] on div "const forward = dir === 'next' ; switchSteps ( current , target , forward ) ; }…" at bounding box center [346, 383] width 572 height 588
type textarea "}, "<+=0.5")"
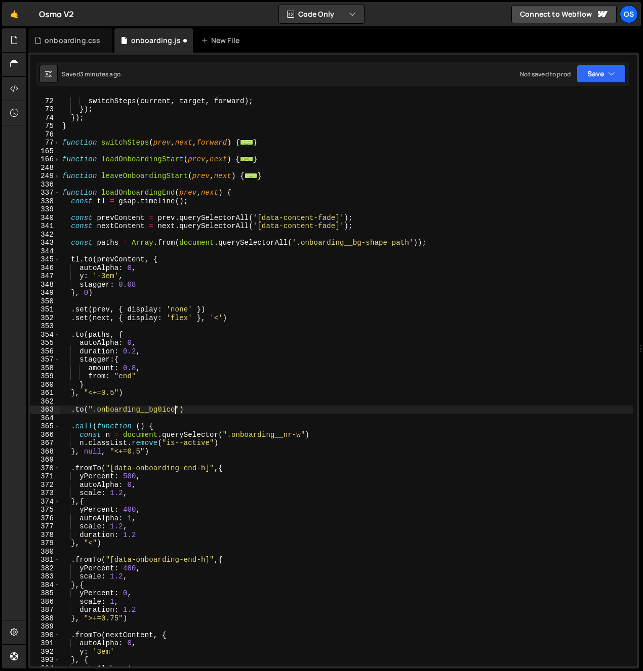
scroll to position [0, 8]
click at [158, 413] on div "const forward = dir === 'next' ; switchSteps ( current , target , forward ) ; }…" at bounding box center [346, 383] width 572 height 588
drag, startPoint x: 180, startPoint y: 411, endPoint x: 100, endPoint y: 413, distance: 79.5
click at [99, 413] on div "const forward = dir === 'next' ; switchSteps ( current , target , forward ) ; }…" at bounding box center [346, 383] width 572 height 588
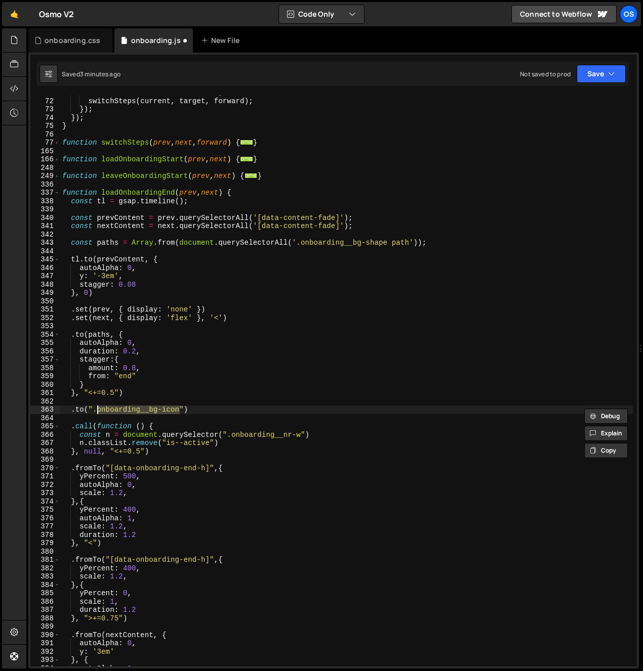
paste textarea "shape"
click at [189, 412] on div "const forward = dir === 'next' ; switchSteps ( current , target , forward ) ; }…" at bounding box center [346, 383] width 572 height 588
type textarea ".to(".onboarding__bg-shape",{)"
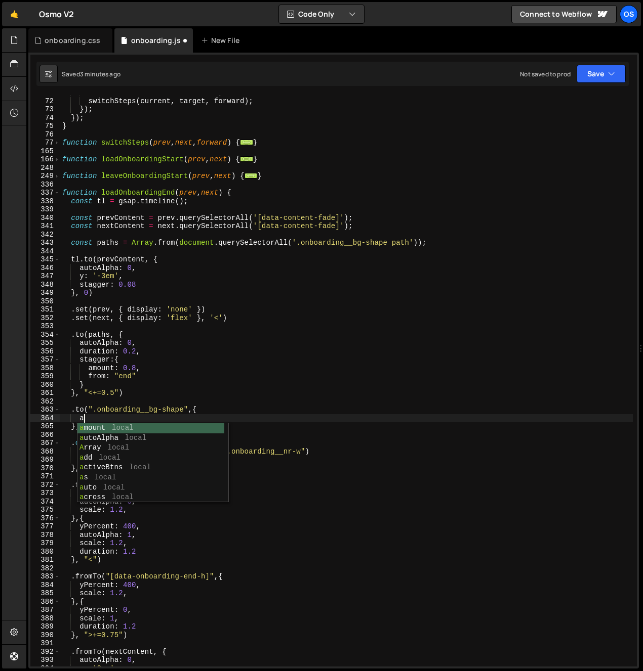
scroll to position [0, 1]
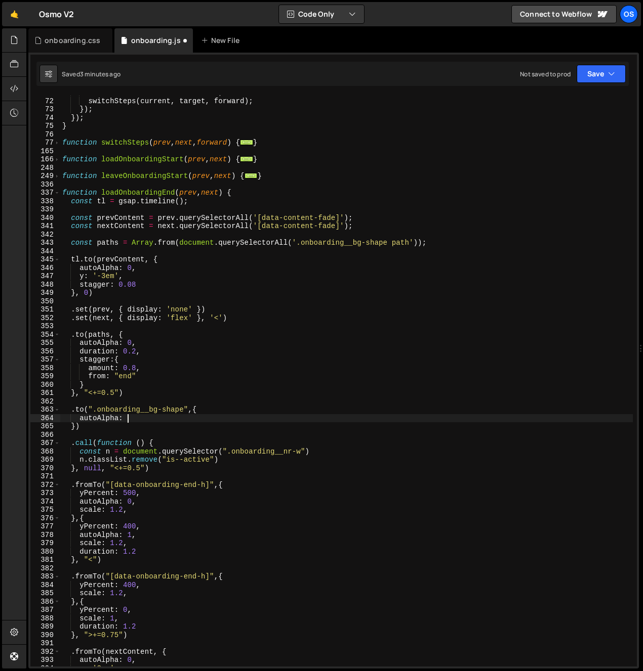
type textarea "autoAlpha: 0,"
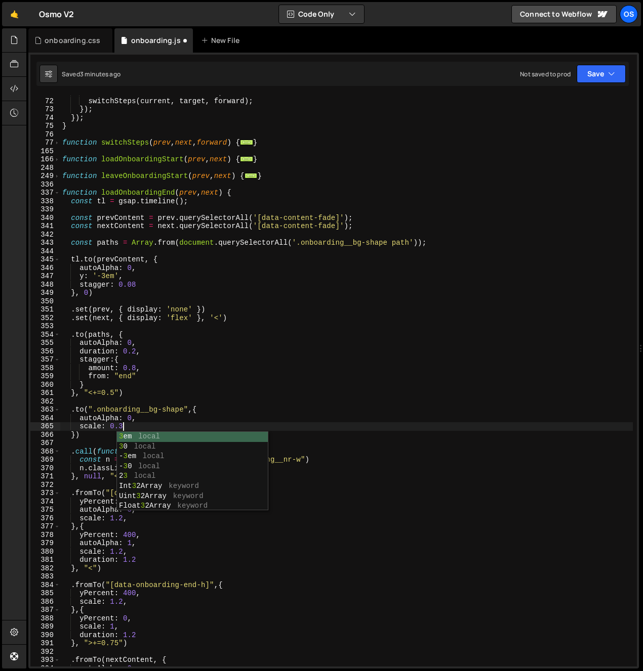
type textarea "scale: 0.3,"
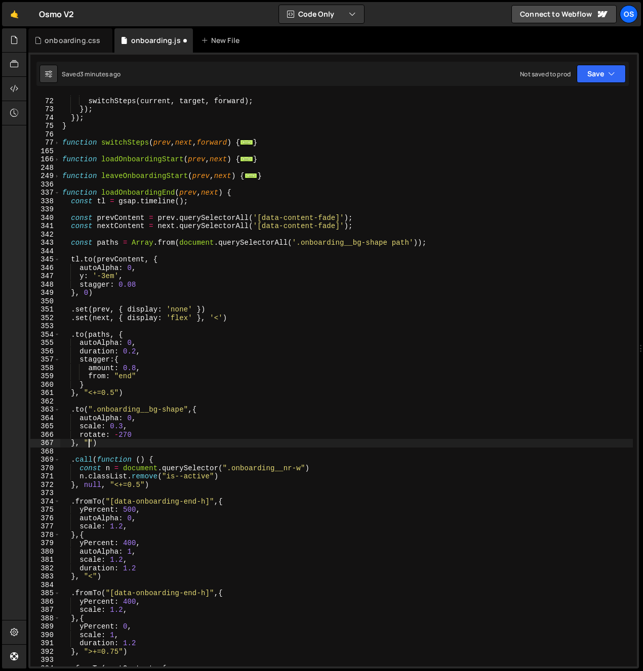
scroll to position [0, 2]
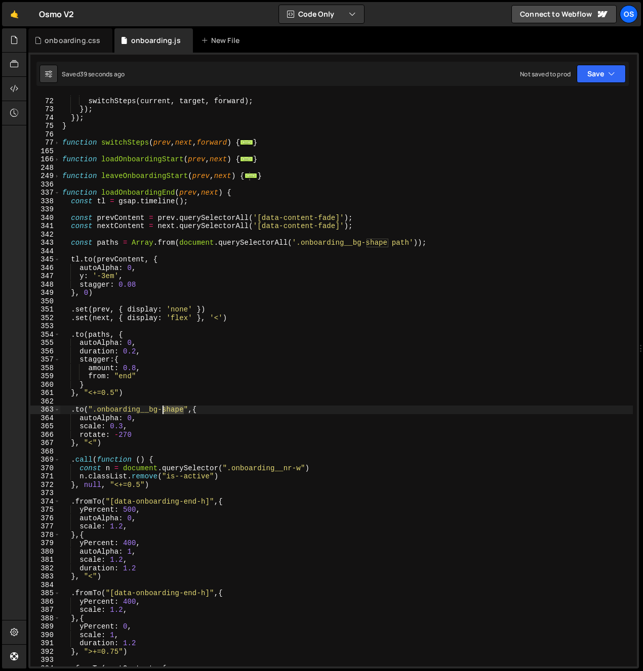
drag, startPoint x: 184, startPoint y: 412, endPoint x: 163, endPoint y: 411, distance: 20.8
click at [163, 411] on div "const forward = dir === 'next' ; switchSteps ( current , target , forward ) ; }…" at bounding box center [346, 383] width 572 height 588
type textarea ".to(".onboarding__bg-icon",{"
click at [143, 323] on div "const forward = dir === 'next' ; switchSteps ( current , target , forward ) ; }…" at bounding box center [346, 383] width 572 height 588
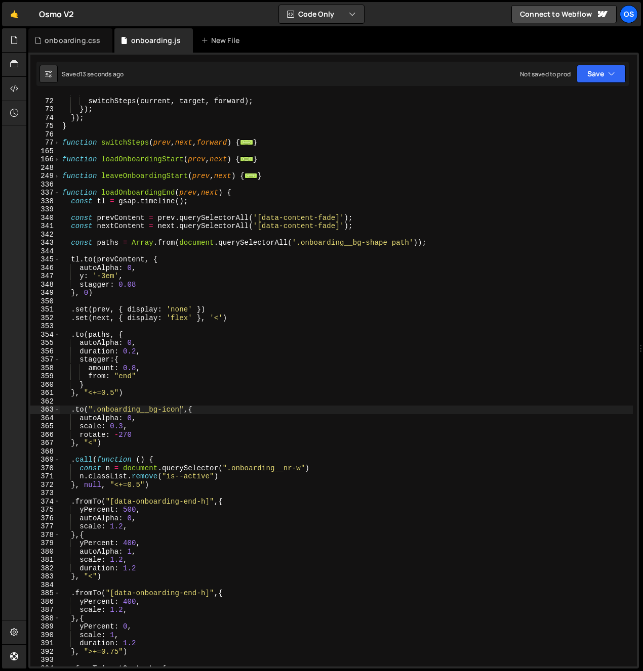
scroll to position [0, 0]
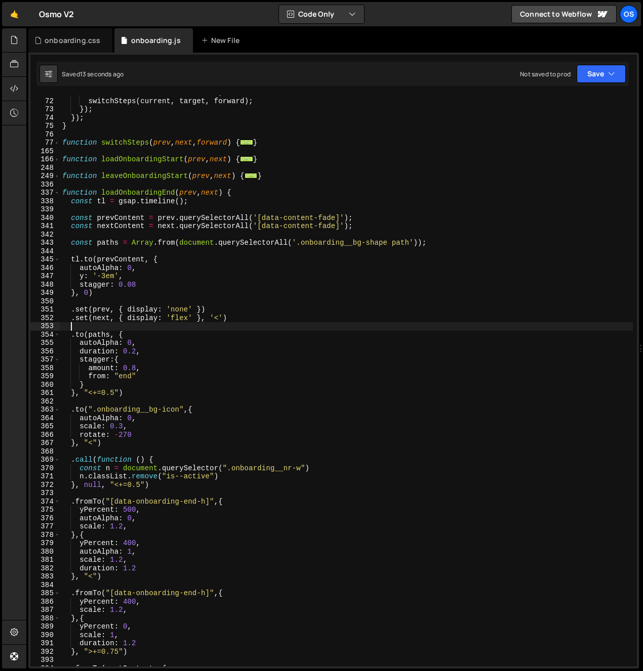
click at [156, 350] on div "const forward = dir === 'next' ; switchSteps ( current , target , forward ) ; }…" at bounding box center [346, 383] width 572 height 588
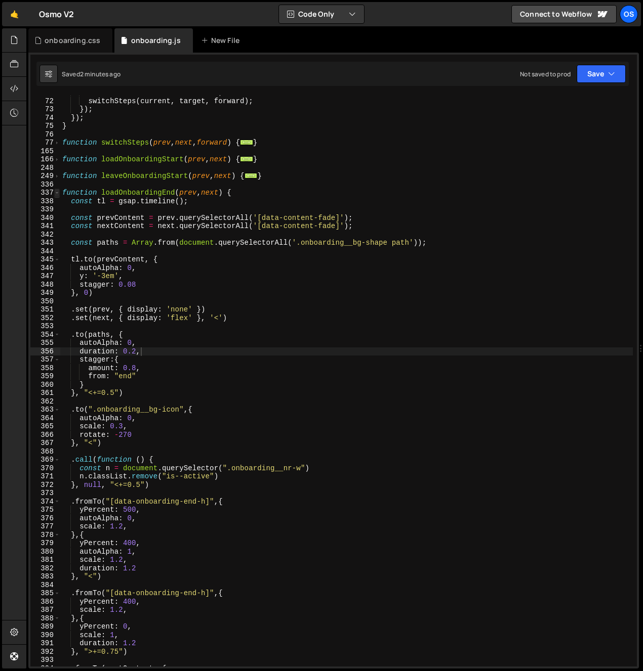
click at [56, 194] on span at bounding box center [57, 193] width 6 height 9
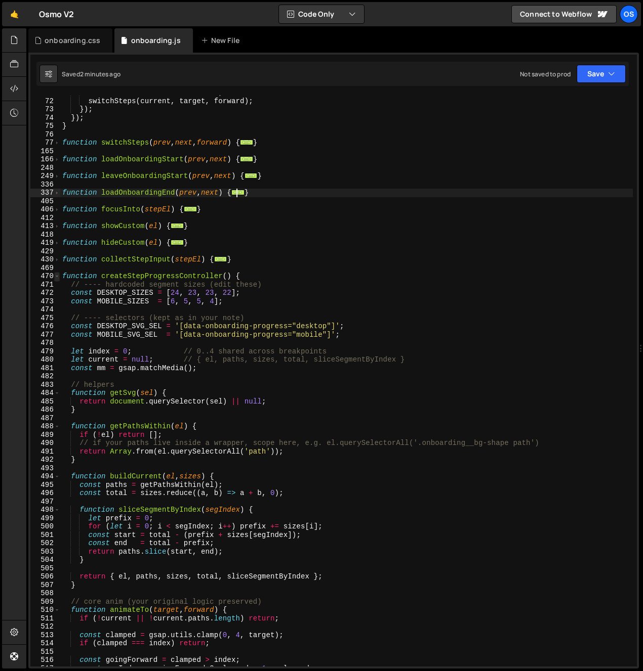
click at [57, 278] on span at bounding box center [57, 276] width 6 height 9
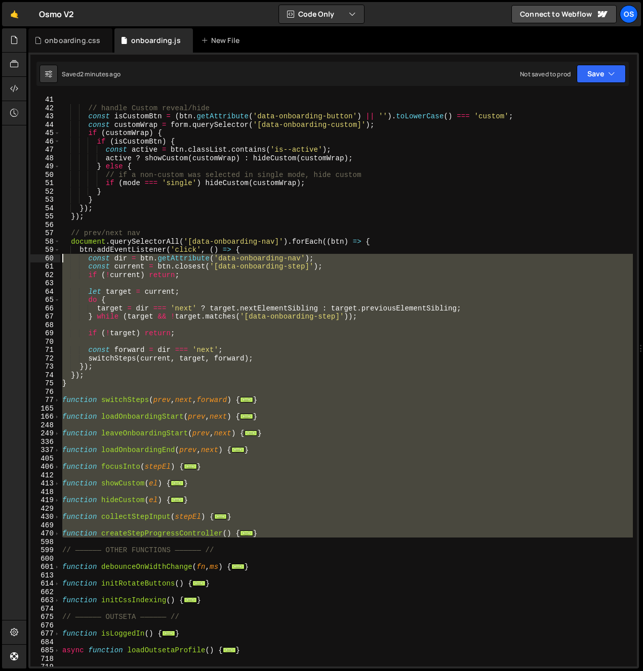
drag, startPoint x: 60, startPoint y: 288, endPoint x: 55, endPoint y: 257, distance: 31.9
click at [55, 257] on div "duration: 0.2, 40 41 42 43 44 45 46 47 48 49 50 51 52 53 54 55 56 57 58 59 60 6…" at bounding box center [333, 381] width 606 height 572
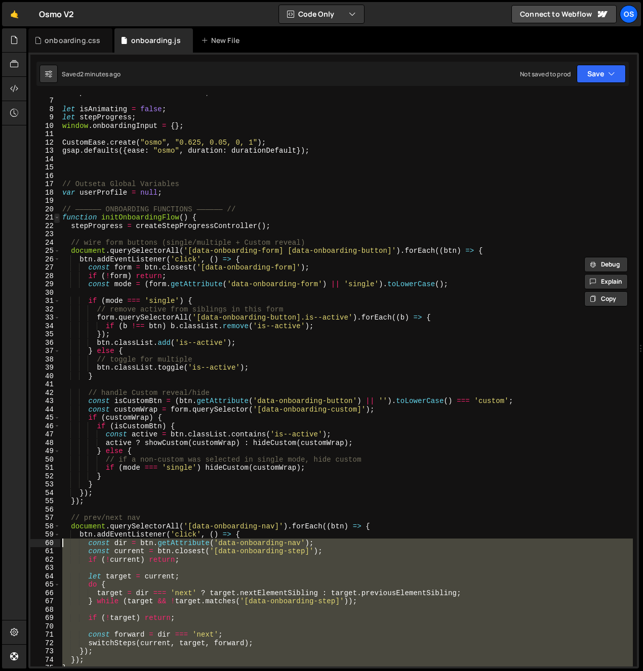
click at [59, 214] on span at bounding box center [57, 218] width 6 height 9
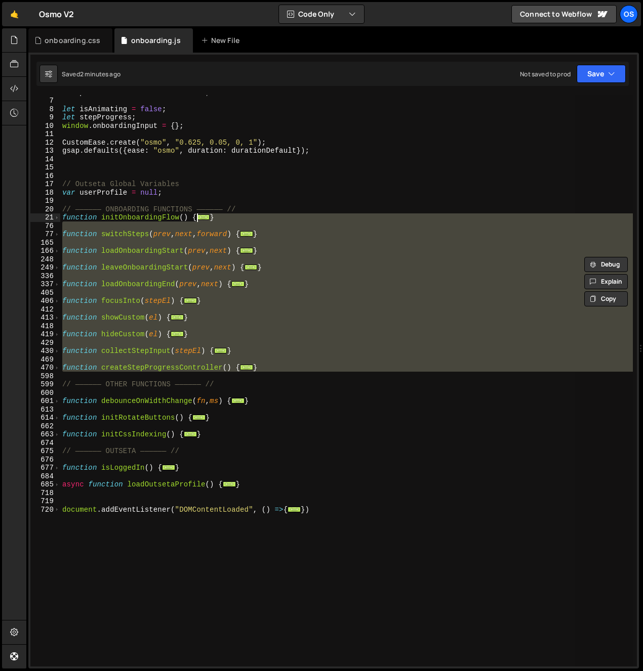
click at [68, 371] on div "let prevWidth = window . innerWidth ; let isAnimating = false ; let stepProgres…" at bounding box center [346, 381] width 572 height 572
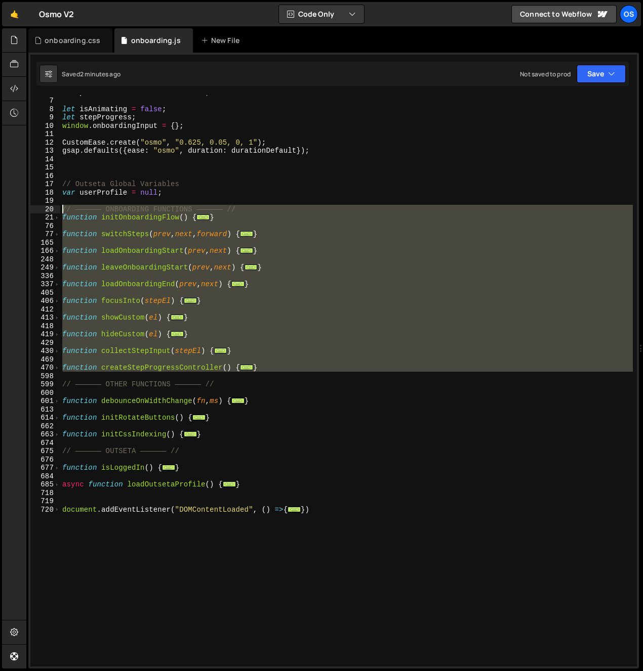
drag, startPoint x: 61, startPoint y: 342, endPoint x: 48, endPoint y: 211, distance: 131.3
click at [48, 211] on div "function createStepProgressController() { 6 7 8 9 10 11 12 13 14 15 16 17 18 19…" at bounding box center [333, 381] width 606 height 572
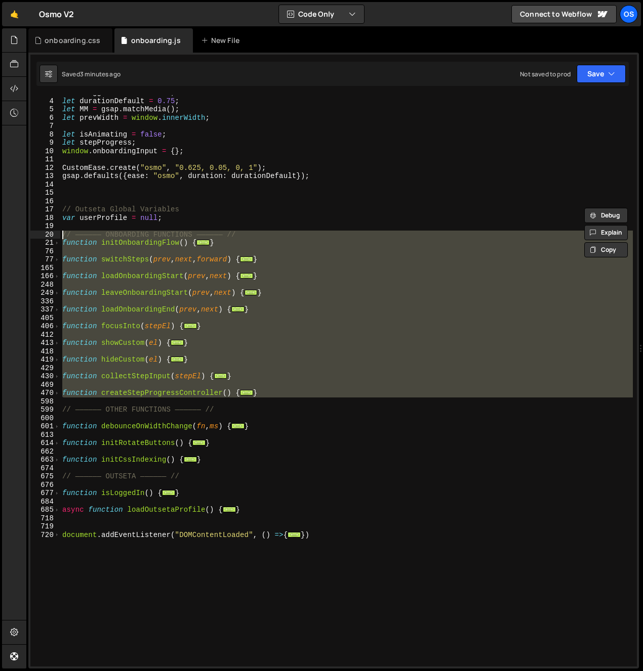
scroll to position [0, 0]
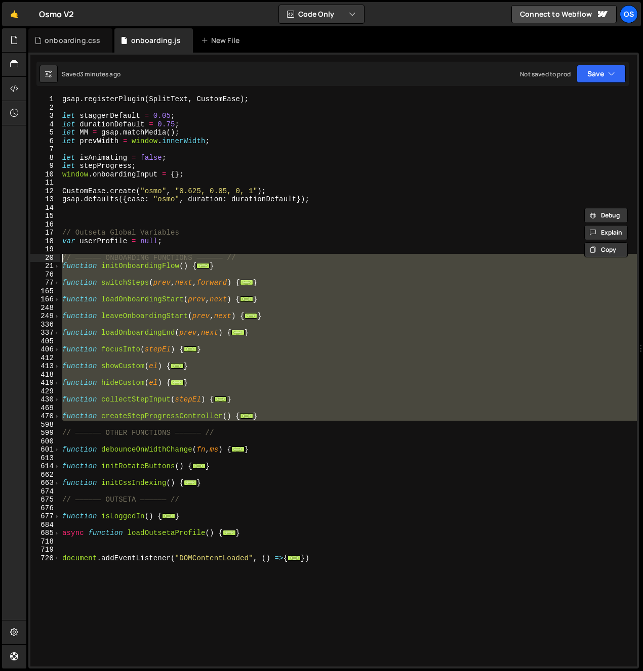
click at [90, 162] on div "gsap . registerPlugin ( SplitText , CustomEase ) ; let staggerDefault = 0.05 ; …" at bounding box center [348, 389] width 576 height 588
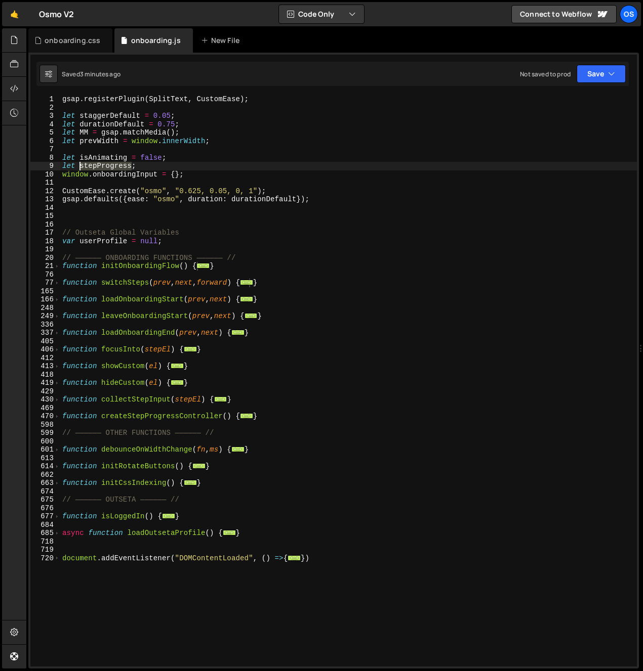
click at [90, 162] on div "gsap . registerPlugin ( SplitText , CustomEase ) ; let staggerDefault = 0.05 ; …" at bounding box center [348, 389] width 576 height 588
click at [97, 156] on div "gsap . registerPlugin ( SplitText , CustomEase ) ; let staggerDefault = 0.05 ; …" at bounding box center [348, 389] width 576 height 588
type textarea "let isAnimating = false;"
click at [97, 156] on div "gsap . registerPlugin ( SplitText , CustomEase ) ; let staggerDefault = 0.05 ; …" at bounding box center [348, 389] width 576 height 588
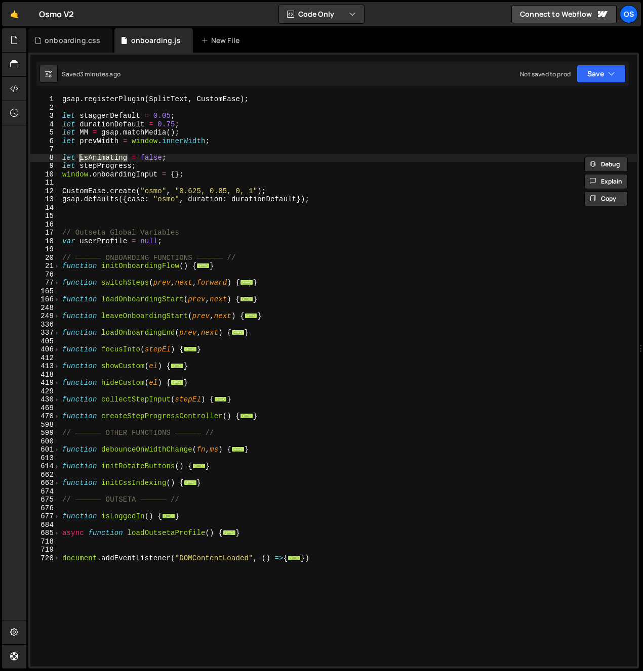
type input "isAnimating"
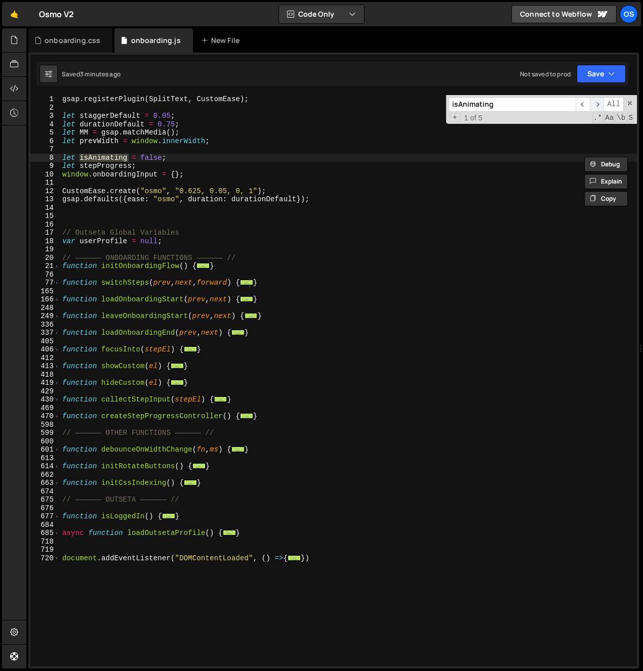
click at [594, 102] on span "​" at bounding box center [597, 104] width 14 height 15
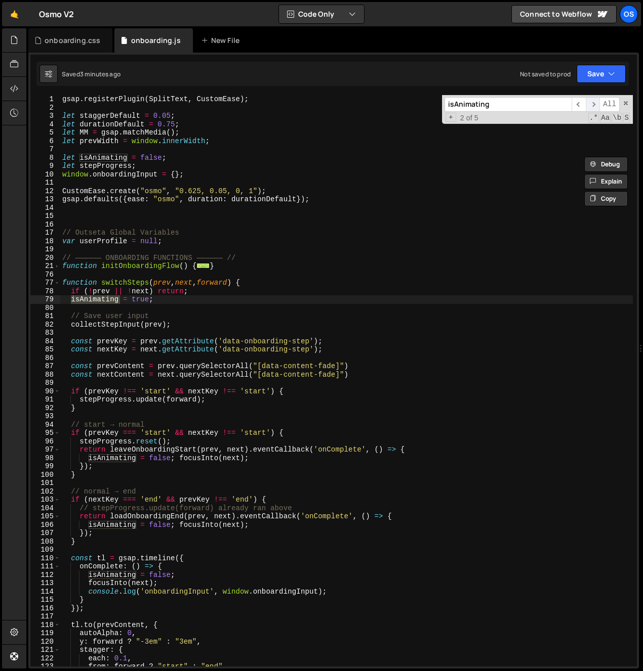
click at [593, 104] on span "​" at bounding box center [592, 104] width 14 height 15
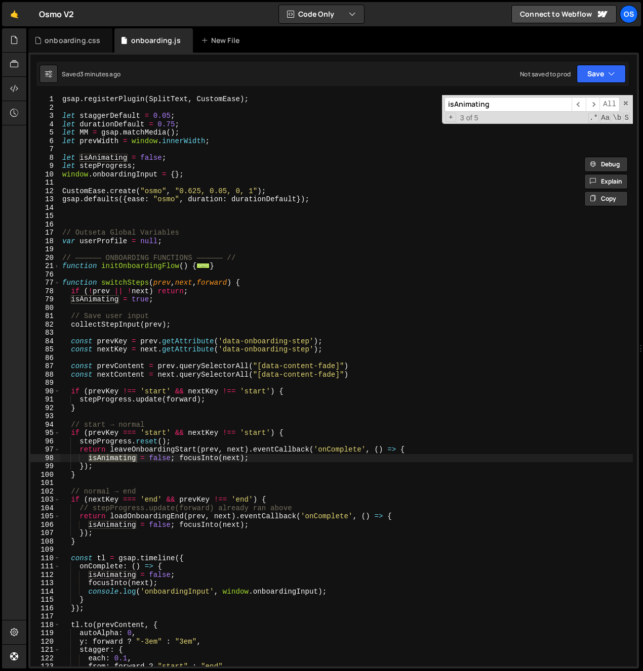
click at [165, 465] on div "gsap . registerPlugin ( SplitText , CustomEase ) ; let staggerDefault = 0.05 ; …" at bounding box center [346, 389] width 572 height 588
drag, startPoint x: 175, startPoint y: 459, endPoint x: 89, endPoint y: 459, distance: 86.0
click at [89, 459] on div "gsap . registerPlugin ( SplitText , CustomEase ) ; let staggerDefault = 0.05 ; …" at bounding box center [346, 389] width 572 height 588
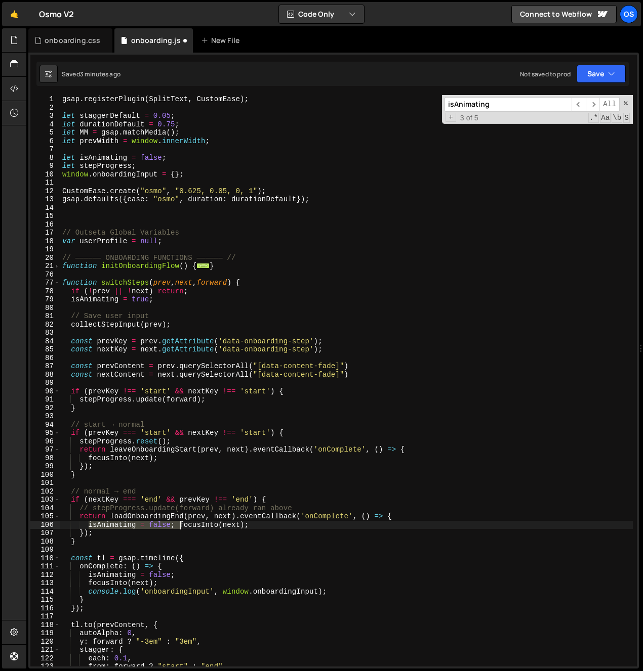
drag, startPoint x: 88, startPoint y: 525, endPoint x: 179, endPoint y: 528, distance: 91.1
click at [179, 528] on div "gsap . registerPlugin ( SplitText , CustomEase ) ; let staggerDefault = 0.05 ; …" at bounding box center [346, 389] width 572 height 588
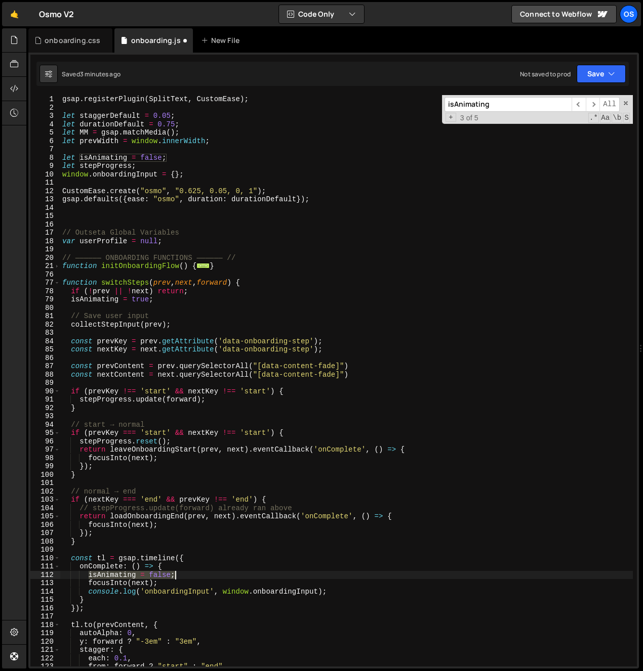
drag, startPoint x: 89, startPoint y: 578, endPoint x: 199, endPoint y: 577, distance: 109.8
click at [199, 577] on div "gsap . registerPlugin ( SplitText , CustomEase ) ; let staggerDefault = 0.05 ; …" at bounding box center [346, 389] width 572 height 588
type textarea "isAnimating = false;"
paste textarea "isAnimating = false;"
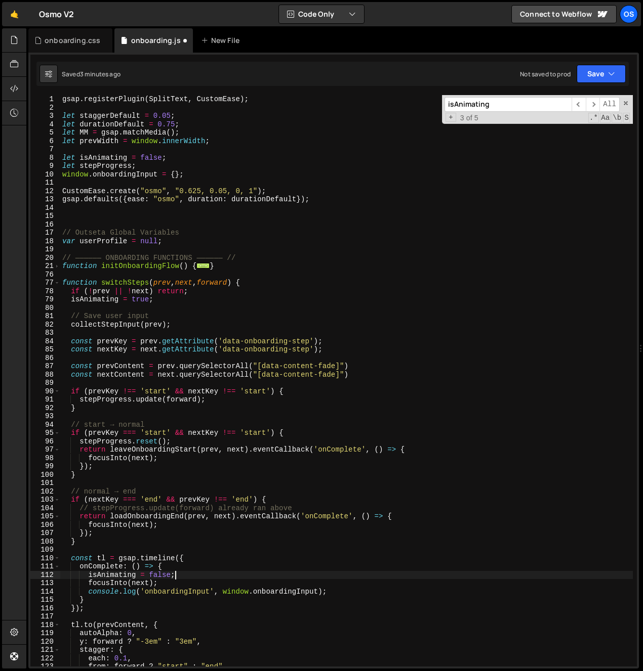
click at [88, 593] on div "gsap . registerPlugin ( SplitText , CustomEase ) ; let staggerDefault = 0.05 ; …" at bounding box center [346, 389] width 572 height 588
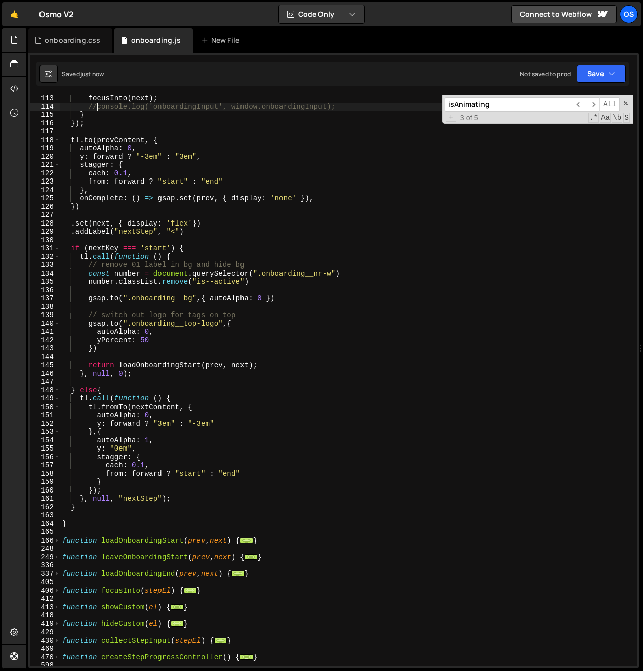
scroll to position [506, 0]
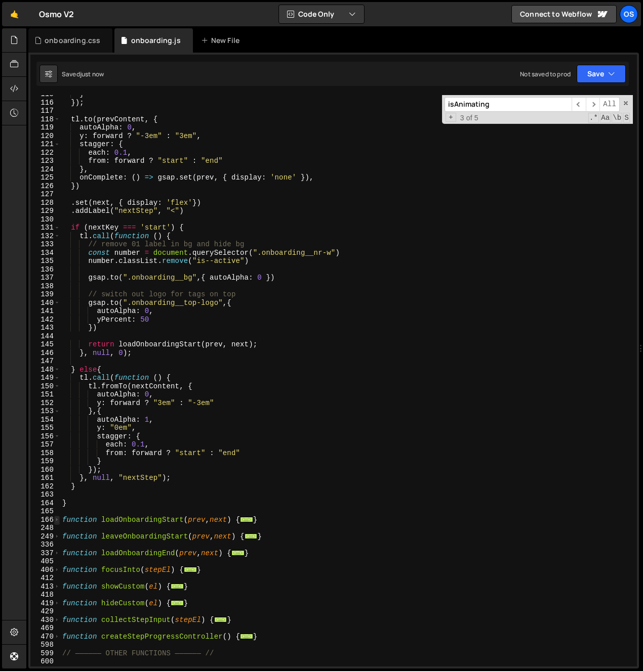
click at [59, 523] on span at bounding box center [57, 520] width 6 height 9
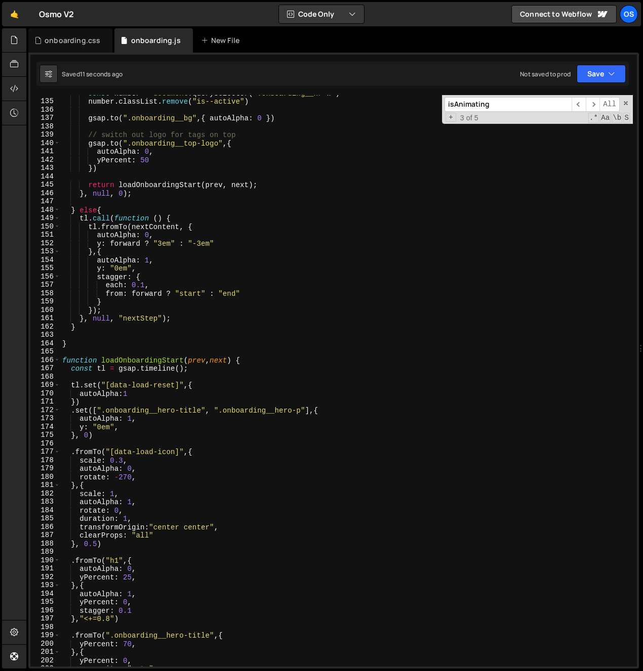
scroll to position [728, 0]
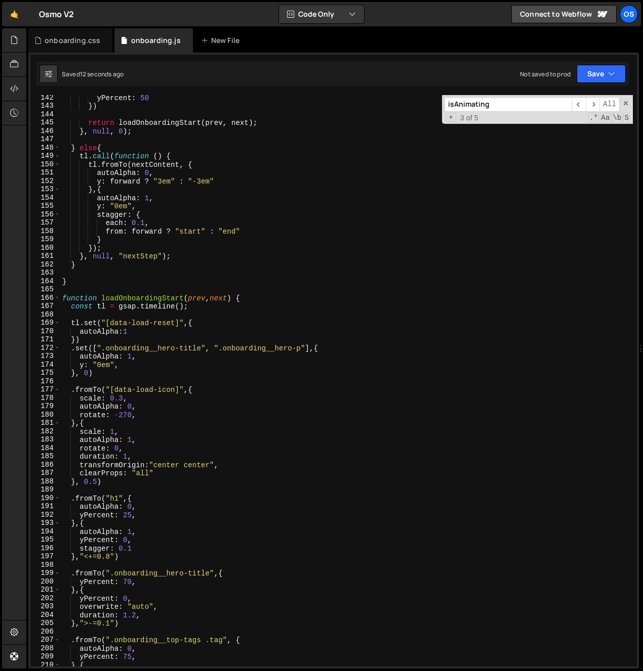
click at [177, 310] on div "yPercent : 50 }) return loadOnboardingStart ( prev , next ) ; } , null , 0 ) ; …" at bounding box center [346, 388] width 572 height 588
click at [180, 309] on div "yPercent : 50 }) return loadOnboardingStart ( prev , next ) ; } , null , 0 ) ; …" at bounding box center [346, 388] width 572 height 588
type textarea "const tl = gsap.timeline({);"
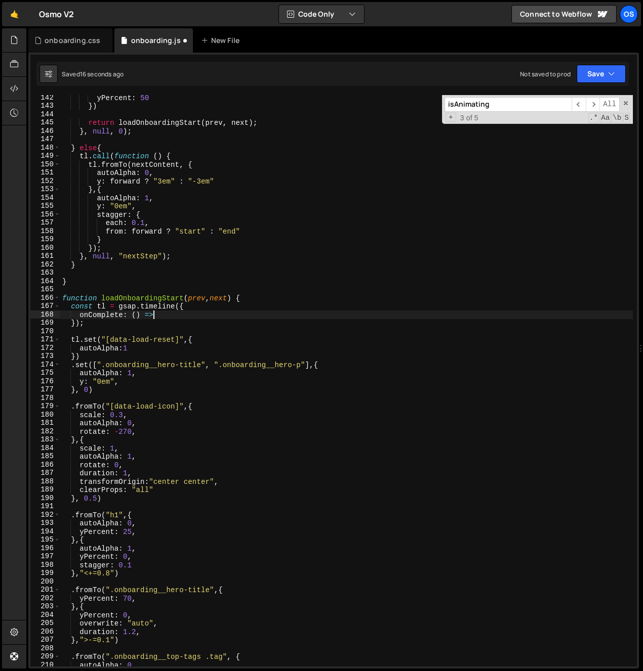
type textarea "onComplete: () =>{"
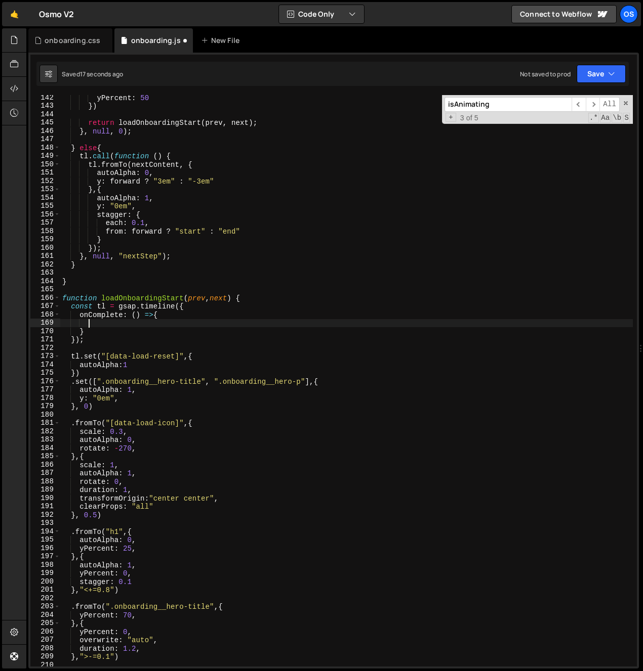
paste textarea "isAnimating = false;"
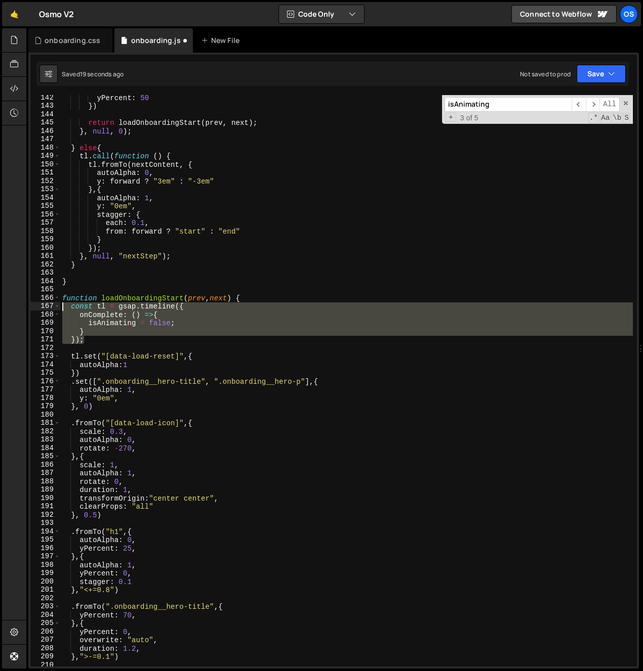
drag, startPoint x: 90, startPoint y: 336, endPoint x: 30, endPoint y: 306, distance: 66.8
click at [30, 306] on div "isAnimating = false; 142 143 144 145 146 147 148 149 150 151 152 153 154 155 15…" at bounding box center [333, 381] width 606 height 572
click at [56, 298] on span at bounding box center [57, 298] width 6 height 9
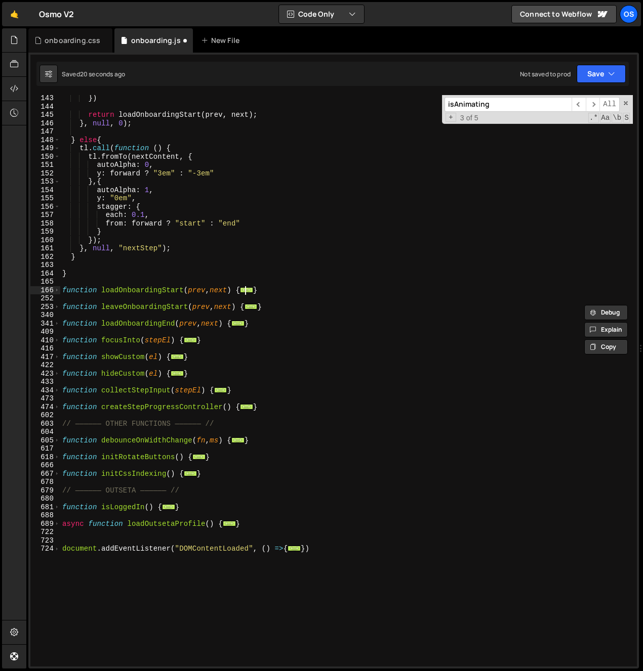
scroll to position [736, 0]
click at [55, 305] on span at bounding box center [57, 307] width 6 height 9
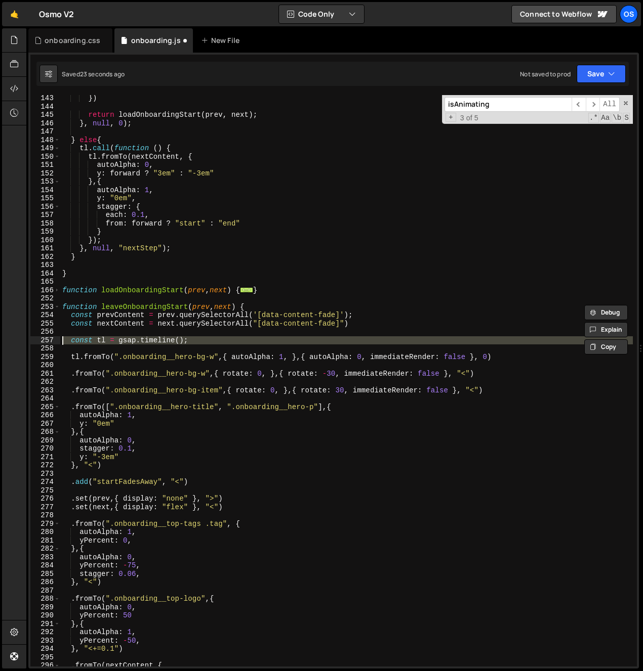
drag, startPoint x: 59, startPoint y: 345, endPoint x: 48, endPoint y: 341, distance: 12.2
click at [48, 341] on div "const tl = gsap.timeline({ onComplete: () =>{ 143 144 145 146 147 148 149 150 1…" at bounding box center [333, 381] width 606 height 572
paste textarea "});"
type textarea "});"
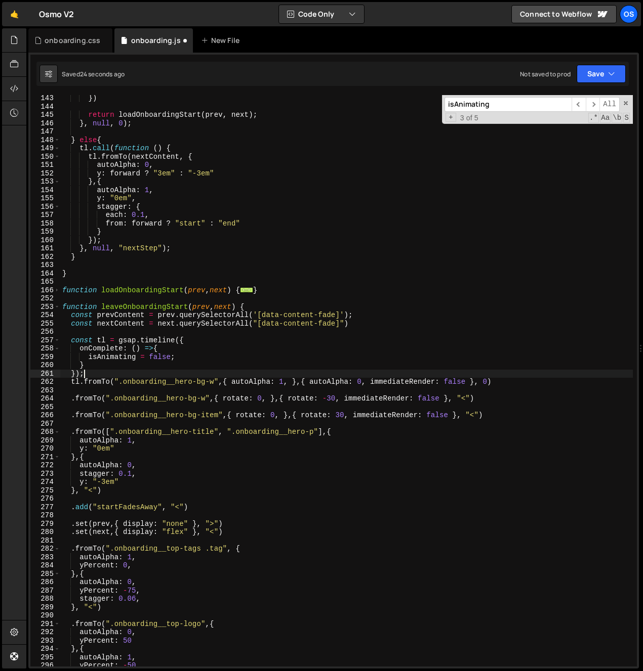
scroll to position [0, 0]
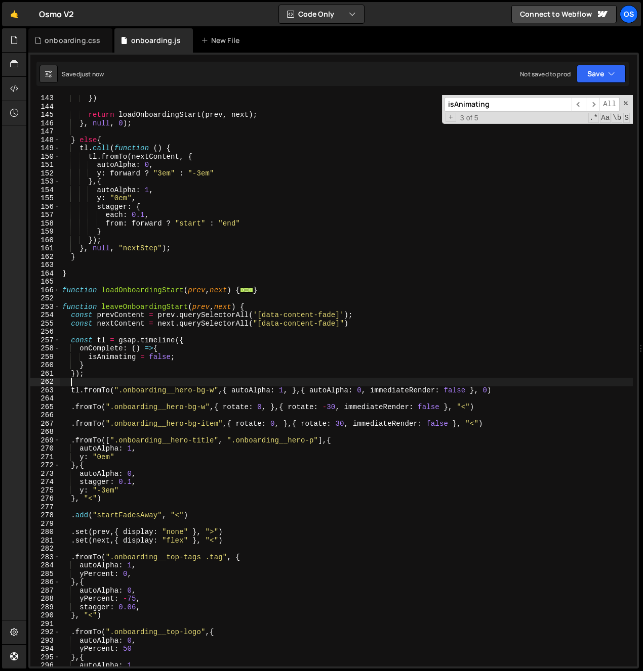
click at [53, 308] on div "253" at bounding box center [45, 307] width 30 height 9
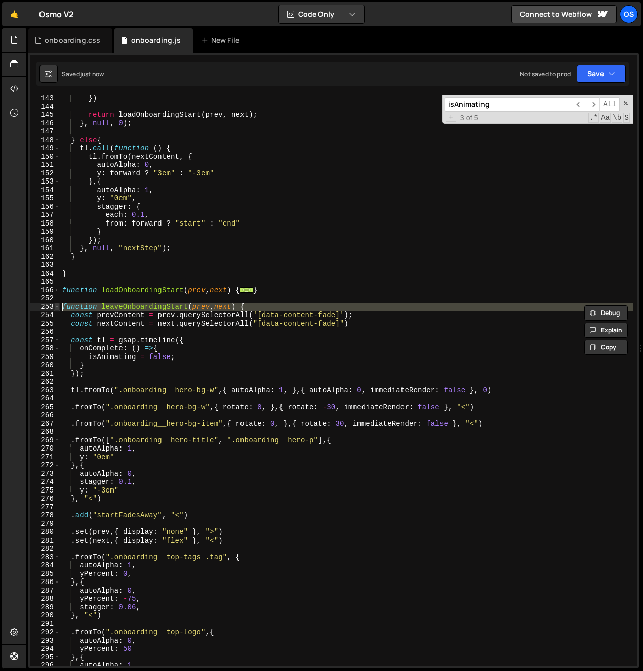
type textarea "function leaveOnboardingStart(prev, next) { const prevContent = prev.querySelec…"
click at [57, 310] on span at bounding box center [57, 307] width 6 height 9
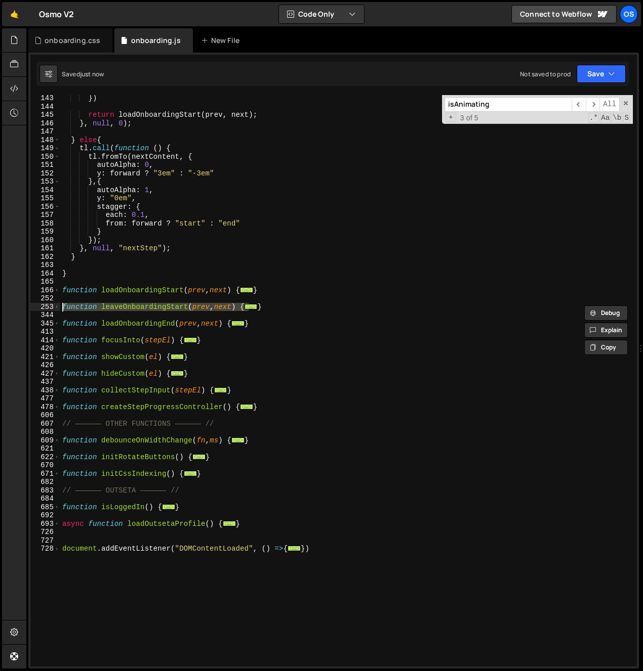
click at [61, 328] on div "}) return loadOnboardingStart ( prev , next ) ; } , null , 0 ) ; } else { tl . …" at bounding box center [346, 388] width 572 height 588
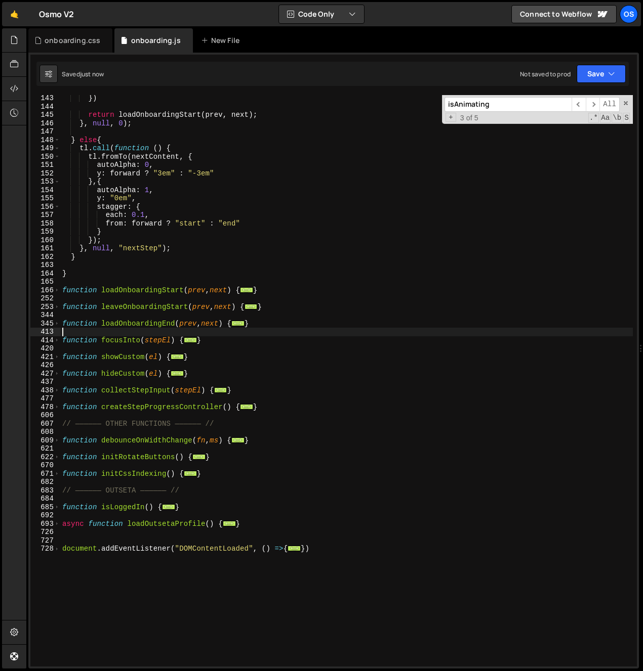
click at [60, 325] on div "}) return loadOnboardingStart ( prev , next ) ; } , null , 0 ) ; } else { tl . …" at bounding box center [346, 388] width 572 height 588
click at [59, 322] on span at bounding box center [57, 324] width 6 height 9
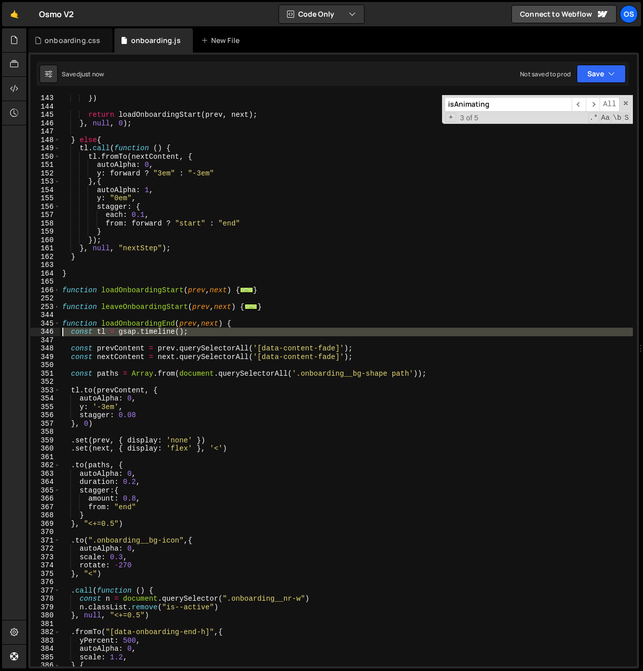
drag, startPoint x: 60, startPoint y: 336, endPoint x: 43, endPoint y: 332, distance: 18.3
click at [43, 332] on div "function loadOnboardingEnd(prev, next) { 143 144 145 146 147 148 149 150 151 15…" at bounding box center [333, 381] width 606 height 572
paste textarea "});"
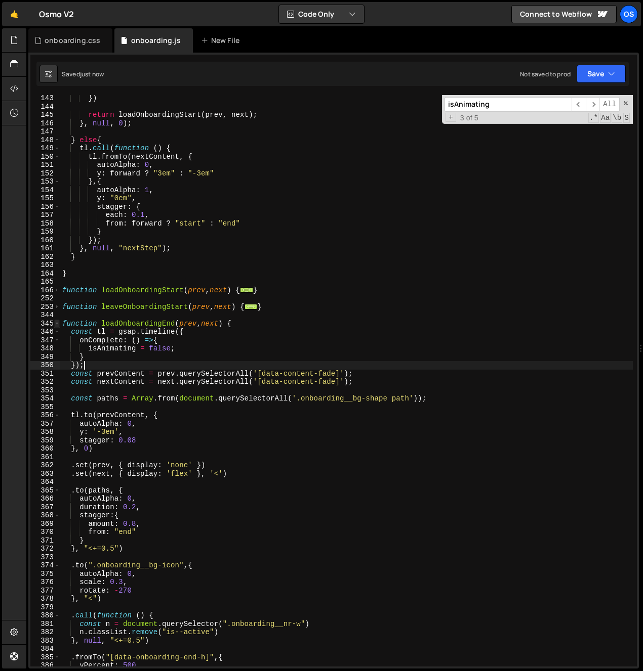
click at [56, 325] on span at bounding box center [57, 324] width 6 height 9
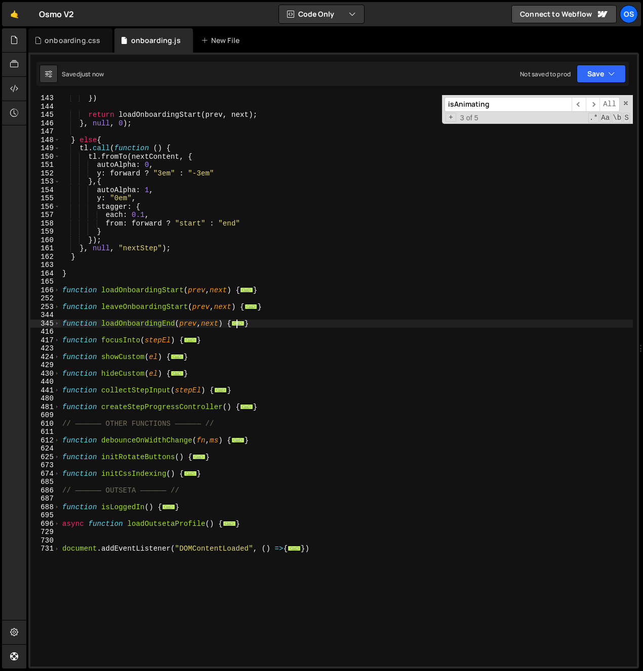
click at [126, 339] on div "}) return loadOnboardingStart ( prev , next ) ; } , null , 0 ) ; } else { tl . …" at bounding box center [346, 388] width 572 height 588
type textarea "function focusInto(stepEl) {"
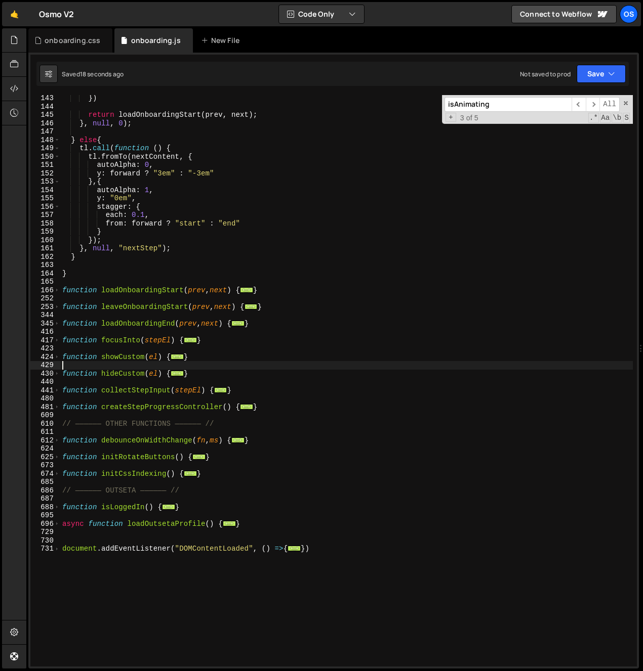
click at [116, 363] on div "}) return loadOnboardingStart ( prev , next ) ; } , null , 0 ) ; } else { tl . …" at bounding box center [346, 388] width 572 height 588
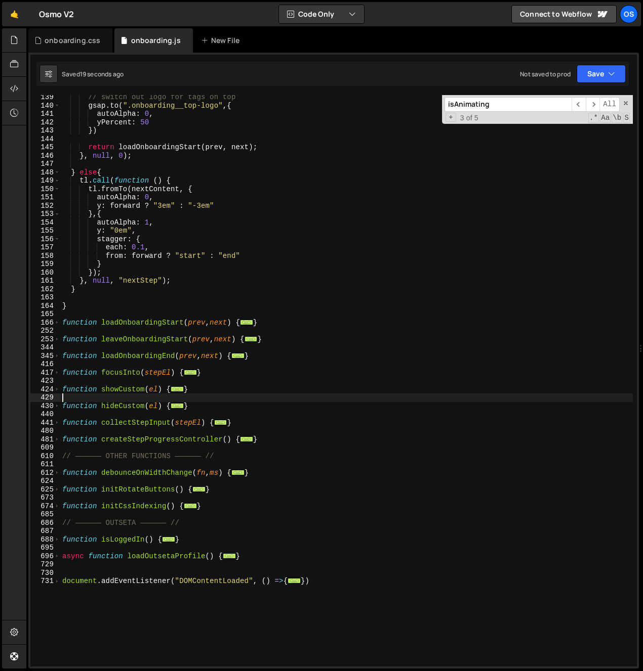
scroll to position [703, 0]
click at [496, 103] on input "isAnimating" at bounding box center [507, 104] width 127 height 15
click at [580, 102] on span "​" at bounding box center [578, 104] width 14 height 15
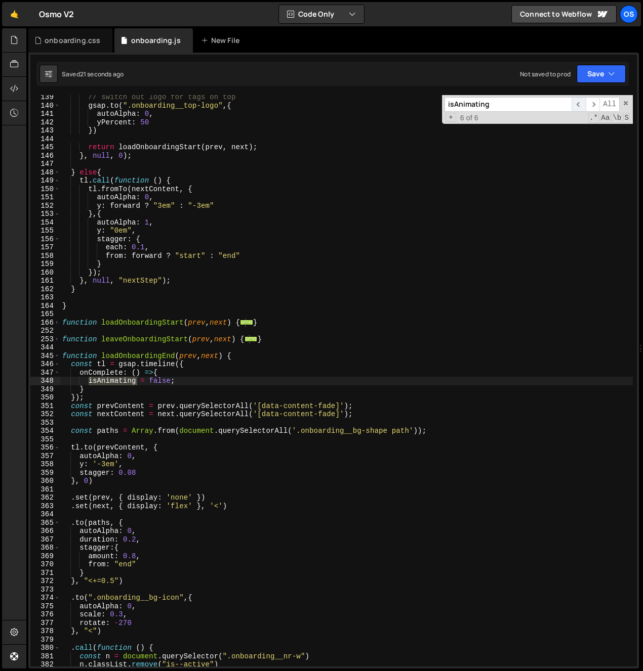
click at [580, 102] on span "​" at bounding box center [578, 104] width 14 height 15
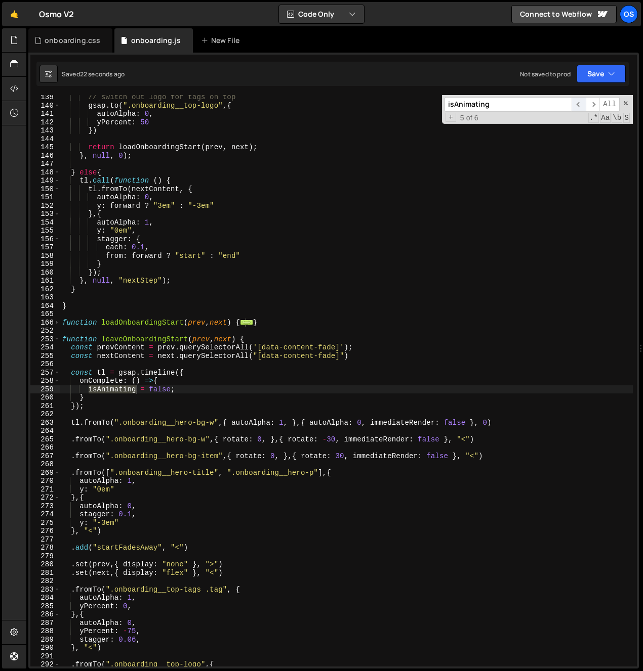
click at [580, 102] on span "​" at bounding box center [578, 104] width 14 height 15
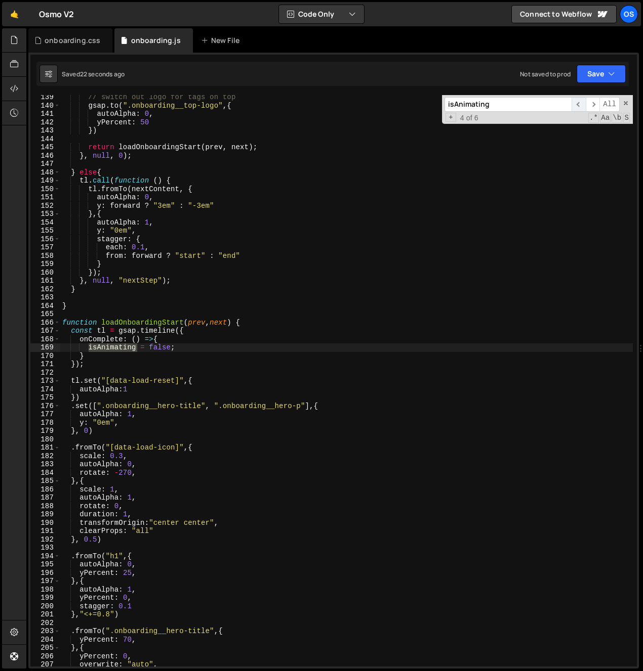
click at [580, 102] on span "​" at bounding box center [578, 104] width 14 height 15
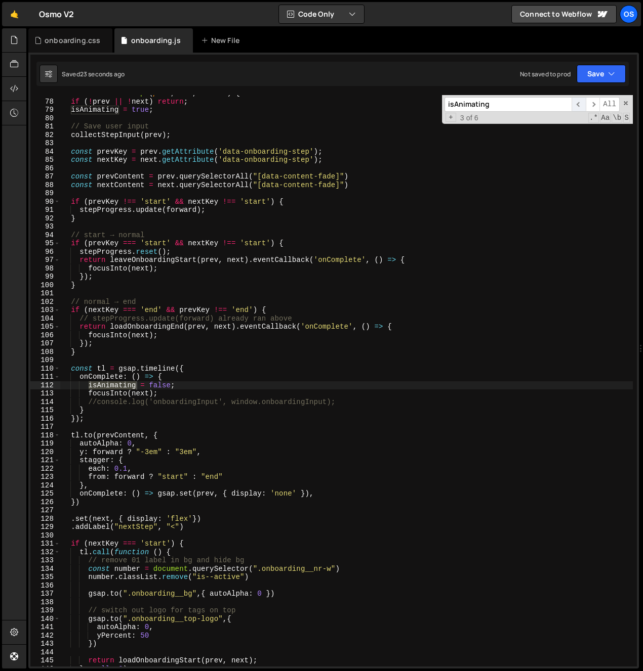
scroll to position [190, 0]
click at [580, 102] on span "​" at bounding box center [578, 104] width 14 height 15
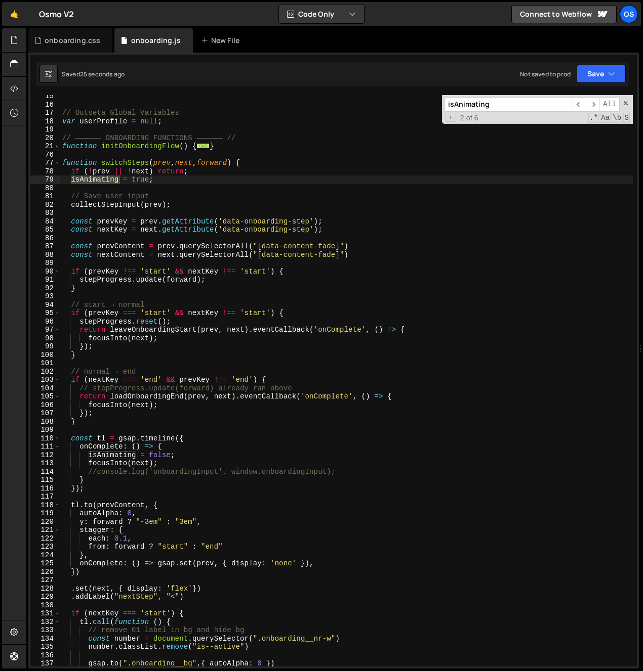
scroll to position [26, 0]
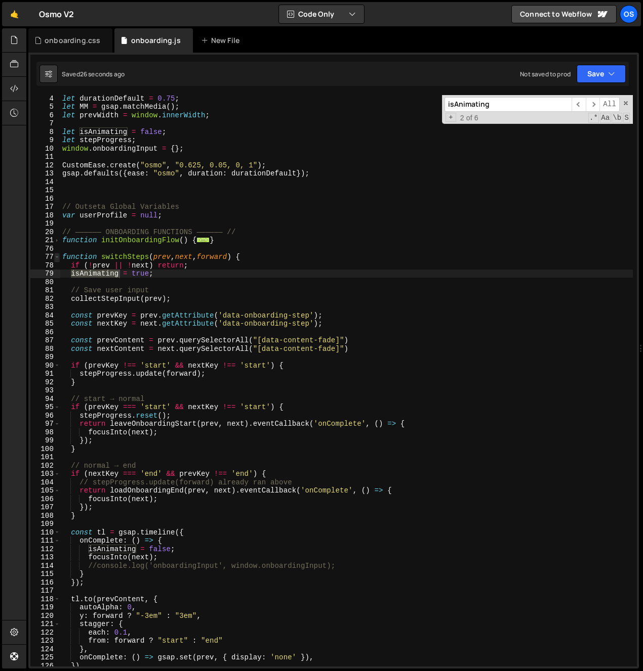
click at [58, 254] on span at bounding box center [57, 257] width 6 height 9
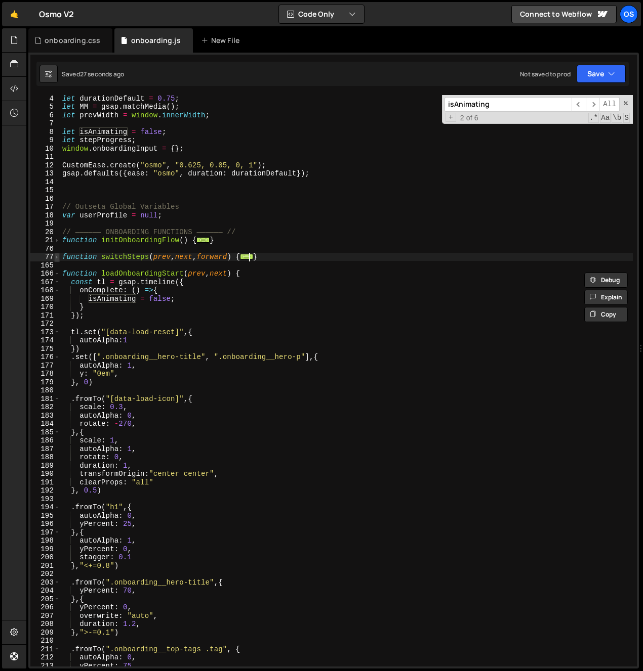
click at [58, 257] on span at bounding box center [57, 257] width 6 height 9
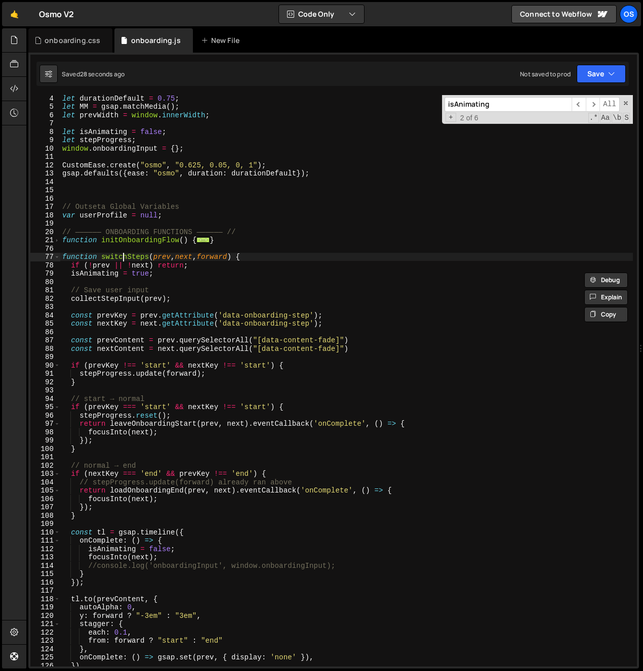
click at [124, 256] on div "let durationDefault = 0.75 ; let MM = gsap . matchMedia ( ) ; let prevWidth = w…" at bounding box center [346, 388] width 572 height 588
click at [58, 239] on span at bounding box center [57, 240] width 6 height 9
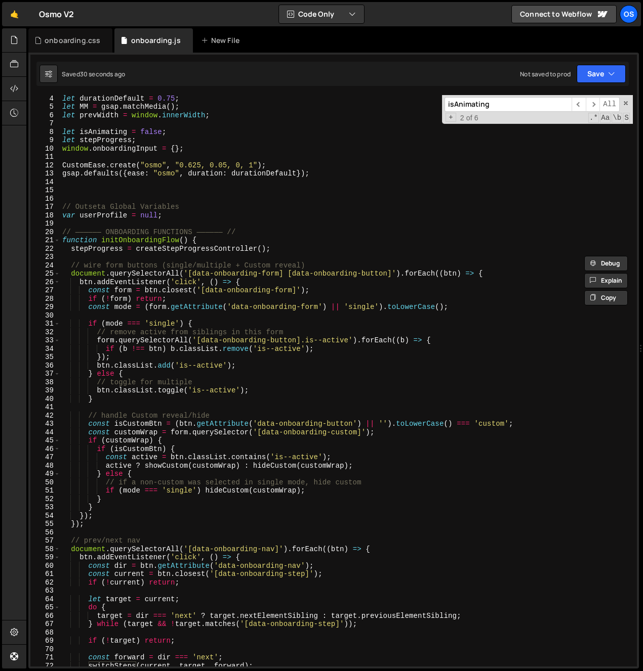
click at [107, 263] on div "let durationDefault = 0.75 ; let MM = gsap . matchMedia ( ) ; let prevWidth = w…" at bounding box center [346, 388] width 572 height 588
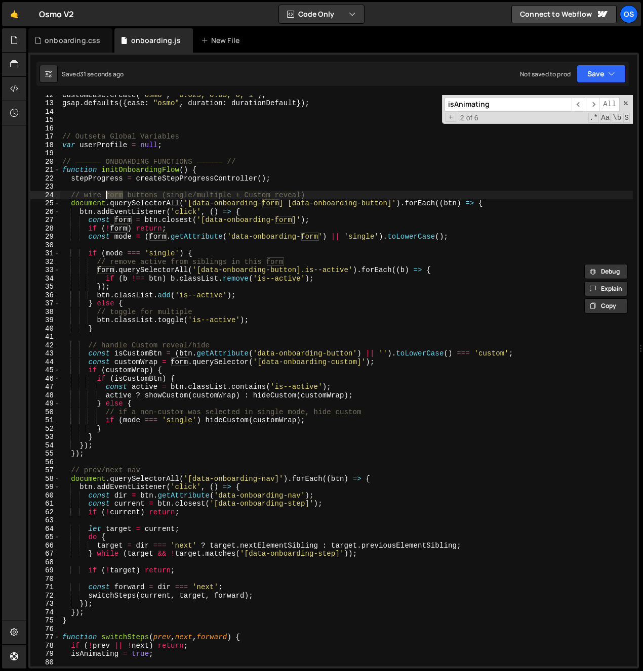
scroll to position [221, 0]
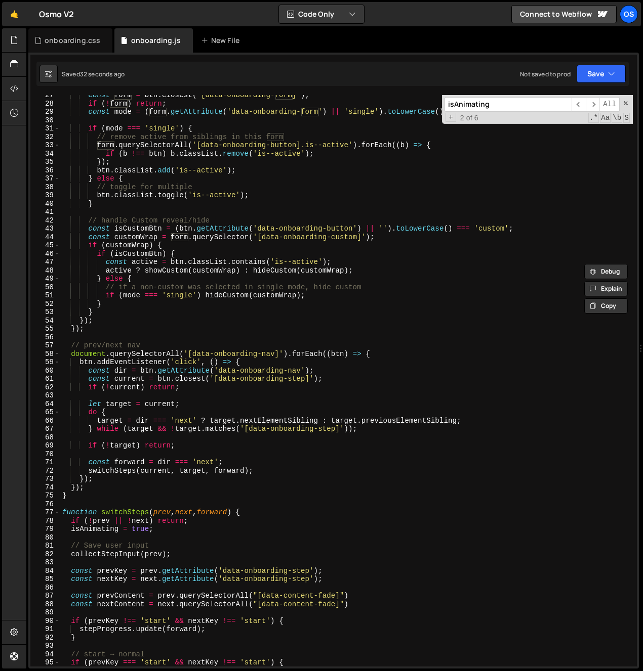
click at [93, 345] on div "const form = btn . closest ( '[data-onboarding-form]' ) ; if ( ! form ) return …" at bounding box center [346, 385] width 572 height 588
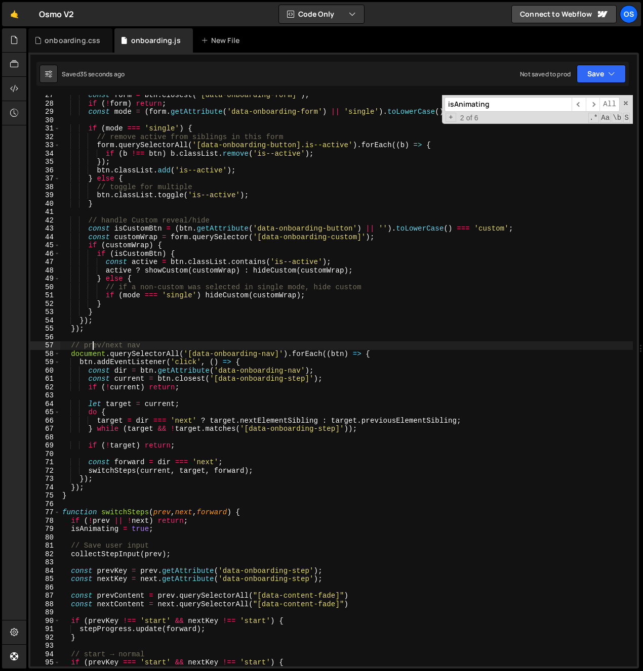
click at [343, 383] on div "const form = btn . closest ( '[data-onboarding-form]' ) ; if ( ! form ) return …" at bounding box center [346, 385] width 572 height 588
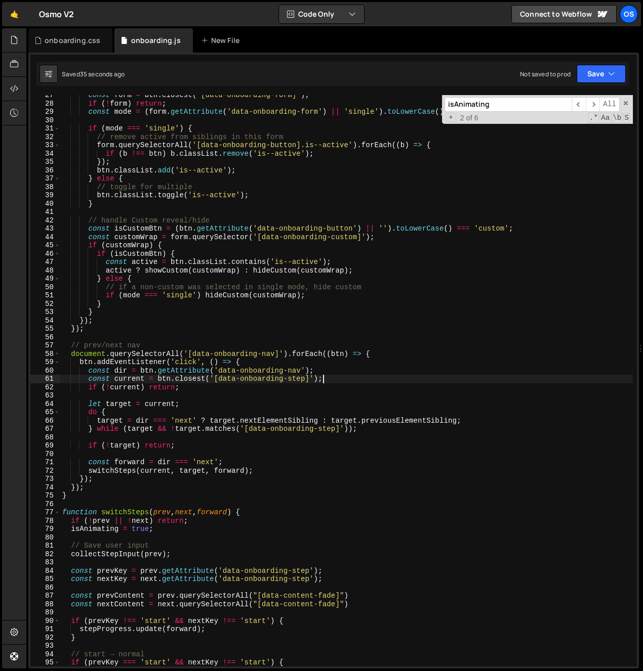
click at [222, 392] on div "const form = btn . closest ( '[data-onboarding-form]' ) ; if ( ! form ) return …" at bounding box center [346, 385] width 572 height 588
type textarea "if (!current) return;"
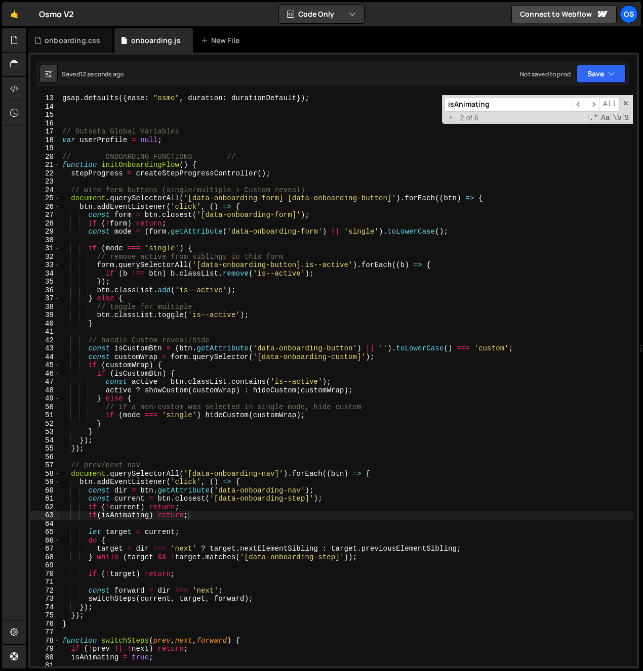
scroll to position [0, 0]
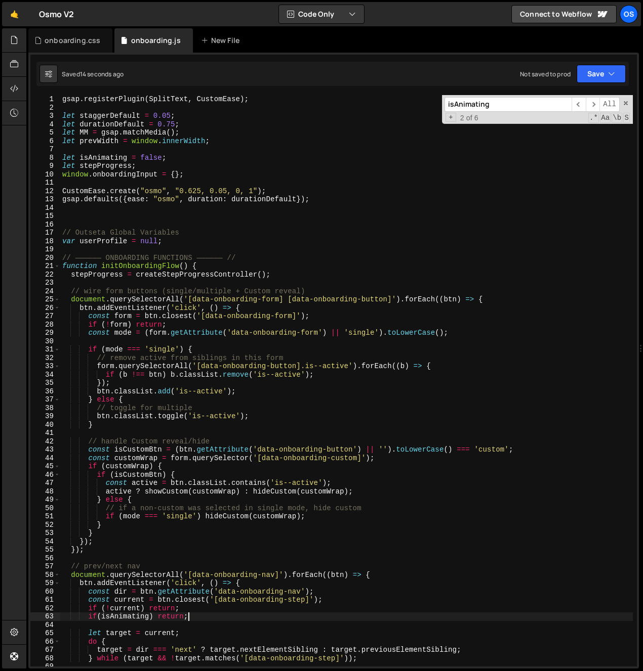
click at [53, 266] on div "21" at bounding box center [45, 266] width 30 height 9
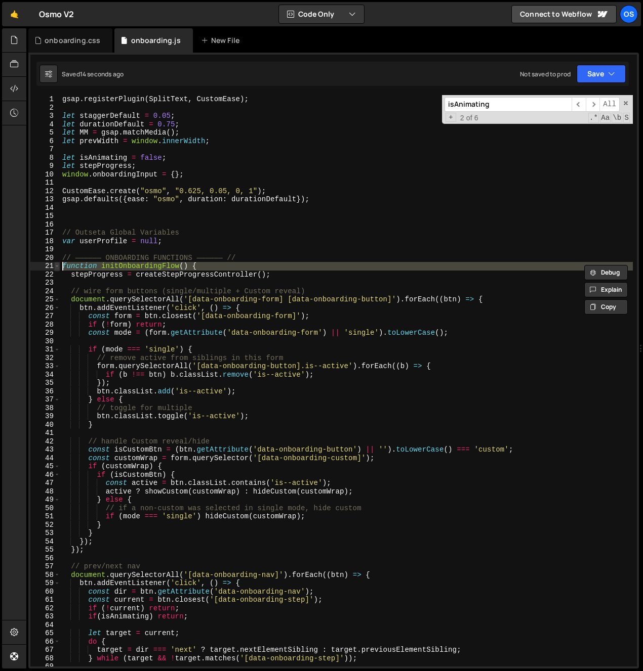
click at [56, 265] on span at bounding box center [57, 266] width 6 height 9
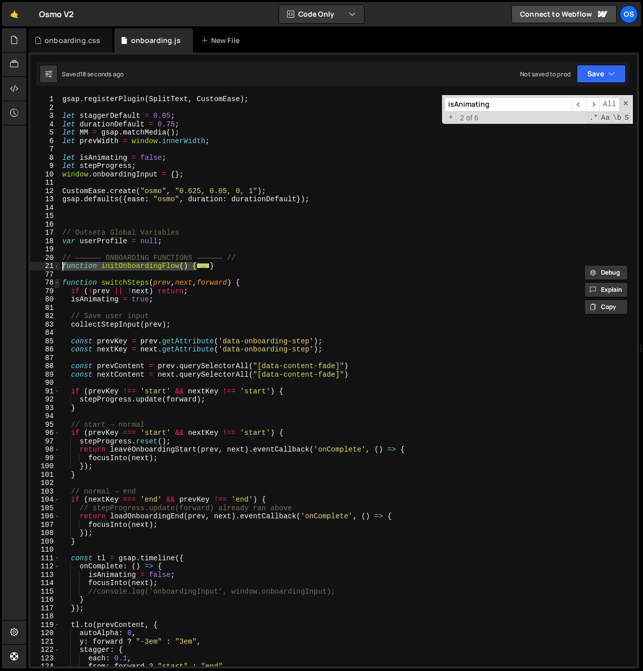
click at [55, 284] on span at bounding box center [57, 283] width 6 height 9
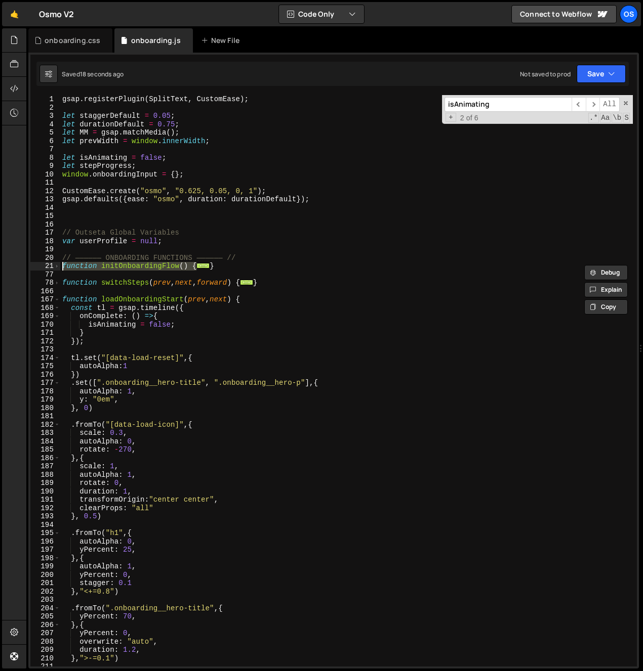
click at [122, 297] on div "gsap . registerPlugin ( SplitText , CustomEase ) ; let staggerDefault = 0.05 ; …" at bounding box center [346, 389] width 572 height 588
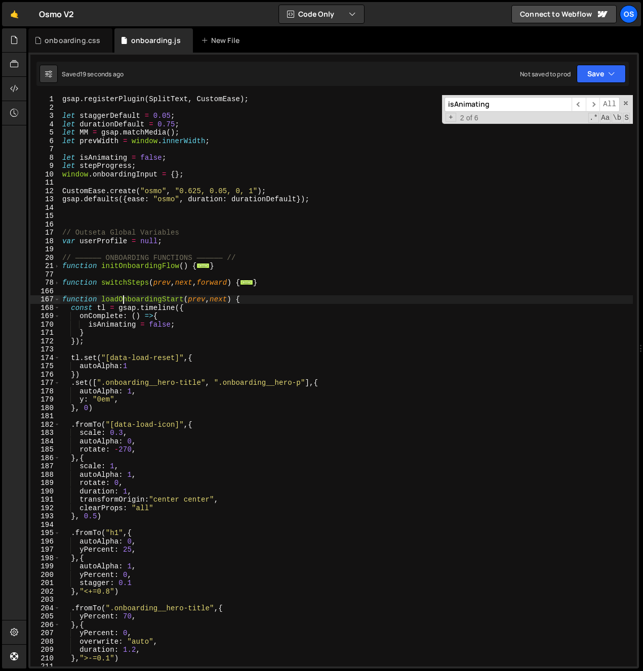
click at [122, 297] on div "gsap . registerPlugin ( SplitText , CustomEase ) ; let staggerDefault = 0.05 ; …" at bounding box center [346, 389] width 572 height 588
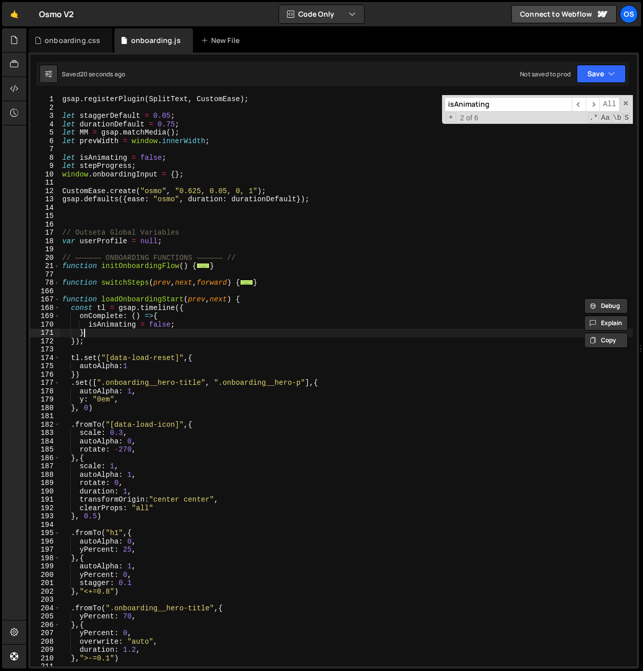
click at [157, 331] on div "gsap . registerPlugin ( SplitText , CustomEase ) ; let staggerDefault = 0.05 ; …" at bounding box center [346, 389] width 572 height 588
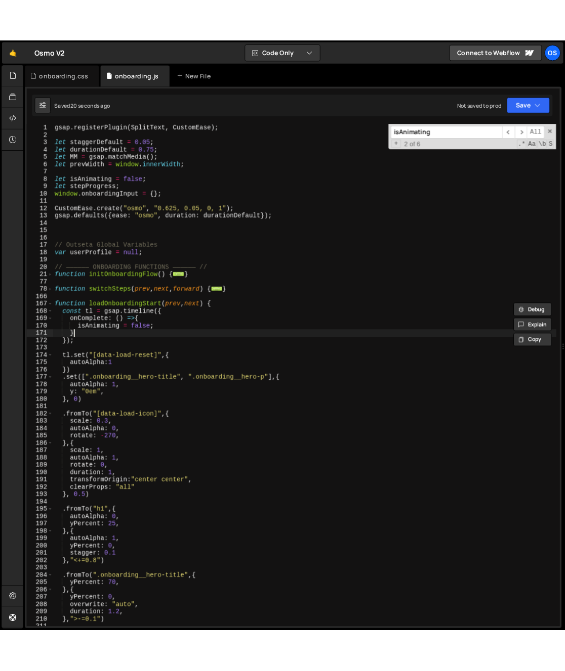
scroll to position [0, 1]
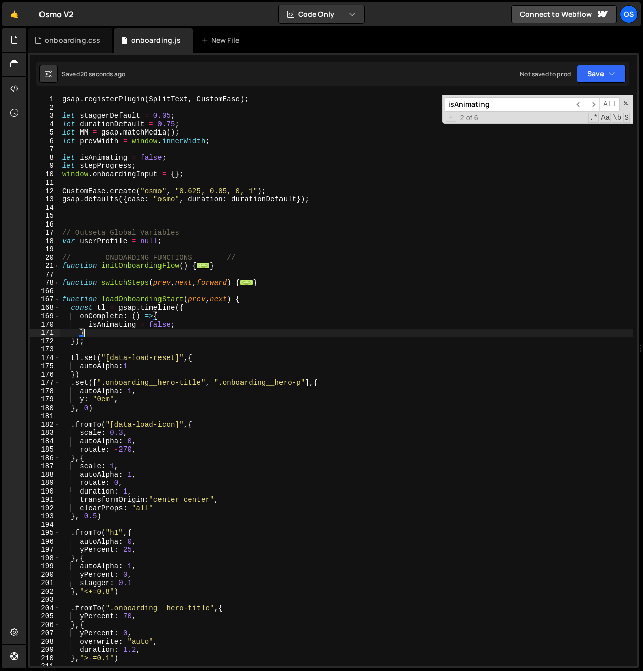
click at [106, 329] on div "gsap . registerPlugin ( SplitText , CustomEase ) ; let staggerDefault = 0.05 ; …" at bounding box center [346, 389] width 572 height 588
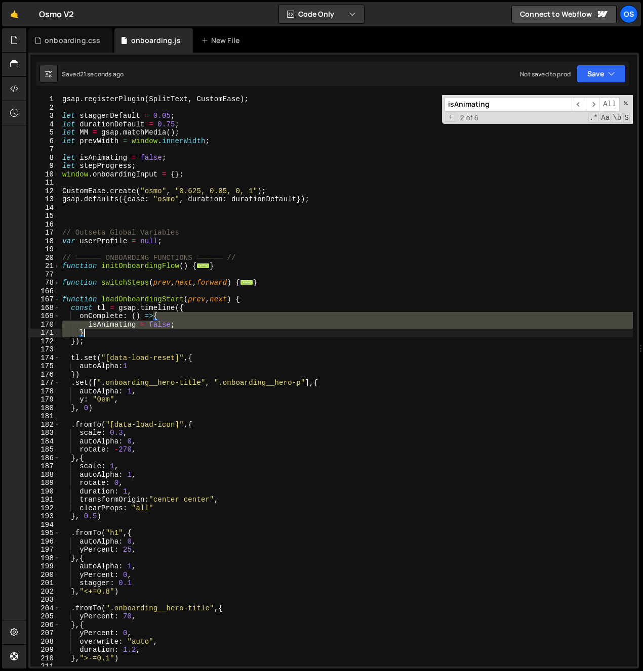
click at [106, 329] on div "gsap . registerPlugin ( SplitText , CustomEase ) ; let staggerDefault = 0.05 ; …" at bounding box center [346, 389] width 572 height 588
click at [109, 326] on div "gsap . registerPlugin ( SplitText , CustomEase ) ; let staggerDefault = 0.05 ; …" at bounding box center [346, 381] width 572 height 572
click at [109, 326] on div "gsap . registerPlugin ( SplitText , CustomEase ) ; let staggerDefault = 0.05 ; …" at bounding box center [346, 389] width 572 height 588
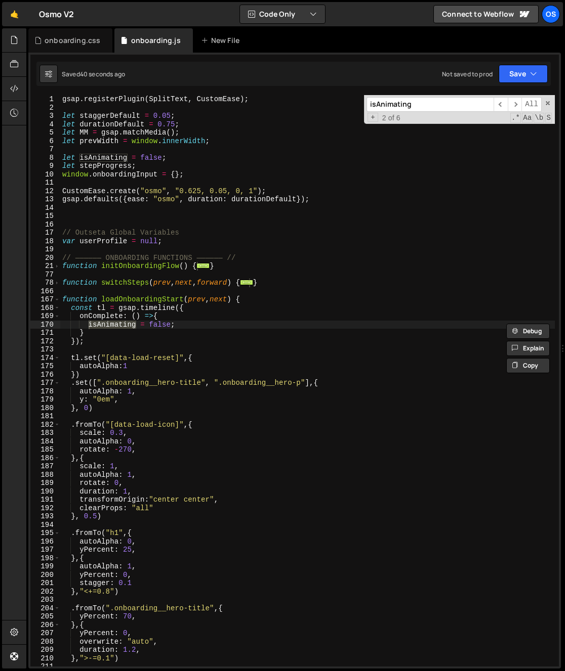
click at [444, 117] on div "+ 2 of 6 .* Aa \b S" at bounding box center [458, 118] width 185 height 9
click at [444, 105] on input "isAnimating" at bounding box center [429, 104] width 127 height 15
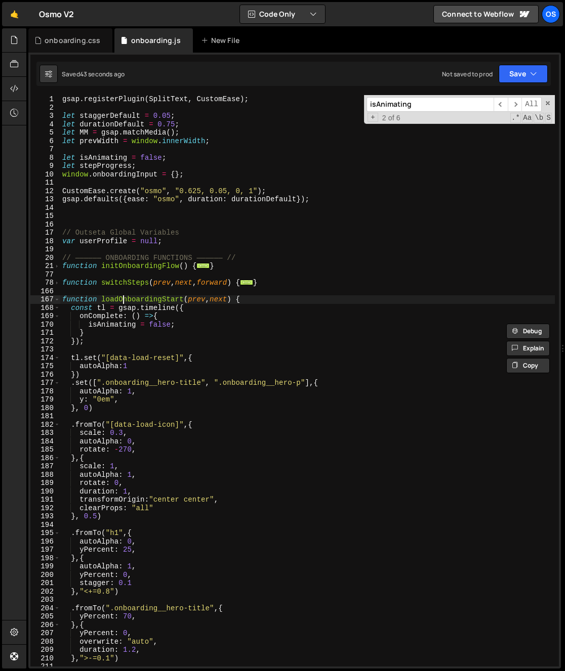
click at [123, 300] on div "gsap . registerPlugin ( SplitText , CustomEase ) ; let staggerDefault = 0.05 ; …" at bounding box center [307, 389] width 494 height 588
click at [120, 327] on div "gsap . registerPlugin ( SplitText , CustomEase ) ; let staggerDefault = 0.05 ; …" at bounding box center [307, 389] width 494 height 588
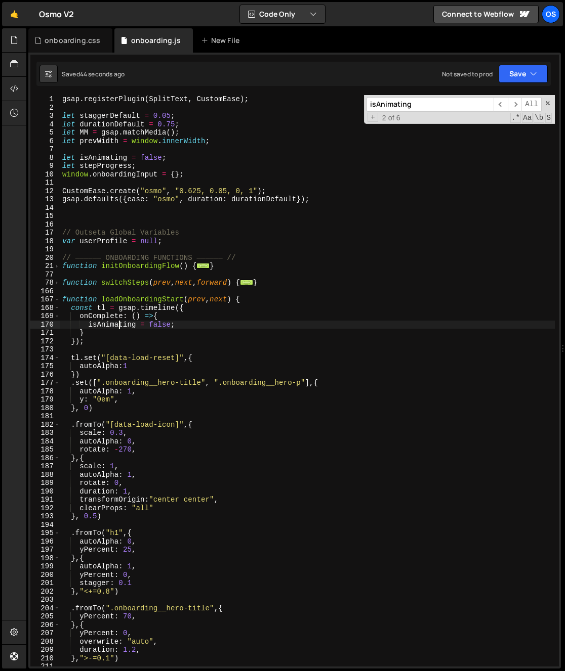
click at [120, 327] on div "gsap . registerPlugin ( SplitText , CustomEase ) ; let staggerDefault = 0.05 ; …" at bounding box center [307, 389] width 494 height 588
click at [198, 326] on div "gsap . registerPlugin ( SplitText , CustomEase ) ; let staggerDefault = 0.05 ; …" at bounding box center [307, 389] width 494 height 588
click at [418, 102] on input "isAnimating" at bounding box center [429, 104] width 127 height 15
click at [503, 103] on span "​" at bounding box center [500, 104] width 14 height 15
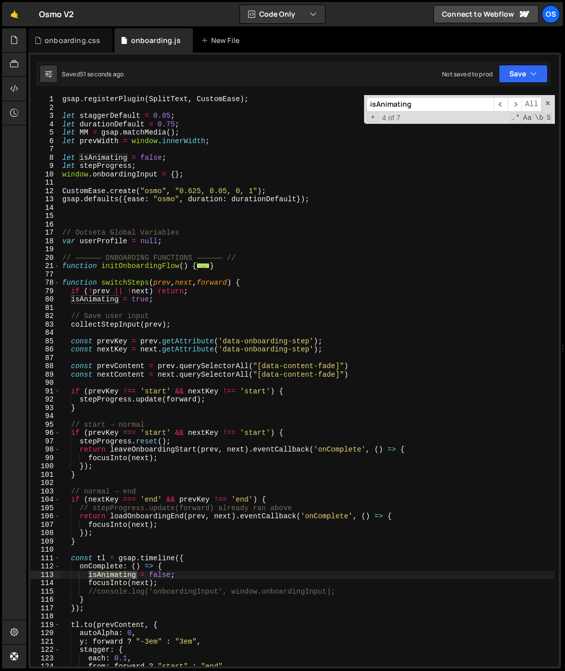
click at [70, 300] on div "gsap . registerPlugin ( SplitText , CustomEase ) ; let staggerDefault = 0.05 ; …" at bounding box center [307, 389] width 494 height 588
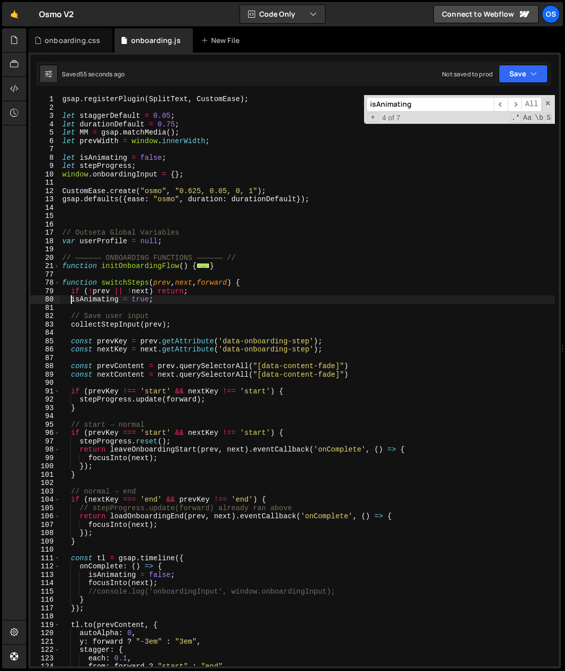
click at [89, 298] on div "gsap . registerPlugin ( SplitText , CustomEase ) ; let staggerDefault = 0.05 ; …" at bounding box center [307, 389] width 494 height 588
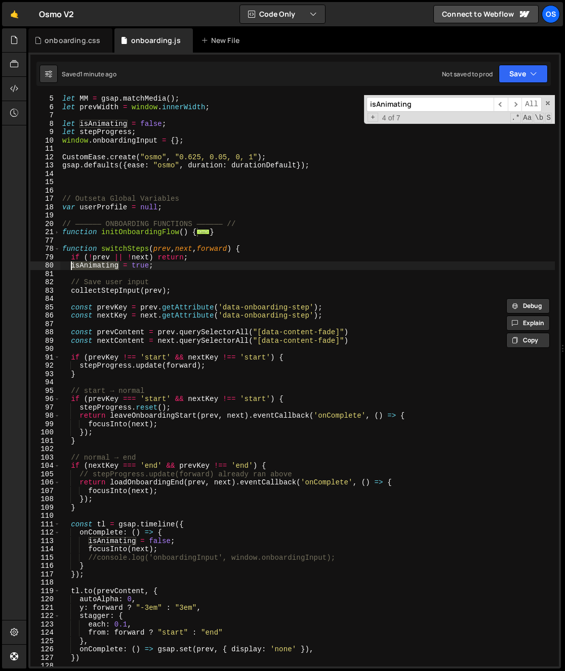
scroll to position [34, 0]
click at [93, 543] on div "let MM = gsap . matchMedia ( ) ; let prevWidth = window . innerWidth ; let isAn…" at bounding box center [307, 389] width 494 height 588
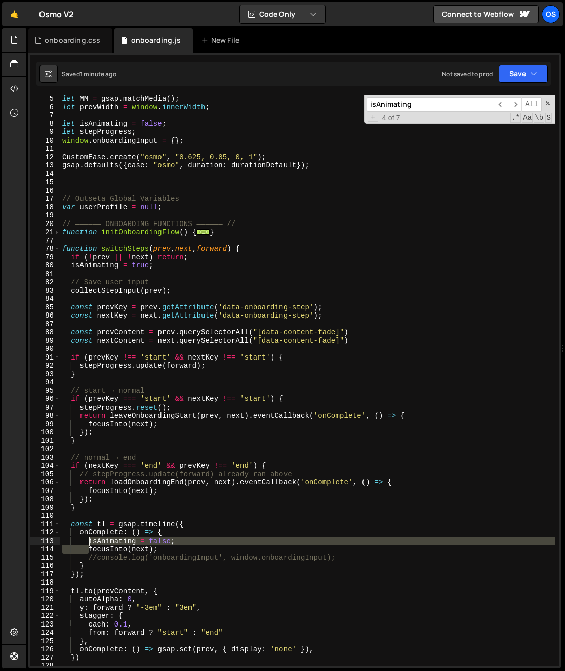
click at [90, 545] on div "let MM = gsap . matchMedia ( ) ; let prevWidth = window . innerWidth ; let isAn…" at bounding box center [307, 389] width 494 height 588
click at [88, 540] on div "let MM = gsap . matchMedia ( ) ; let prevWidth = window . innerWidth ; let isAn…" at bounding box center [307, 381] width 494 height 572
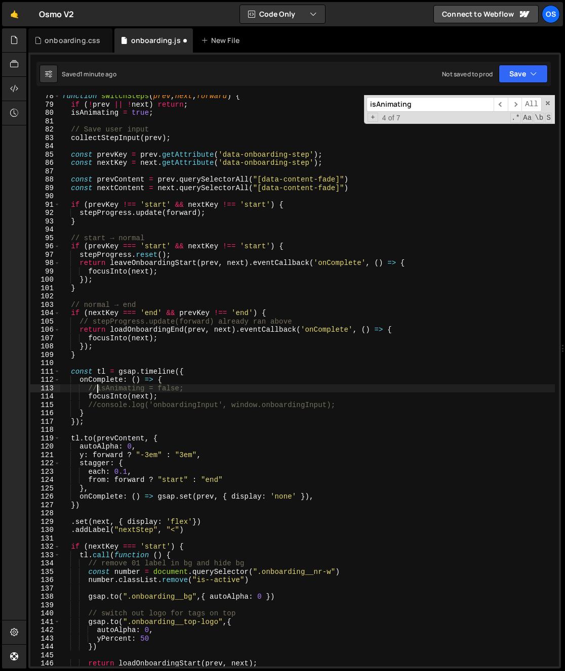
scroll to position [218, 0]
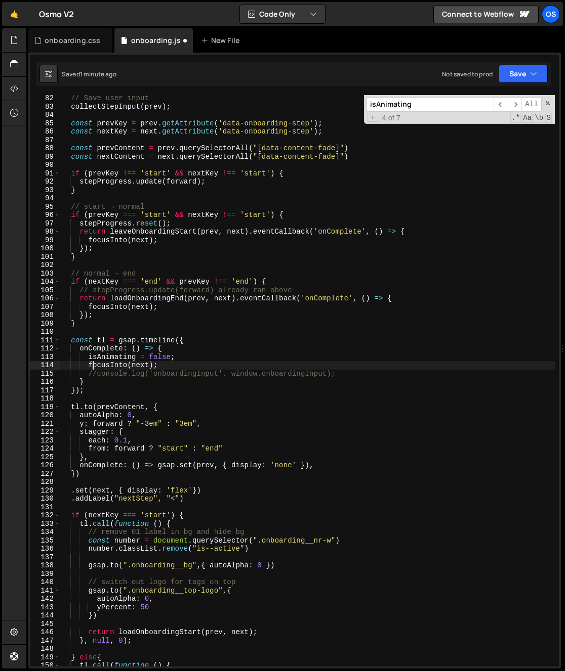
click at [95, 364] on div "// Save user input collectStepInput ( prev ) ; const prevKey = prev . getAttrib…" at bounding box center [307, 388] width 494 height 588
click at [102, 360] on div "// Save user input collectStepInput ( prev ) ; const prevKey = prev . getAttrib…" at bounding box center [307, 388] width 494 height 588
click at [102, 358] on div "// Save user input collectStepInput ( prev ) ; const prevKey = prev . getAttrib…" at bounding box center [307, 388] width 494 height 588
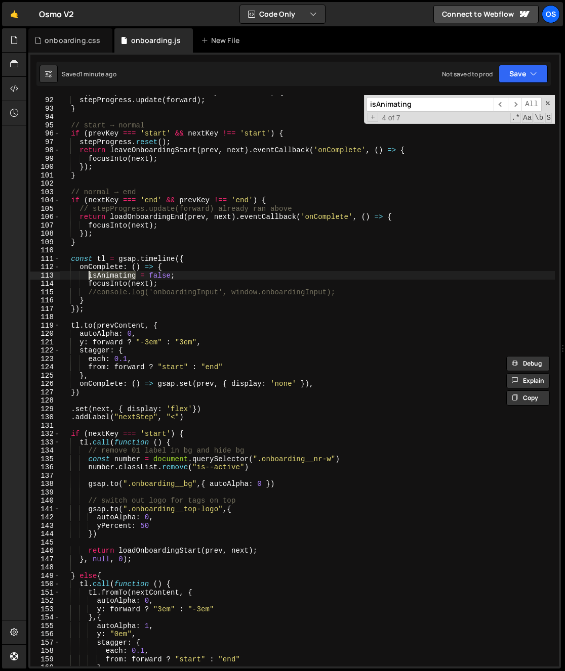
scroll to position [331, 0]
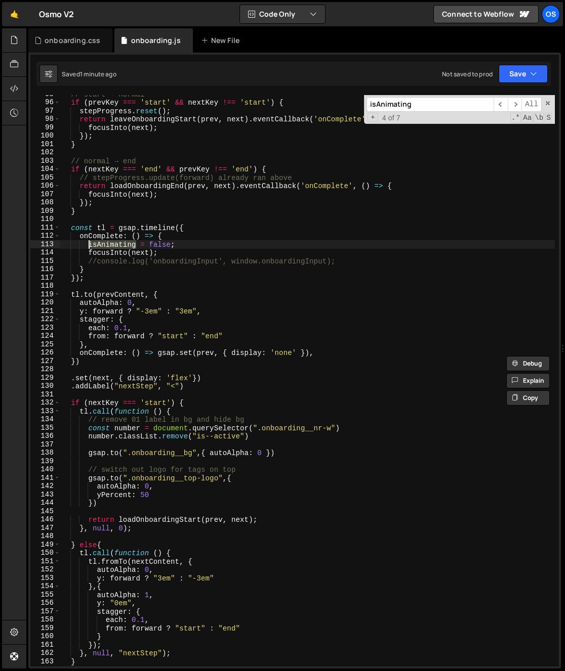
click at [98, 401] on div "// start → normal if ( prevKey === 'start' && nextKey !== 'start' ) { stepProgr…" at bounding box center [307, 384] width 494 height 588
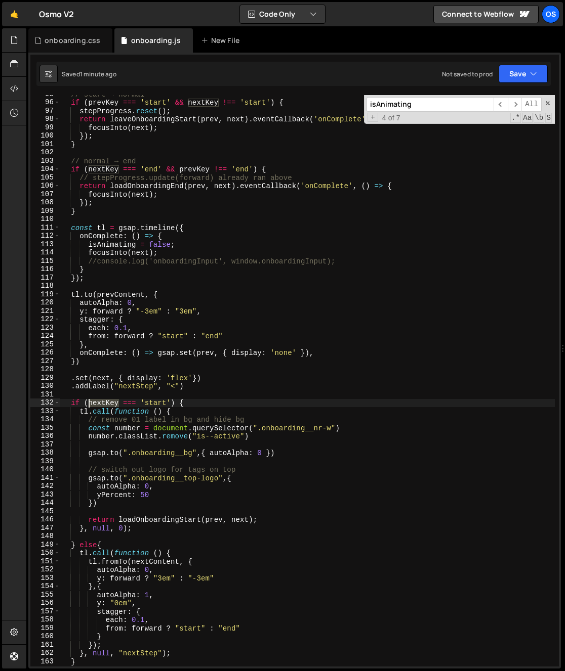
click at [98, 401] on div "// start → normal if ( prevKey === 'start' && nextKey !== 'start' ) { stepProgr…" at bounding box center [307, 384] width 494 height 588
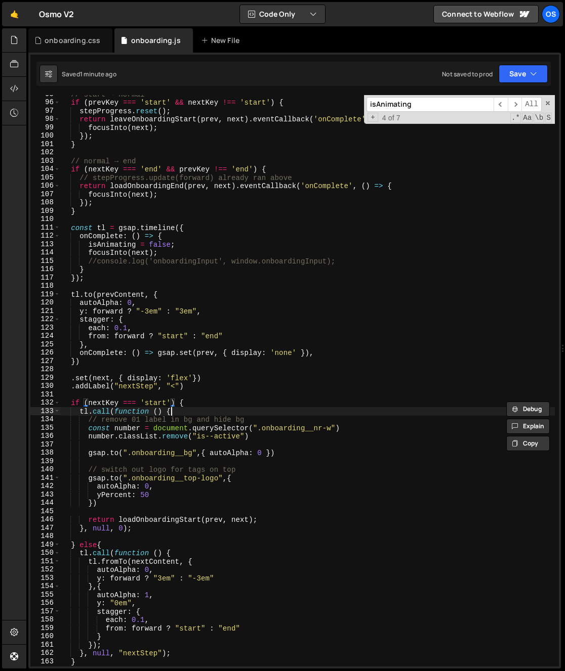
click at [191, 409] on div "// start → normal if ( prevKey === 'start' && nextKey !== 'start' ) { stepProgr…" at bounding box center [307, 384] width 494 height 588
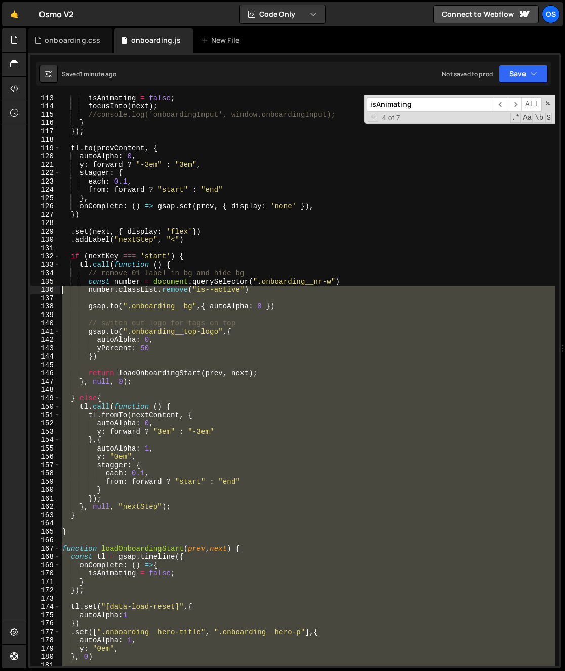
scroll to position [0, 0]
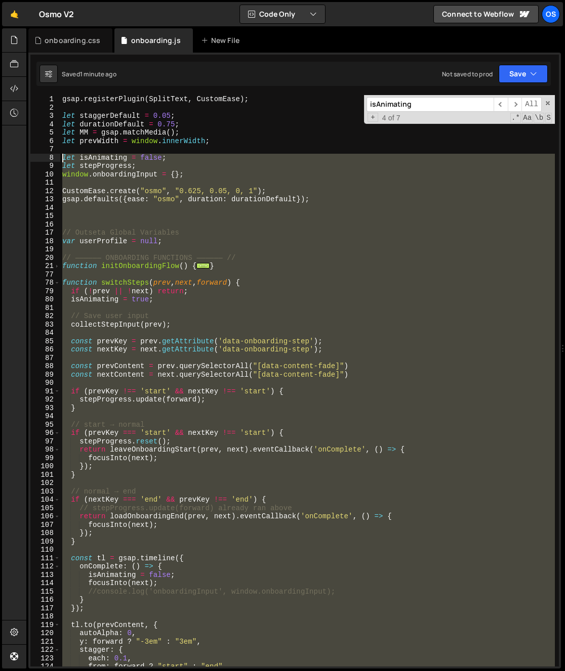
drag, startPoint x: 68, startPoint y: 531, endPoint x: 15, endPoint y: 161, distance: 374.1
click at [15, 161] on div "Hold on a sec... Are you certain you wish to leave this page? Any changes you'v…" at bounding box center [282, 335] width 565 height 671
type textarea "let isAnimating = false; let stepProgress;"
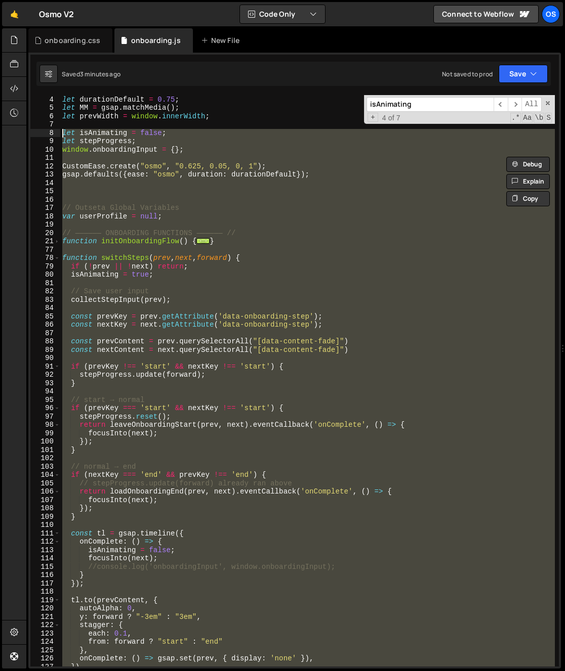
scroll to position [150, 0]
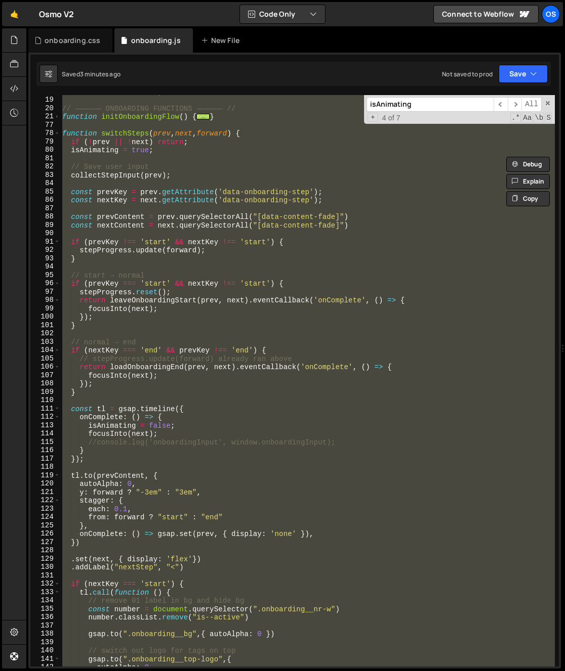
click at [171, 332] on div "var userProfile = null ; // —————— ONBOARDING FUNCTIONS —————— // function init…" at bounding box center [307, 382] width 494 height 588
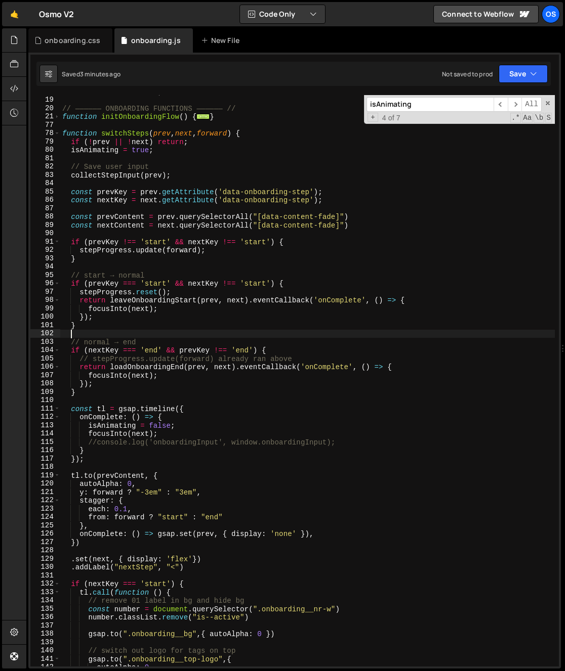
click at [89, 310] on div "var userProfile = null ; // —————— ONBOARDING FUNCTIONS —————— // function init…" at bounding box center [307, 382] width 494 height 588
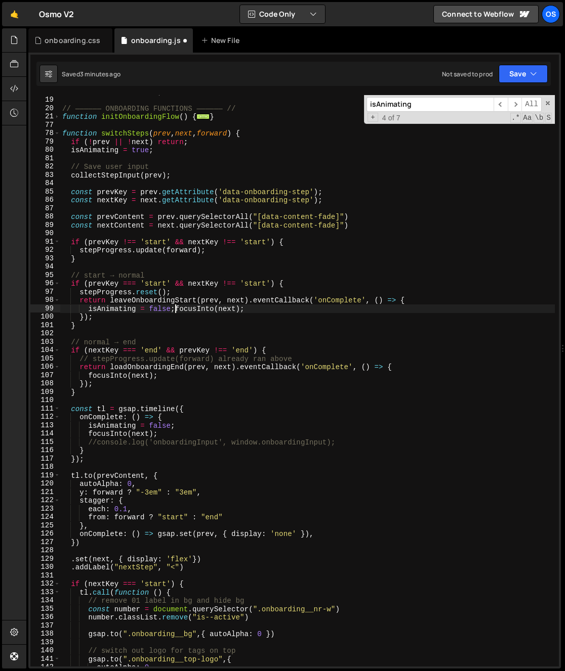
scroll to position [0, 8]
drag, startPoint x: 87, startPoint y: 311, endPoint x: 263, endPoint y: 310, distance: 175.6
click at [263, 310] on div "var userProfile = null ; // —————— ONBOARDING FUNCTIONS —————— // function init…" at bounding box center [307, 382] width 494 height 588
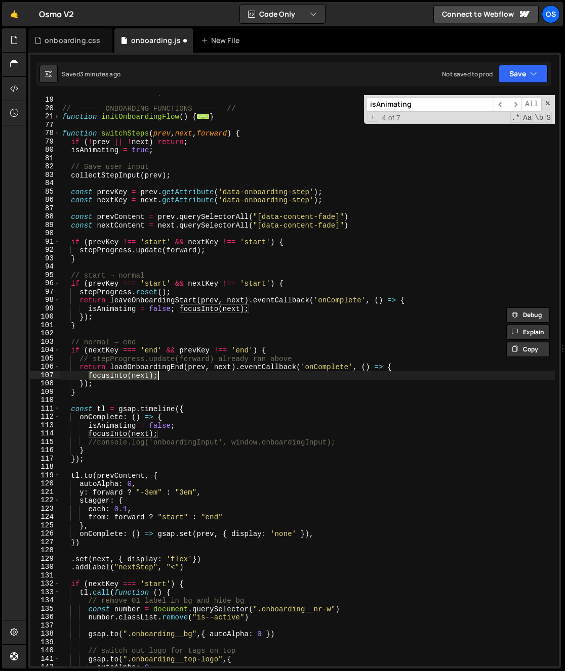
drag, startPoint x: 88, startPoint y: 375, endPoint x: 238, endPoint y: 375, distance: 149.8
click at [238, 375] on div "var userProfile = null ; // —————— ONBOARDING FUNCTIONS —————— // function init…" at bounding box center [307, 382] width 494 height 588
paste textarea "isAnimating = false;"
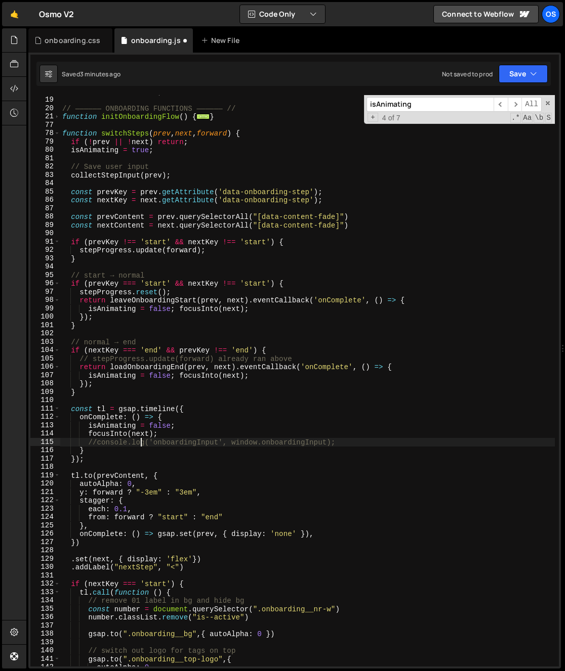
click at [142, 446] on div "var userProfile = null ; // —————— ONBOARDING FUNCTIONS —————— // function init…" at bounding box center [307, 382] width 494 height 588
click at [105, 436] on div "var userProfile = null ; // —————— ONBOARDING FUNCTIONS —————— // function init…" at bounding box center [307, 382] width 494 height 588
type textarea "focusInto(next);"
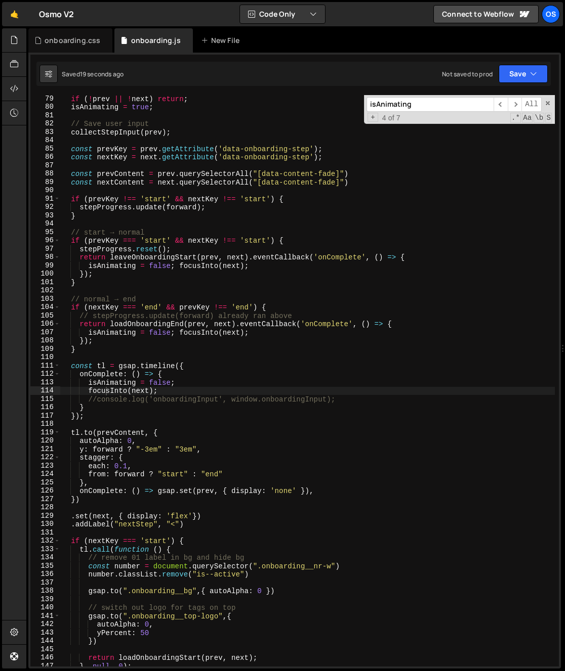
scroll to position [6, 0]
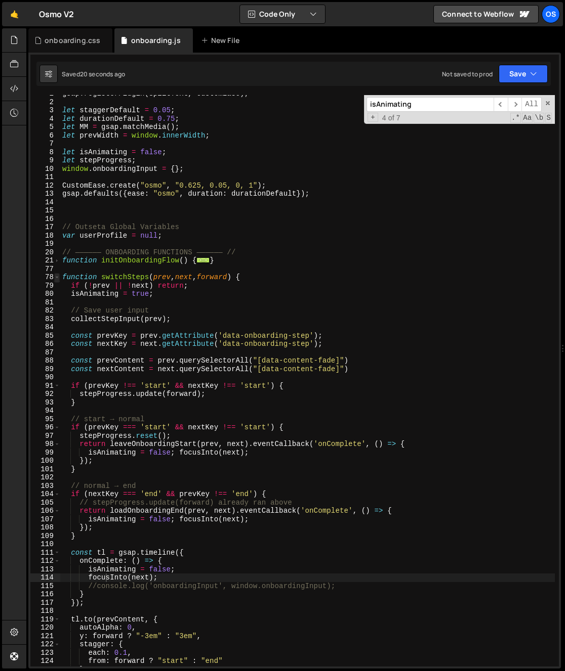
click at [57, 275] on span at bounding box center [57, 277] width 6 height 9
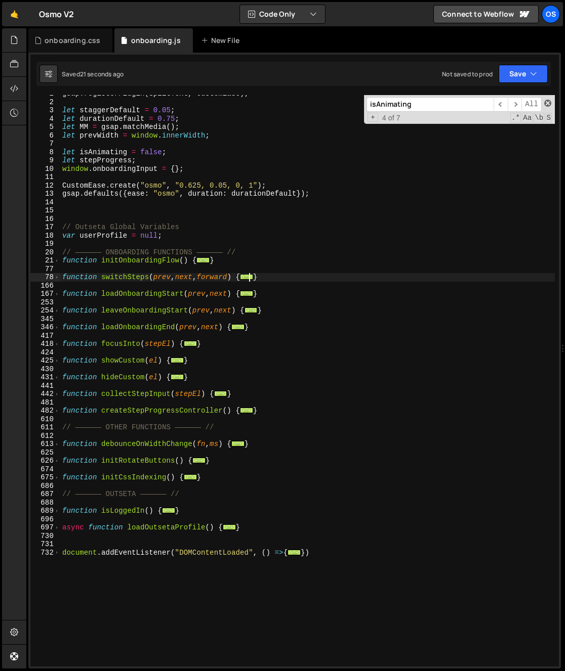
click at [548, 101] on span at bounding box center [547, 103] width 7 height 7
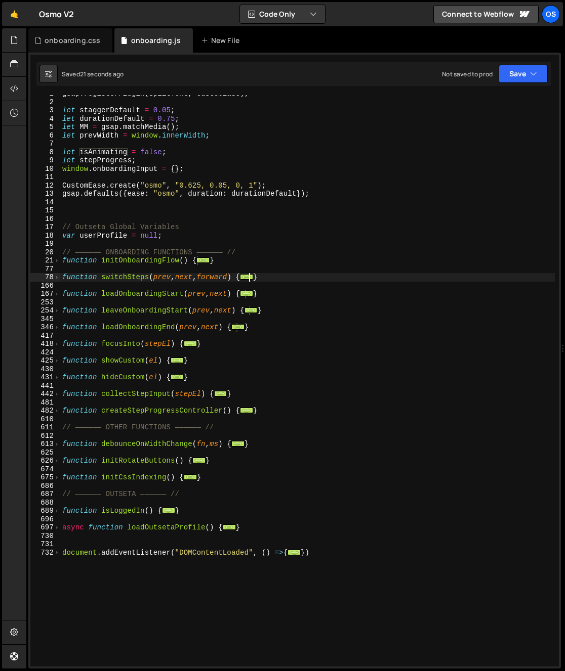
click at [320, 367] on div "gsap . registerPlugin ( SplitText , CustomEase ) ; let staggerDefault = 0.05 ; …" at bounding box center [307, 384] width 494 height 588
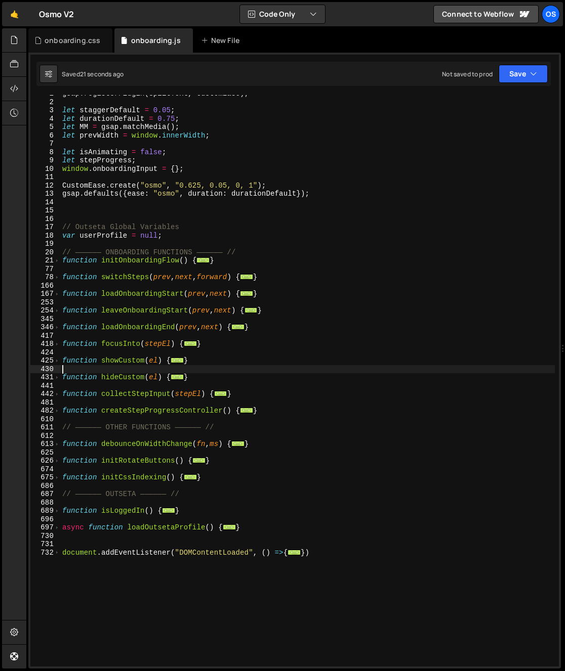
scroll to position [0, 0]
click at [124, 392] on div "gsap . registerPlugin ( SplitText , CustomEase ) ; let staggerDefault = 0.05 ; …" at bounding box center [307, 384] width 494 height 588
type textarea "function collectStepInput(stepEl) {"
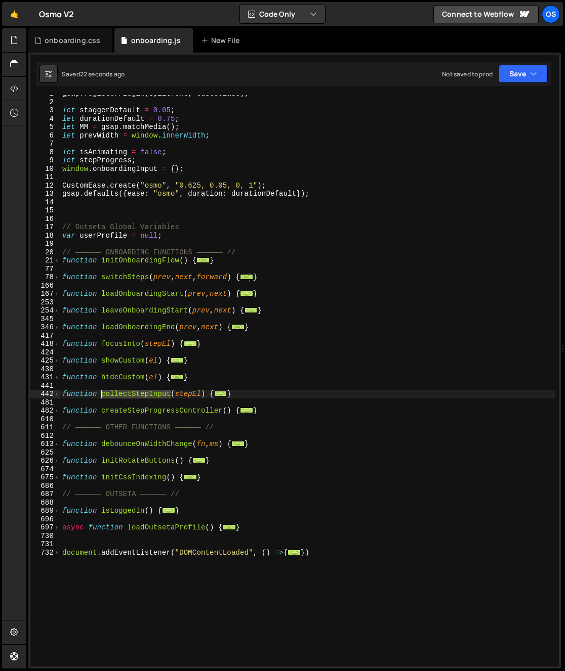
click at [124, 392] on div "gsap . registerPlugin ( SplitText , CustomEase ) ; let staggerDefault = 0.05 ; …" at bounding box center [307, 384] width 494 height 588
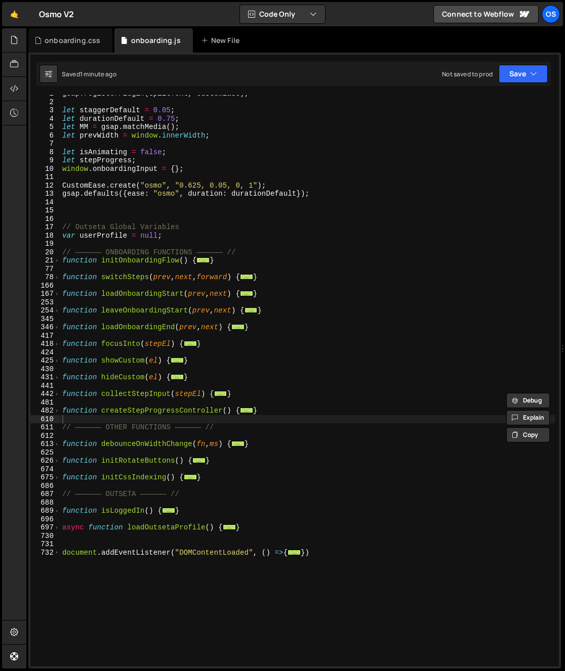
drag, startPoint x: 116, startPoint y: 418, endPoint x: 23, endPoint y: 419, distance: 93.1
click at [0, 0] on div "Hold on a sec... Are you certain you wish to leave this page? Any changes you'v…" at bounding box center [282, 335] width 565 height 671
